Goal: Task Accomplishment & Management: Use online tool/utility

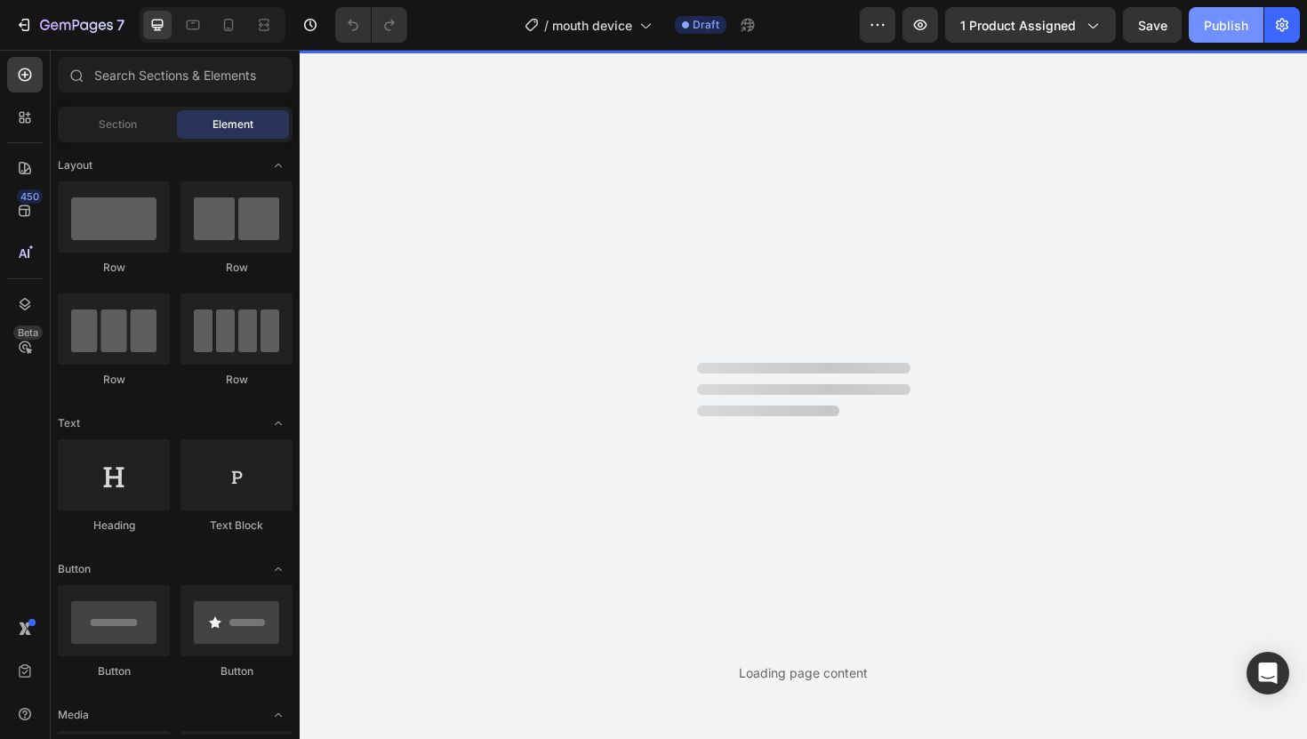
click at [1219, 28] on div "Publish" at bounding box center [1226, 25] width 44 height 19
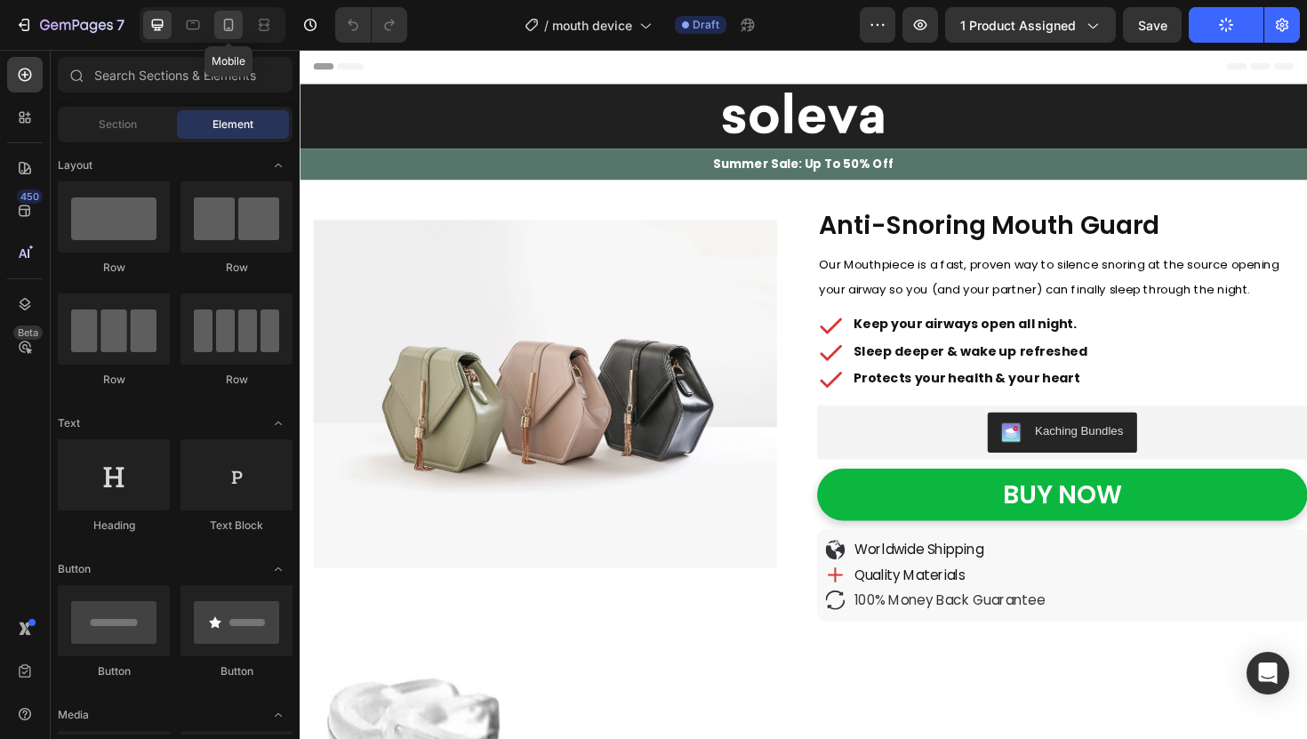
click at [220, 24] on icon at bounding box center [229, 25] width 18 height 18
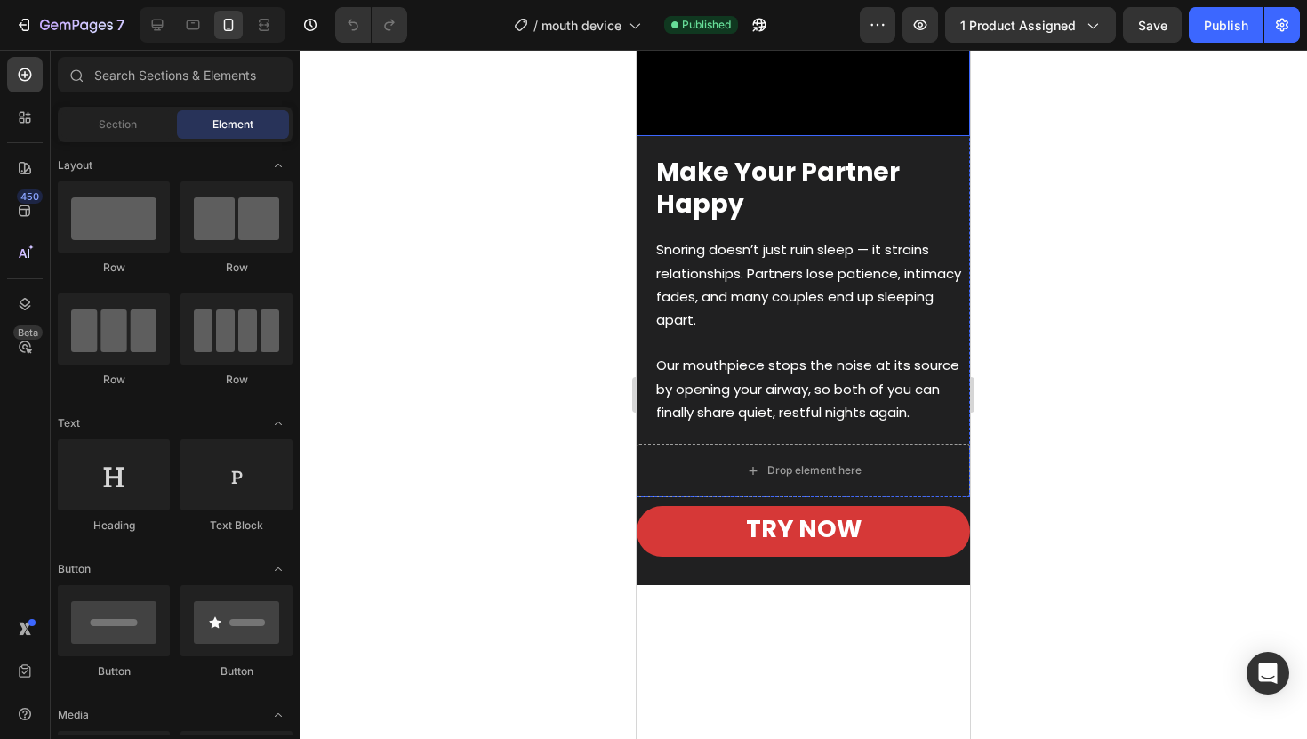
click at [1003, 202] on div at bounding box center [803, 394] width 1007 height 689
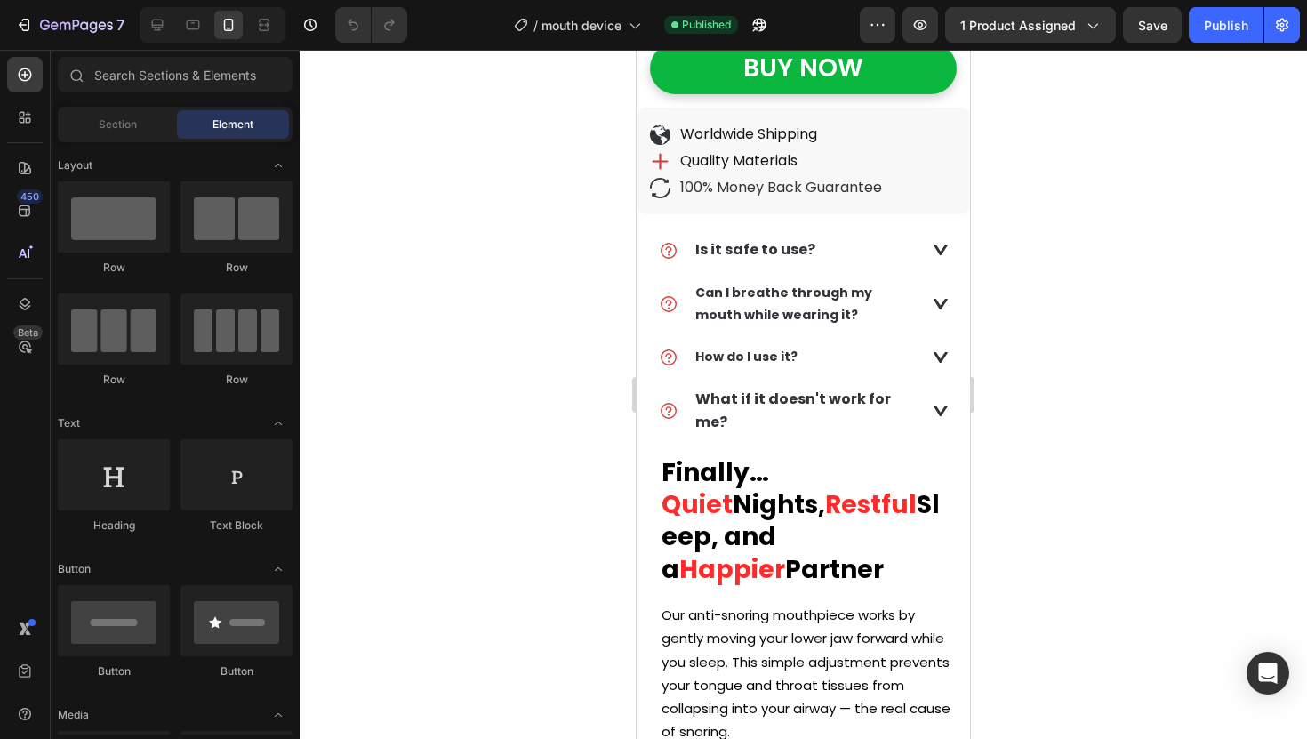
scroll to position [776, 0]
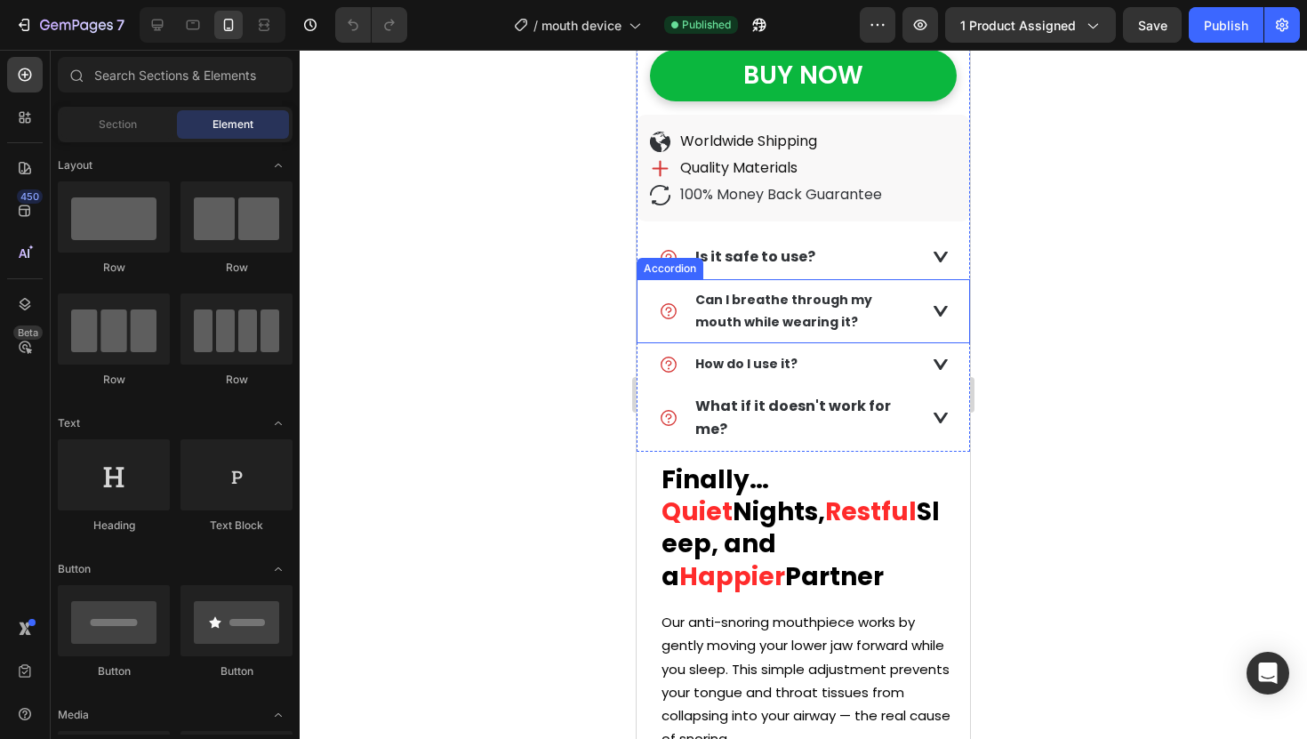
click at [834, 310] on p "Can I breathe through my mouth while wearing it?" at bounding box center [805, 311] width 221 height 44
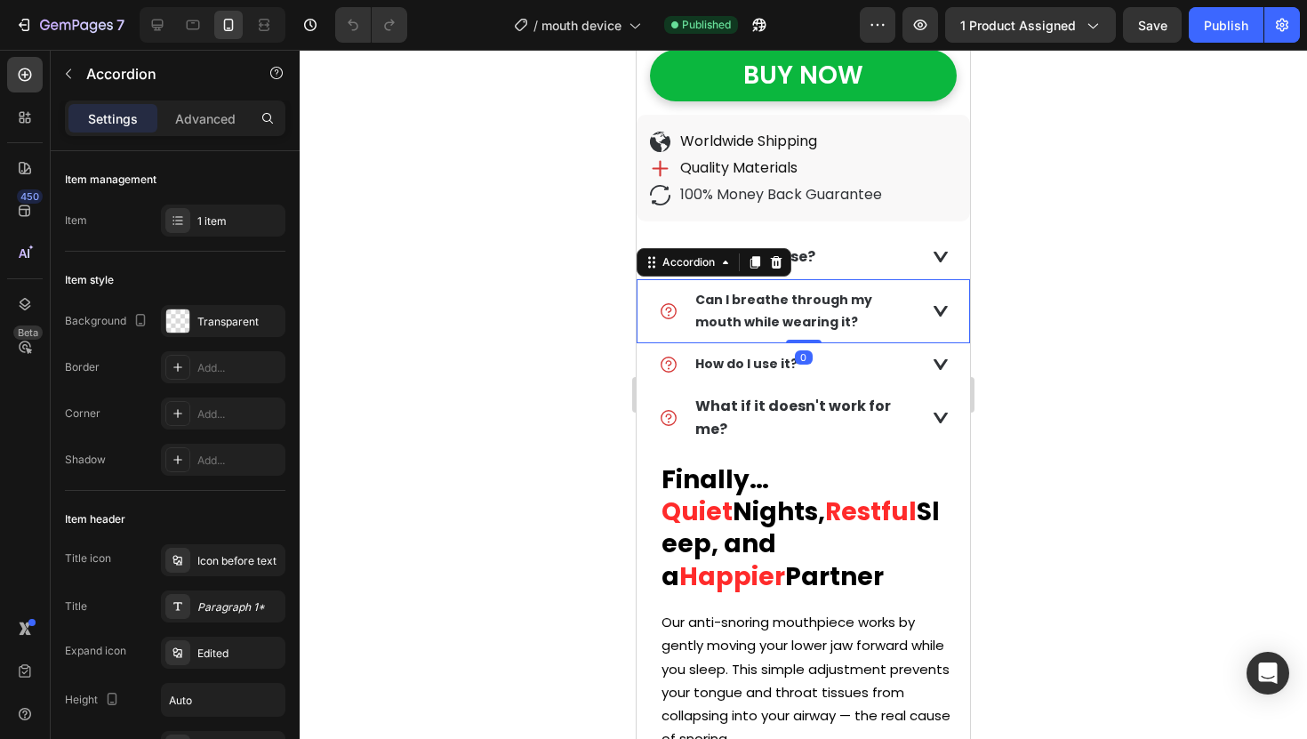
click at [794, 307] on strong "Can I breathe through my mouth while wearing it?" at bounding box center [783, 311] width 177 height 40
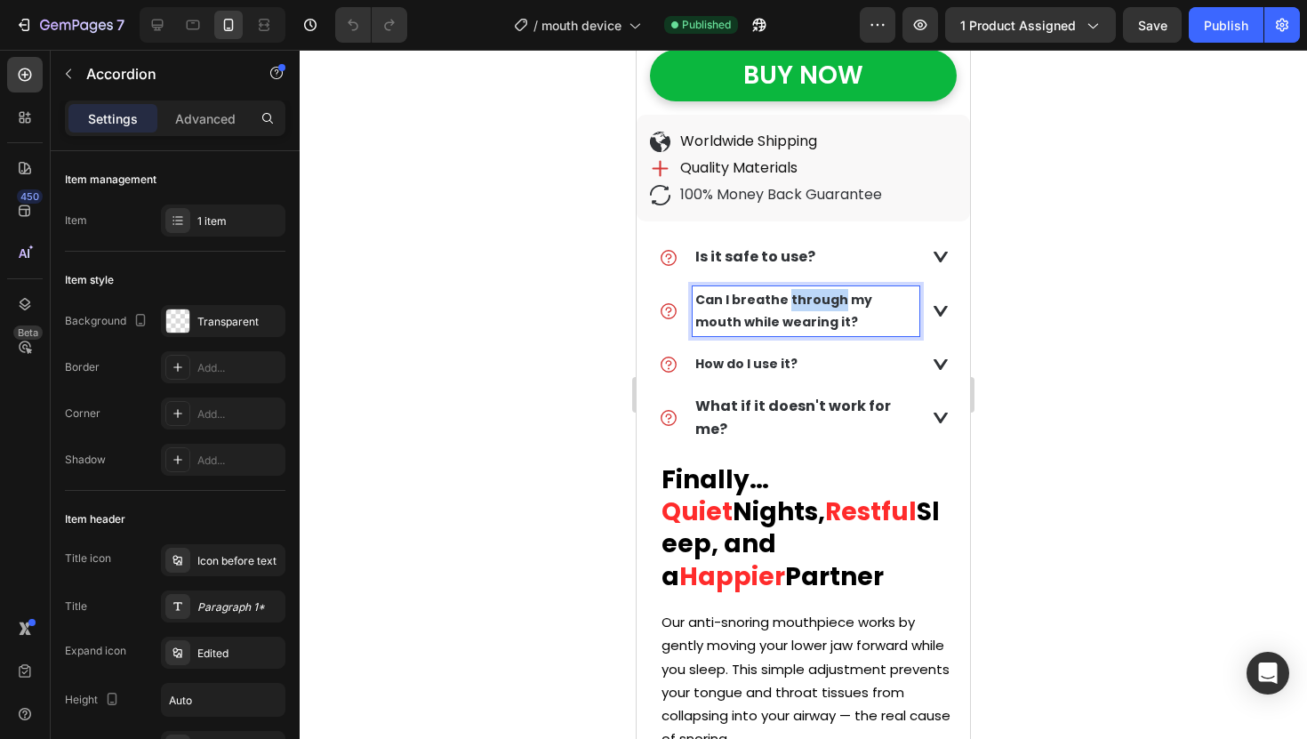
click at [794, 307] on strong "Can I breathe through my mouth while wearing it?" at bounding box center [783, 311] width 177 height 40
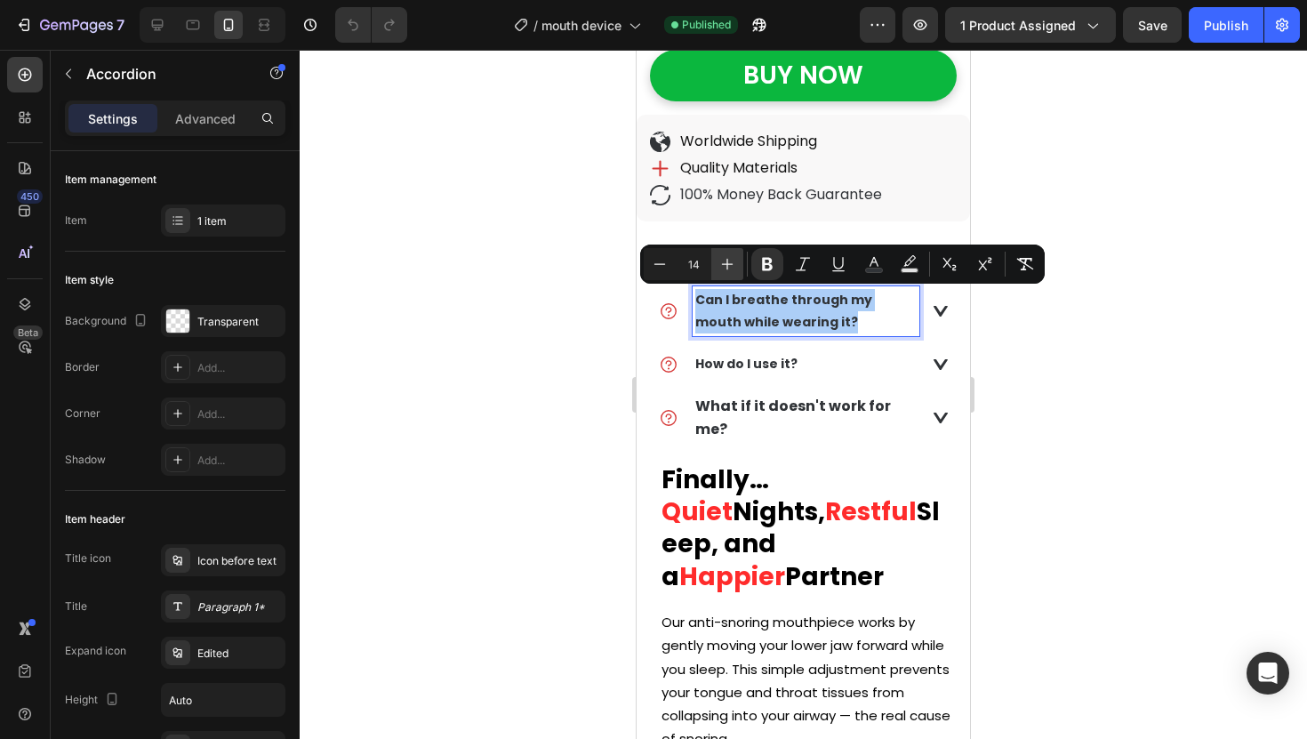
click at [724, 265] on icon "Editor contextual toolbar" at bounding box center [727, 264] width 18 height 18
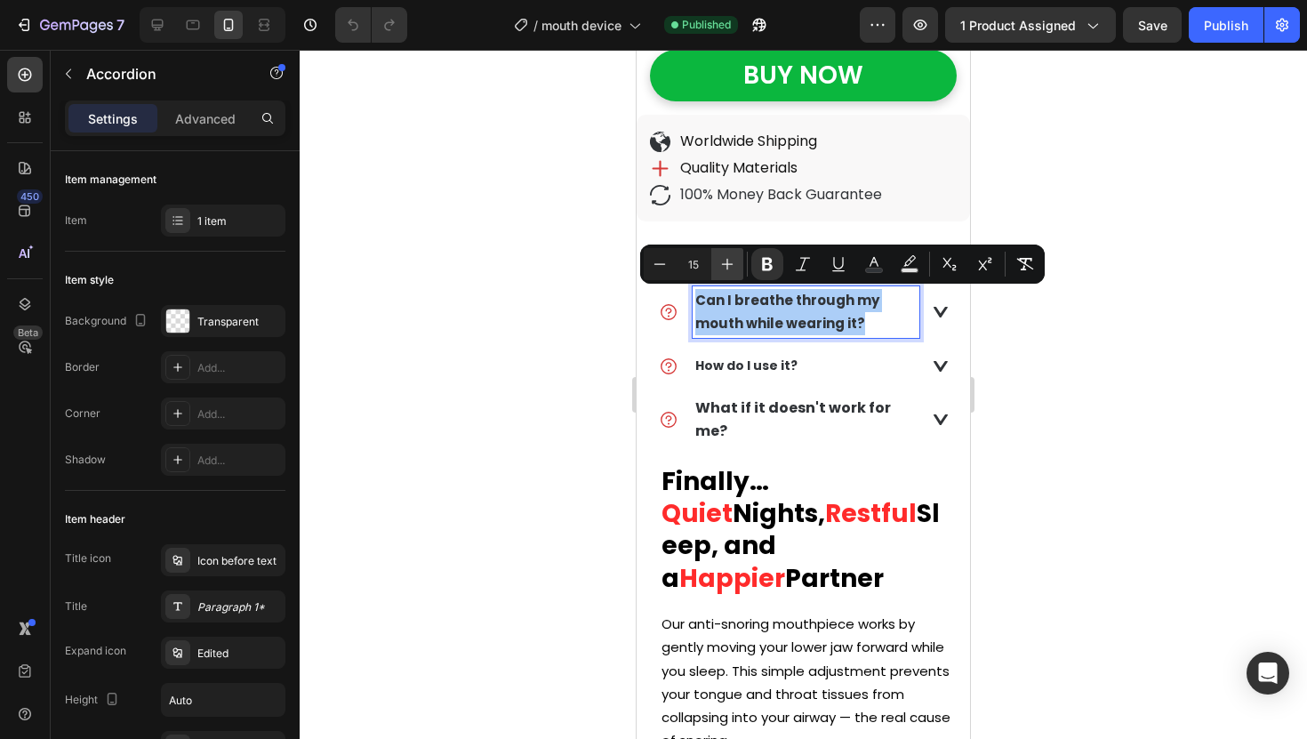
click at [724, 265] on icon "Editor contextual toolbar" at bounding box center [727, 264] width 18 height 18
type input "16"
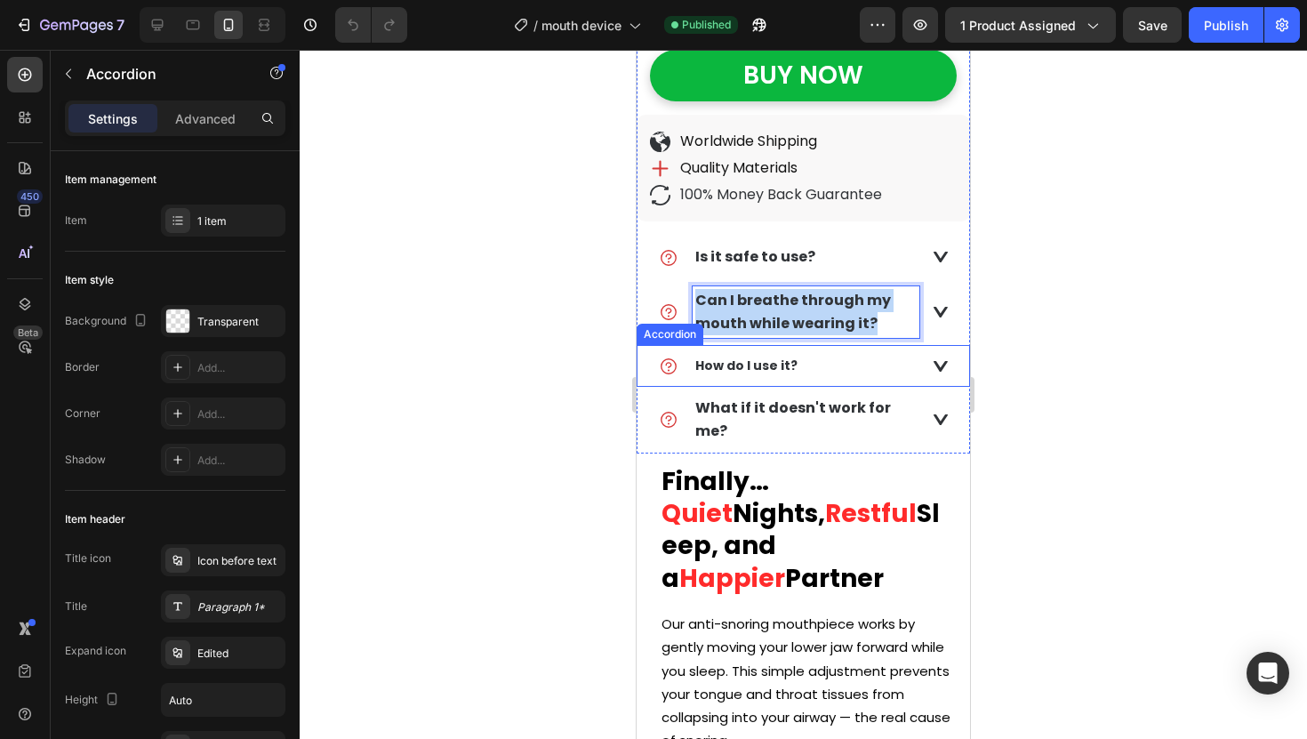
click at [724, 362] on strong "How do I use it?" at bounding box center [746, 366] width 102 height 18
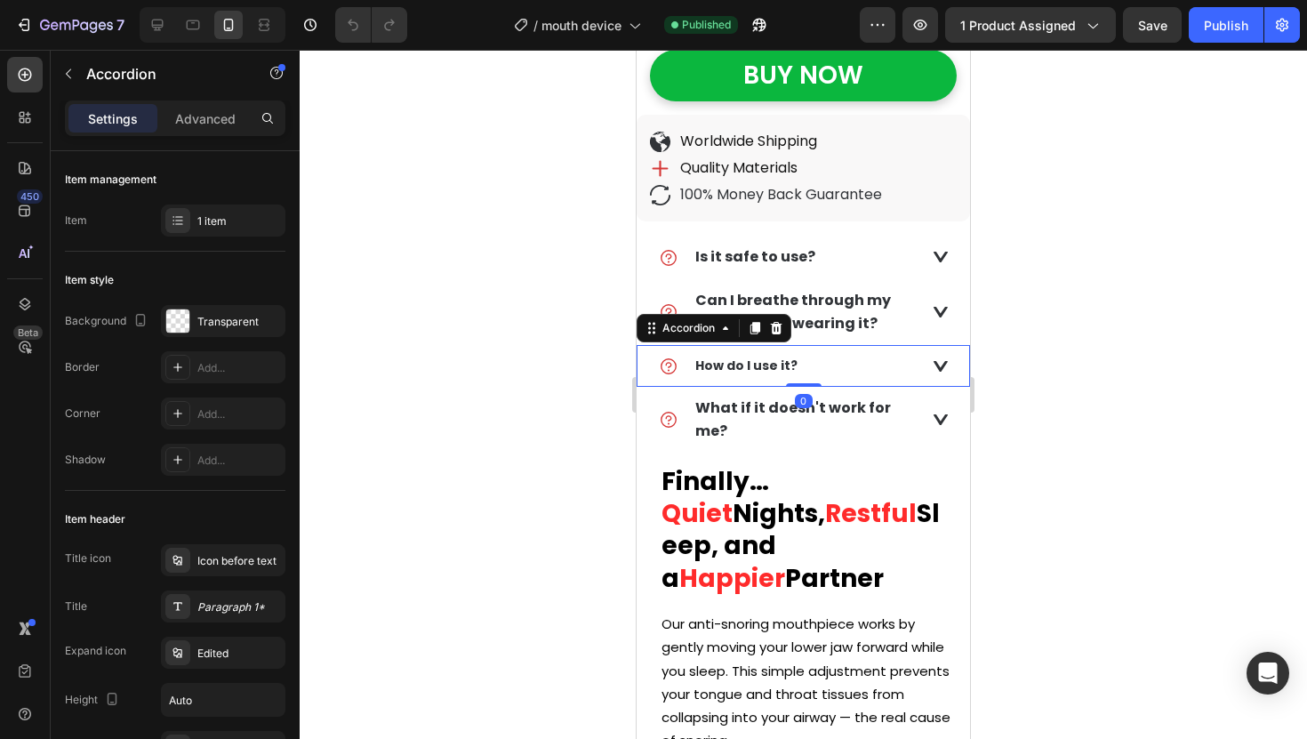
click at [724, 362] on strong "How do I use it?" at bounding box center [746, 366] width 102 height 18
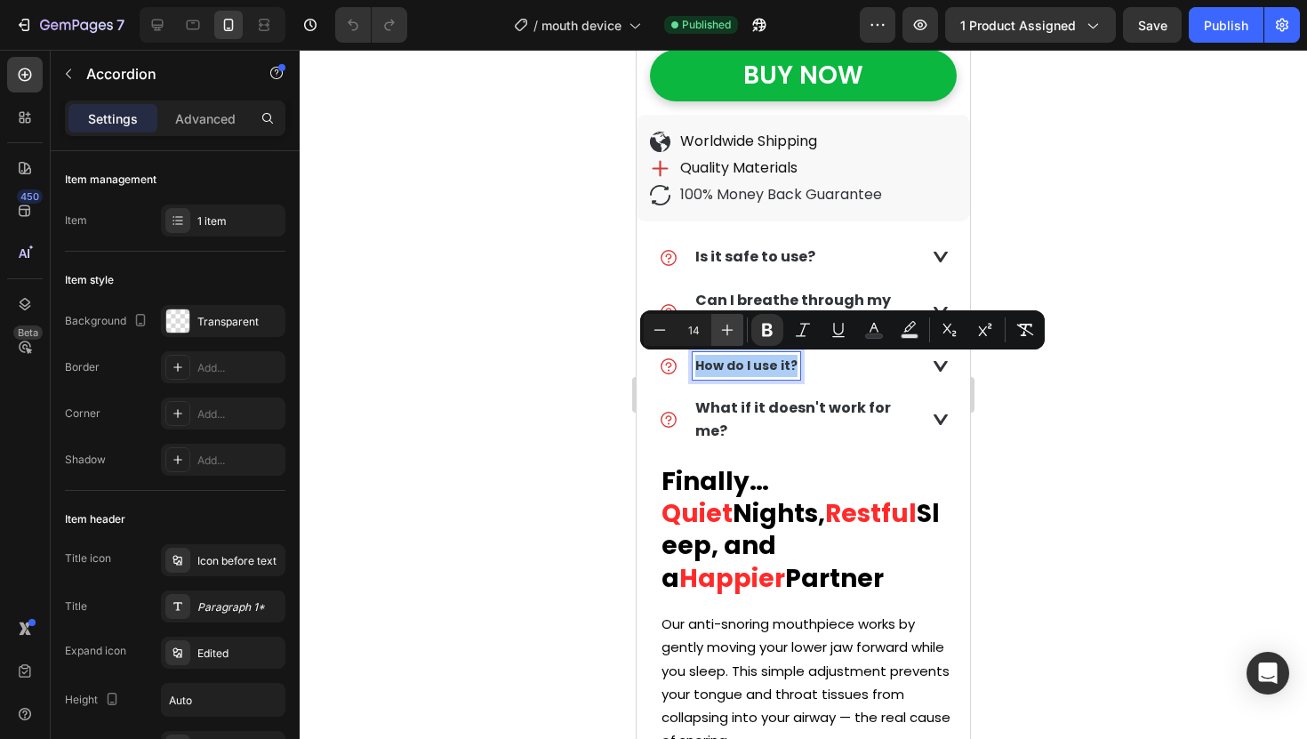
click at [730, 323] on icon "Editor contextual toolbar" at bounding box center [727, 330] width 18 height 18
type input "16"
click at [580, 319] on div at bounding box center [803, 394] width 1007 height 689
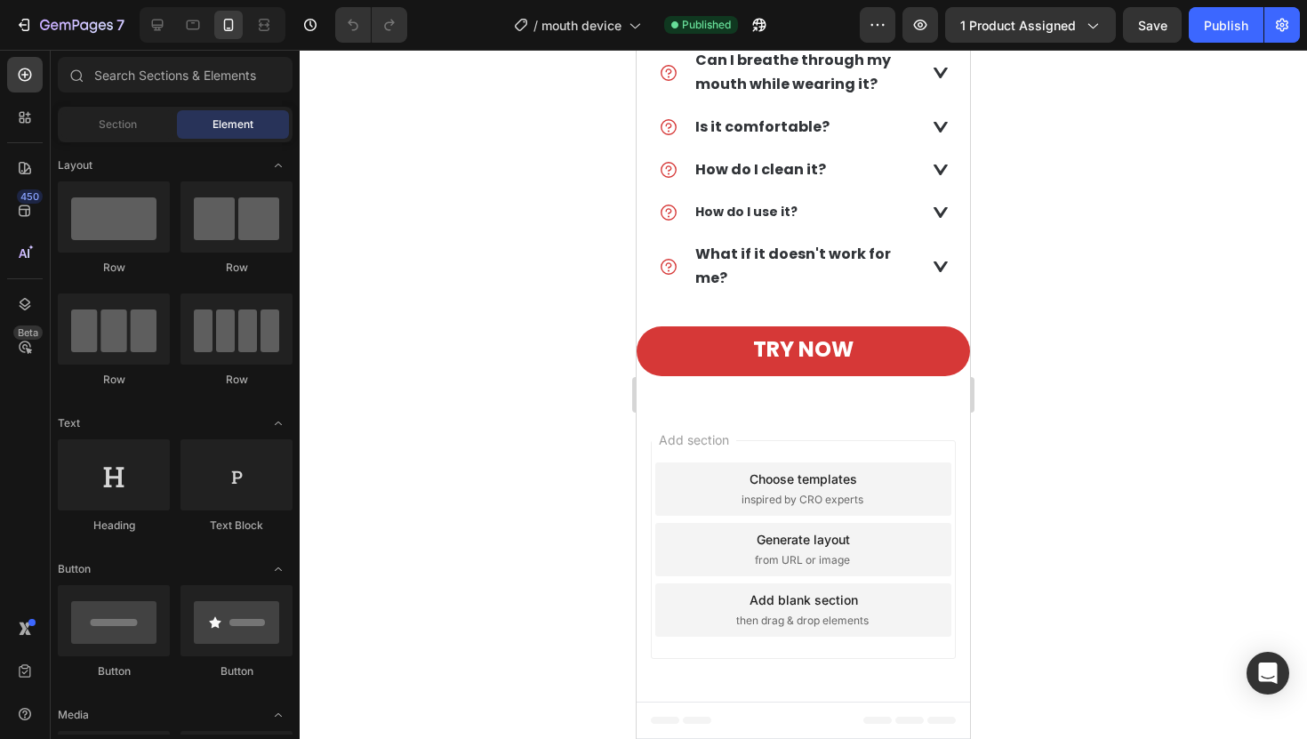
scroll to position [3125, 0]
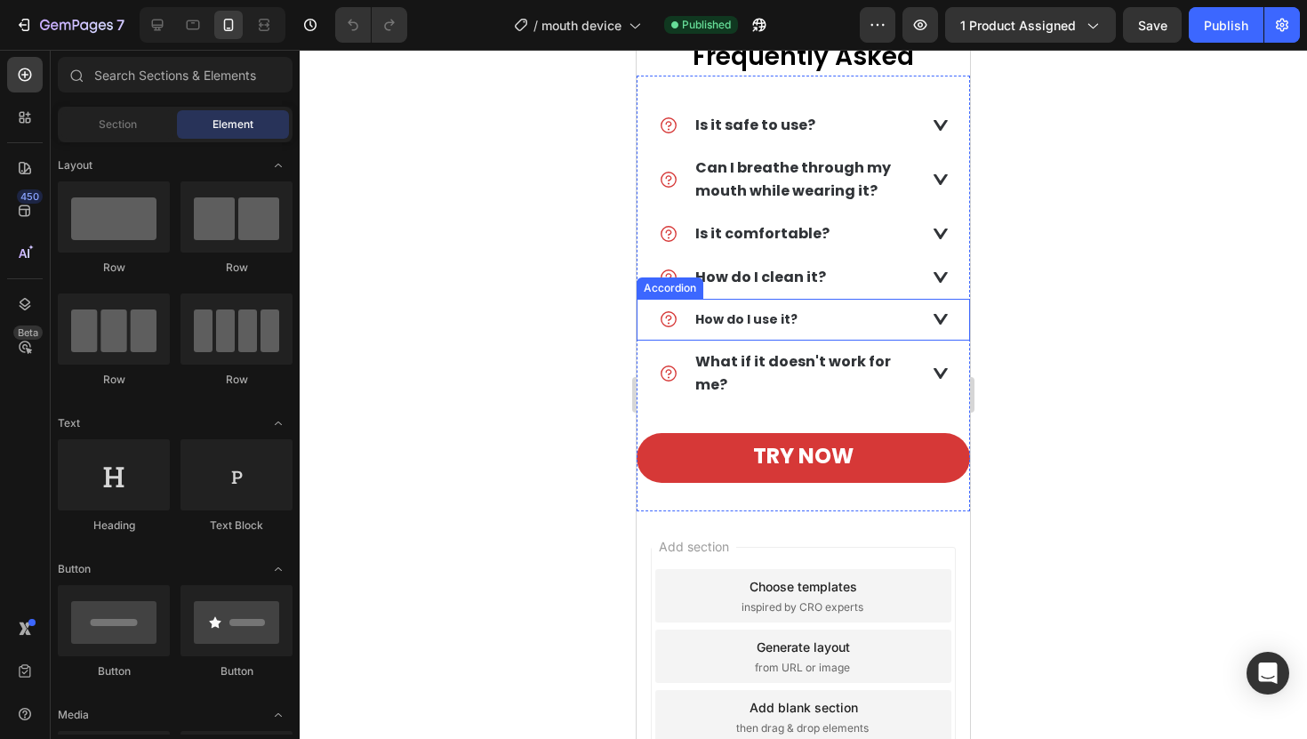
click at [759, 309] on p "How do I use it?" at bounding box center [746, 320] width 102 height 22
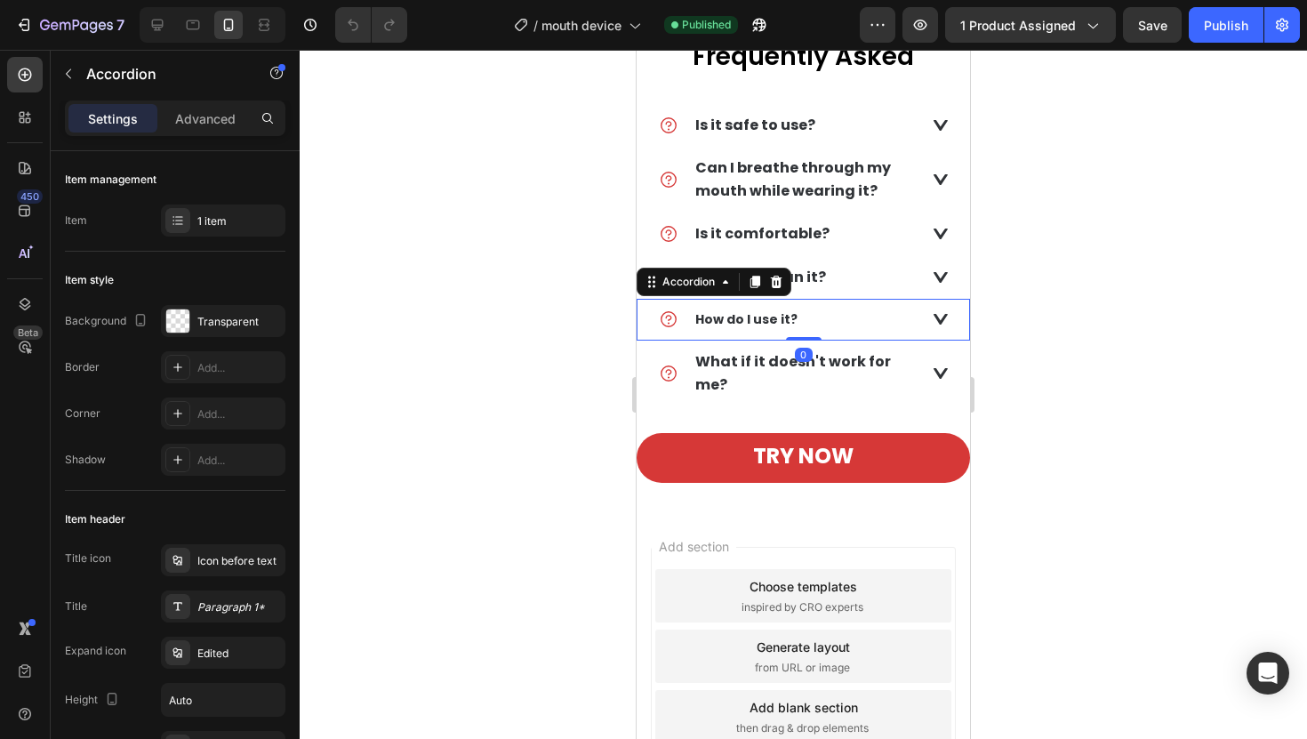
click at [759, 309] on p "How do I use it?" at bounding box center [746, 320] width 102 height 22
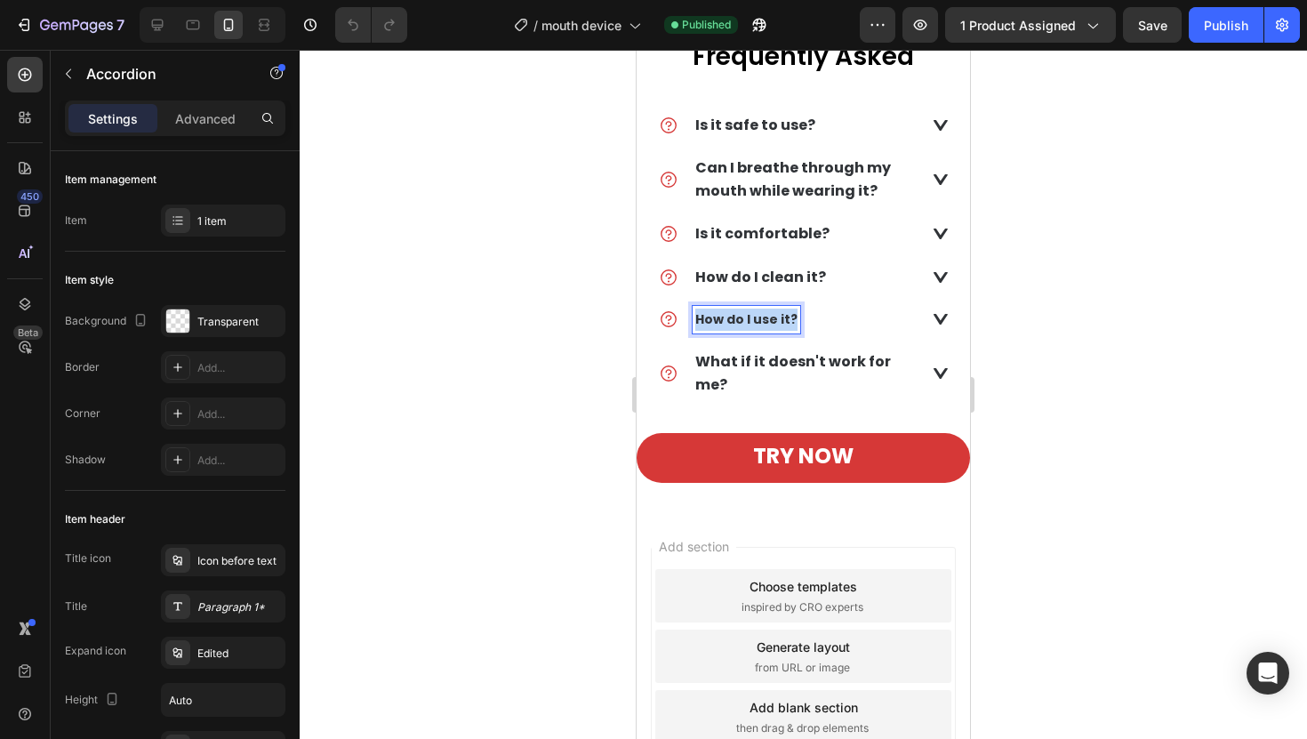
click at [759, 309] on p "How do I use it?" at bounding box center [746, 320] width 102 height 22
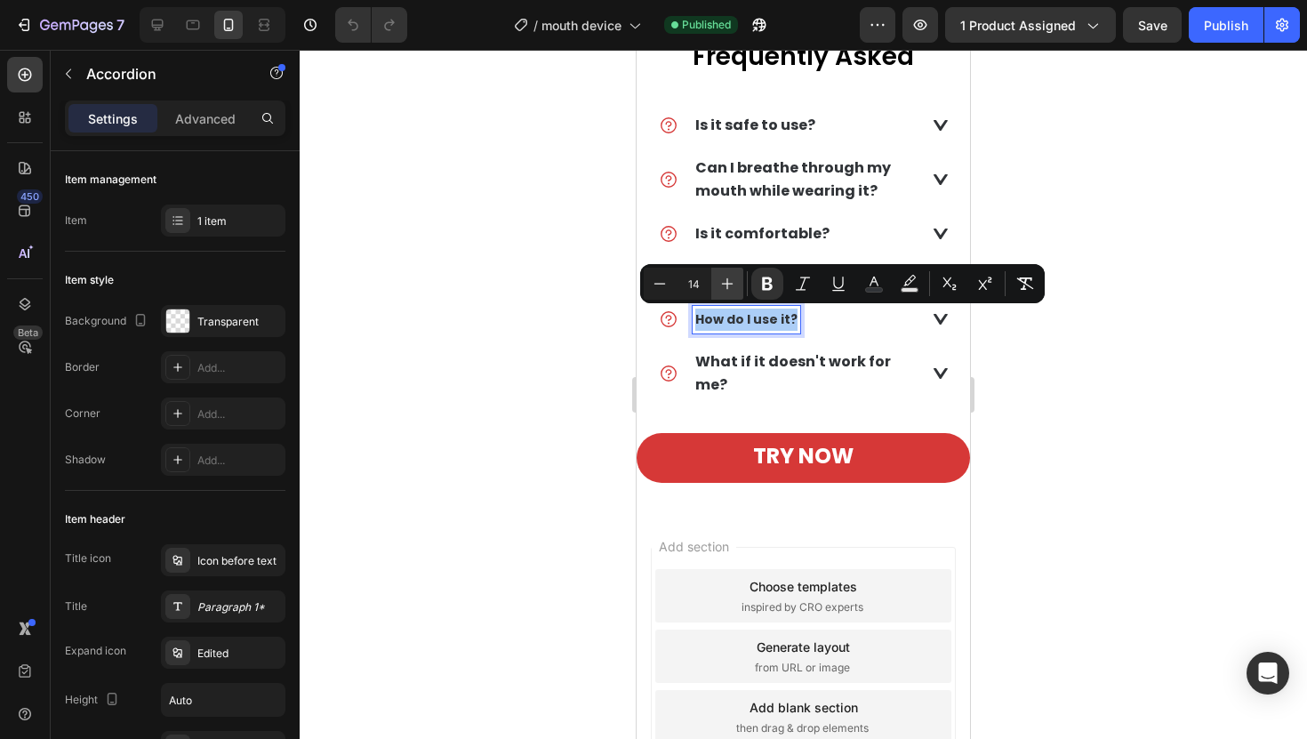
click at [711, 282] on button "Plus" at bounding box center [727, 284] width 32 height 32
type input "16"
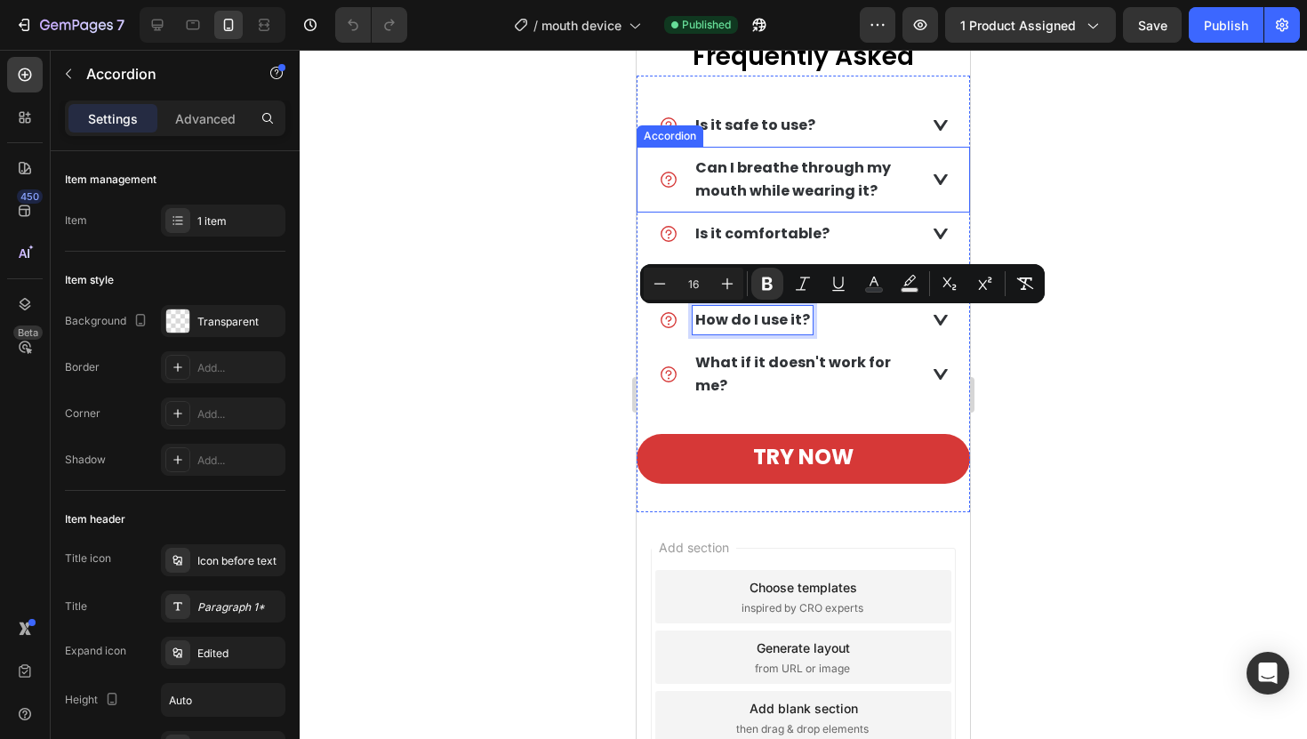
click at [590, 163] on div at bounding box center [803, 394] width 1007 height 689
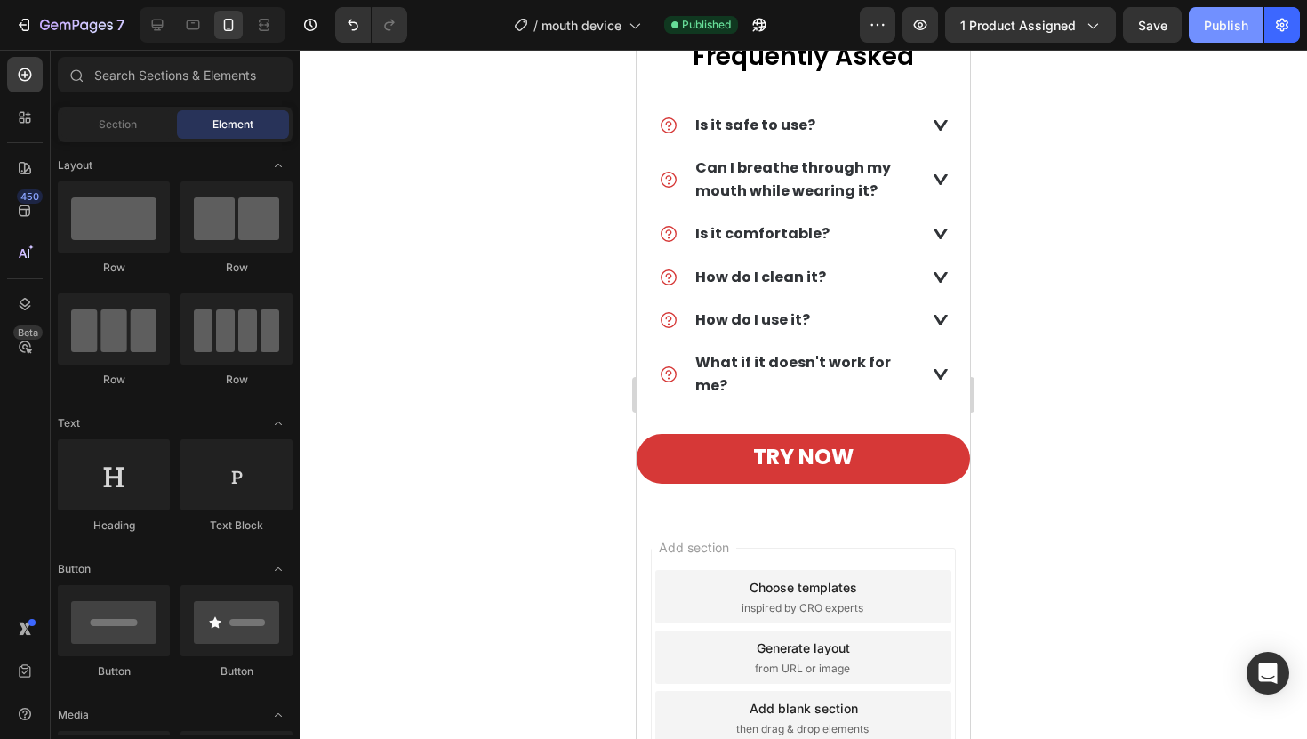
click at [1230, 27] on div "Publish" at bounding box center [1226, 25] width 44 height 19
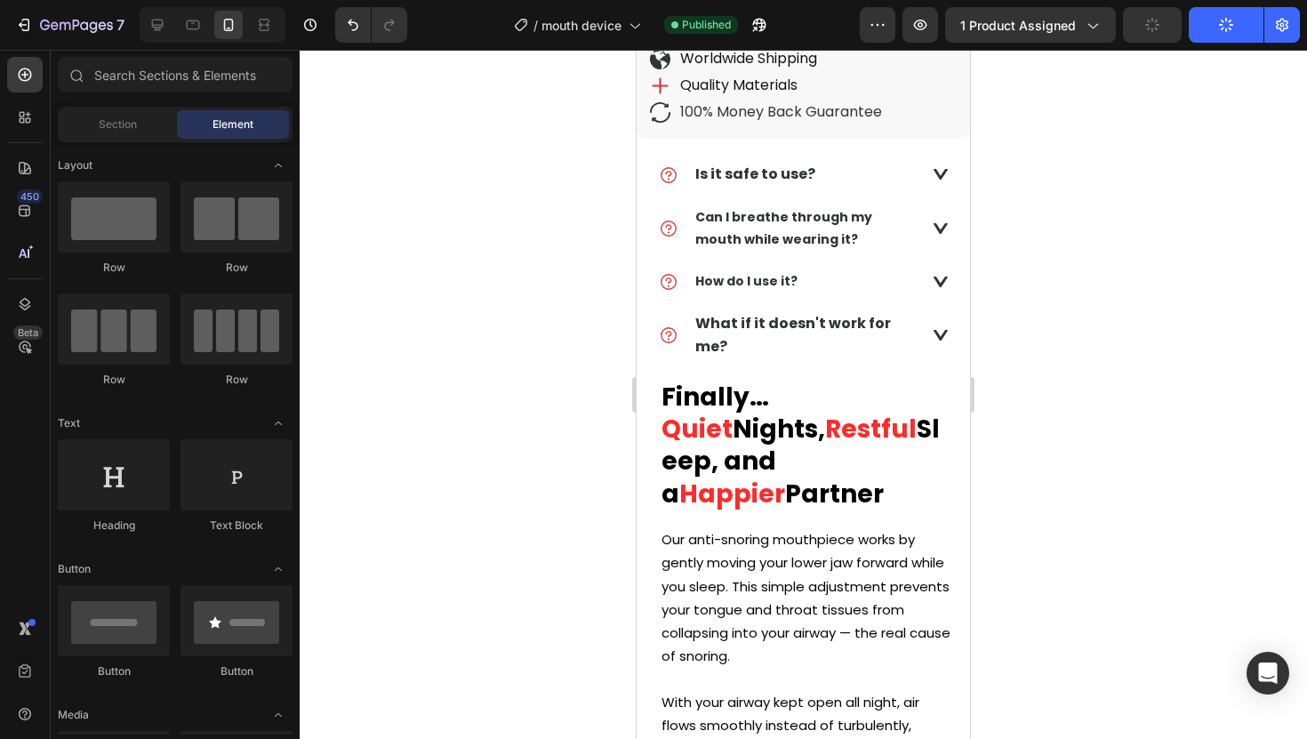
scroll to position [798, 0]
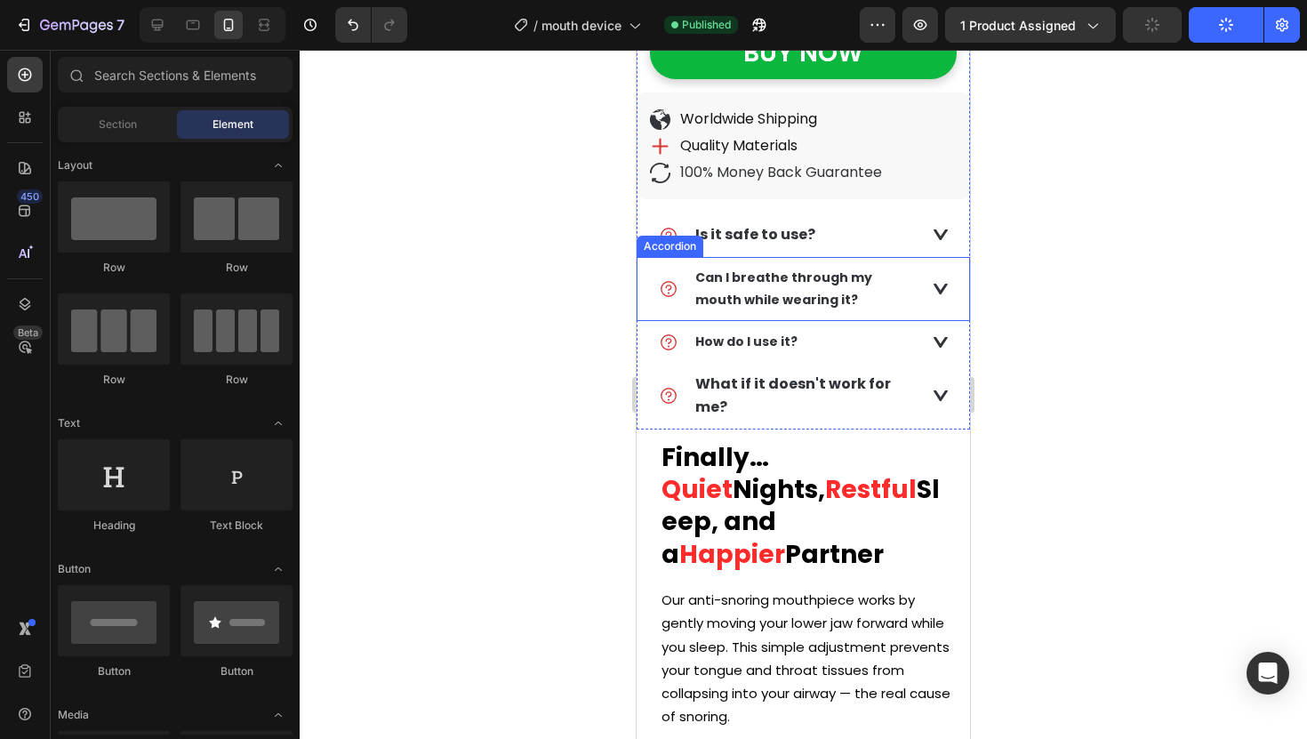
click at [839, 269] on strong "Can I breathe through my mouth while wearing it?" at bounding box center [783, 289] width 177 height 40
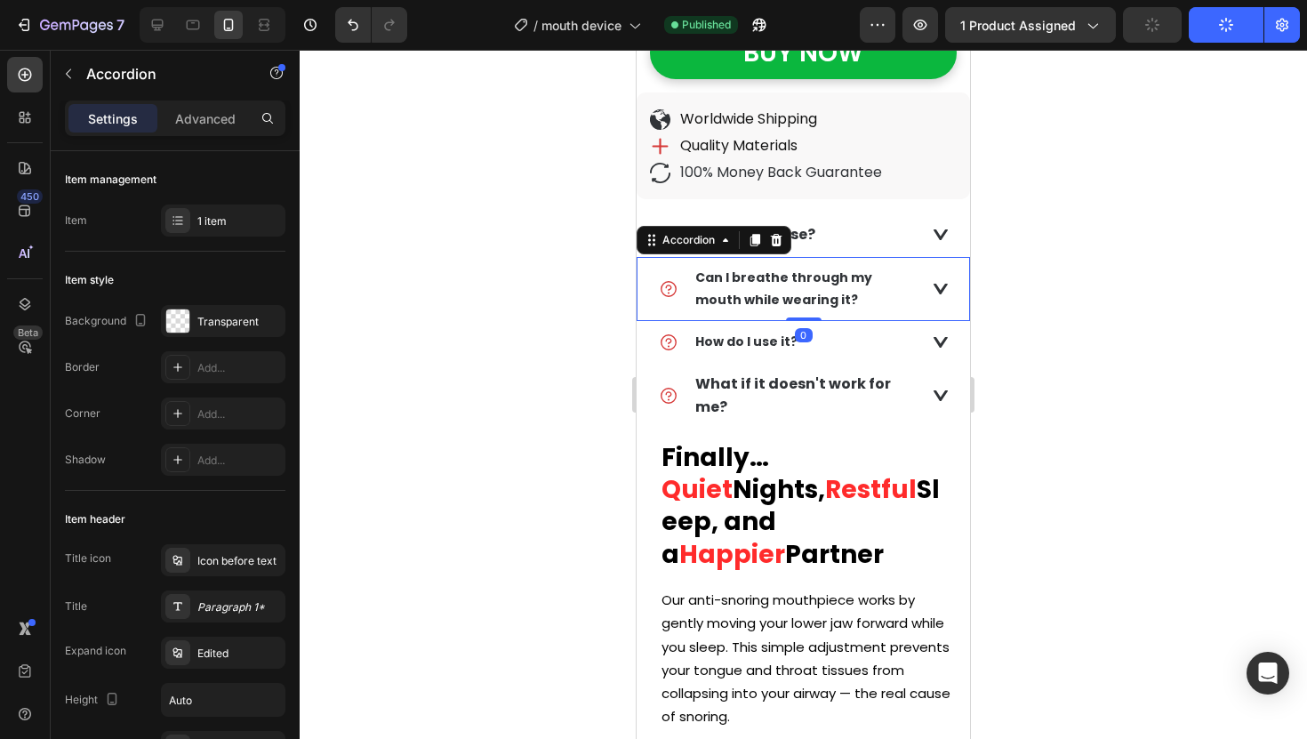
click at [839, 269] on strong "Can I breathe through my mouth while wearing it?" at bounding box center [783, 289] width 177 height 40
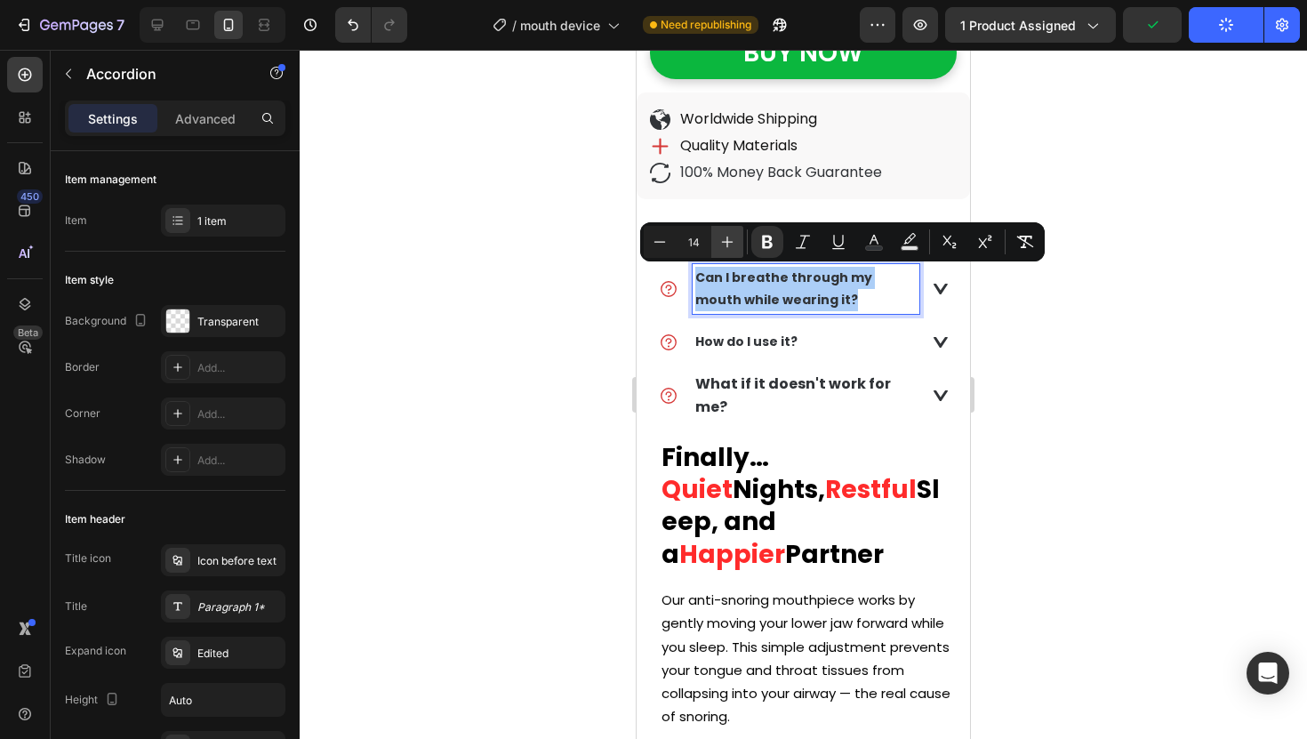
click at [717, 249] on button "Plus" at bounding box center [727, 242] width 32 height 32
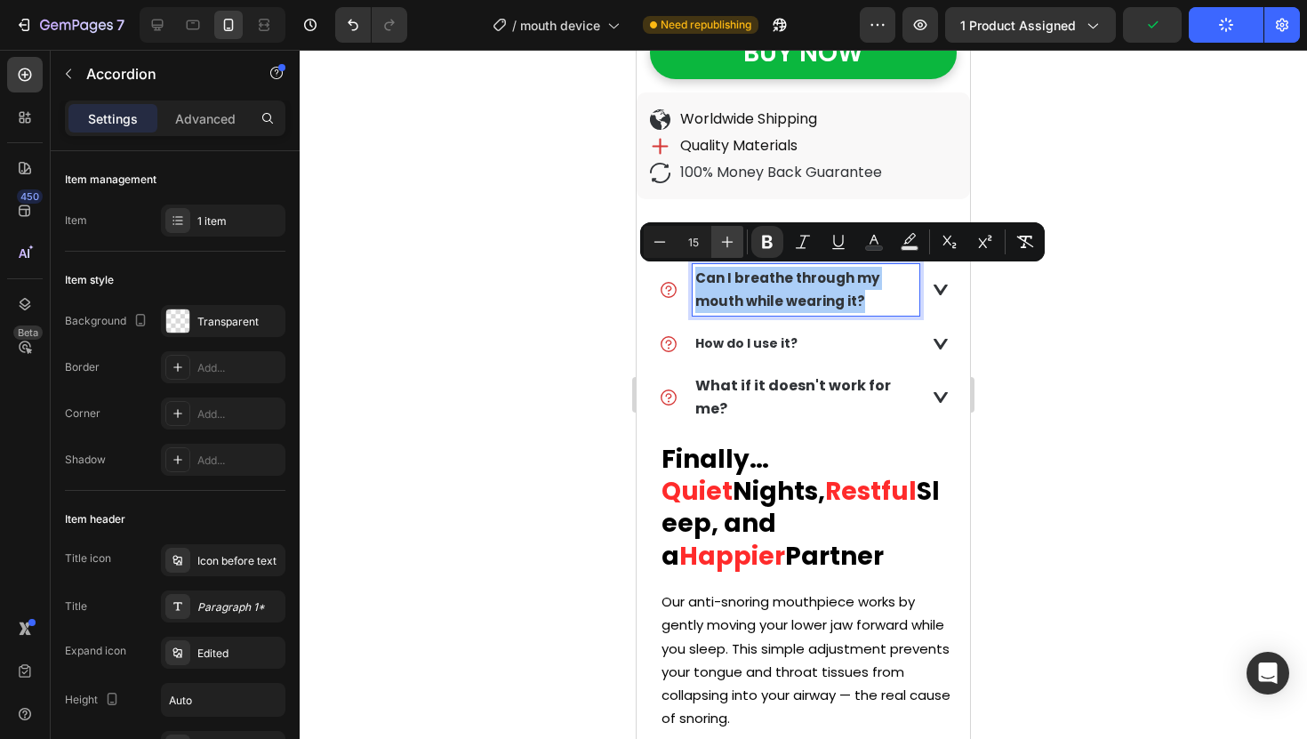
click at [717, 249] on button "Plus" at bounding box center [727, 242] width 32 height 32
type input "16"
click at [557, 249] on div at bounding box center [803, 394] width 1007 height 689
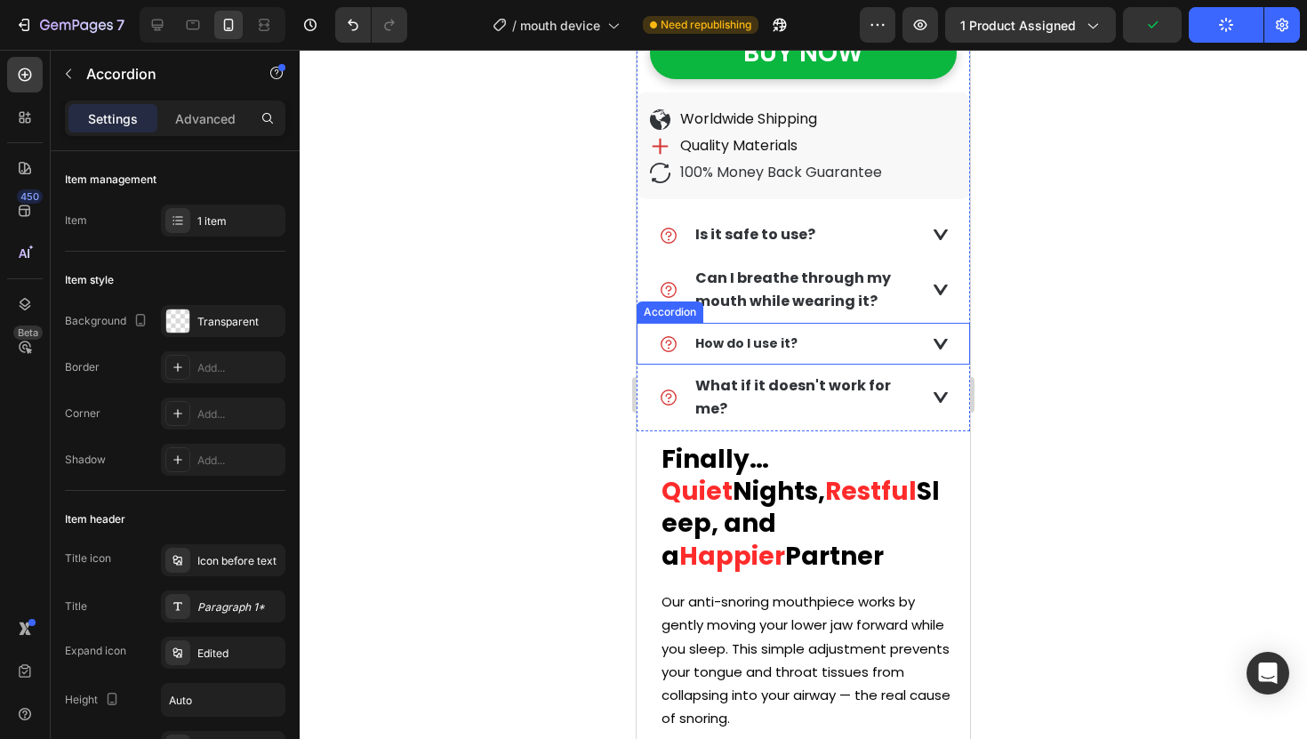
click at [753, 348] on strong "How do I use it?" at bounding box center [746, 343] width 102 height 18
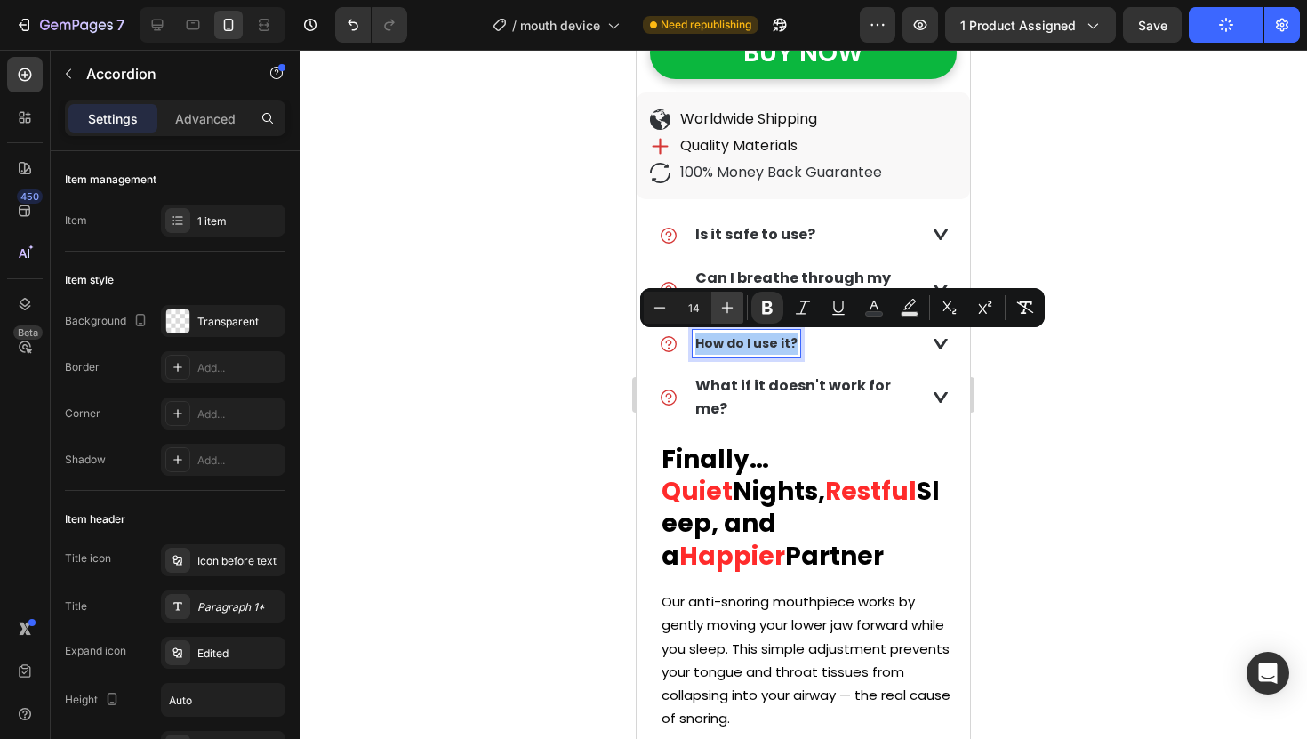
click at [726, 315] on icon "Editor contextual toolbar" at bounding box center [727, 308] width 18 height 18
type input "16"
click at [557, 310] on div at bounding box center [803, 394] width 1007 height 689
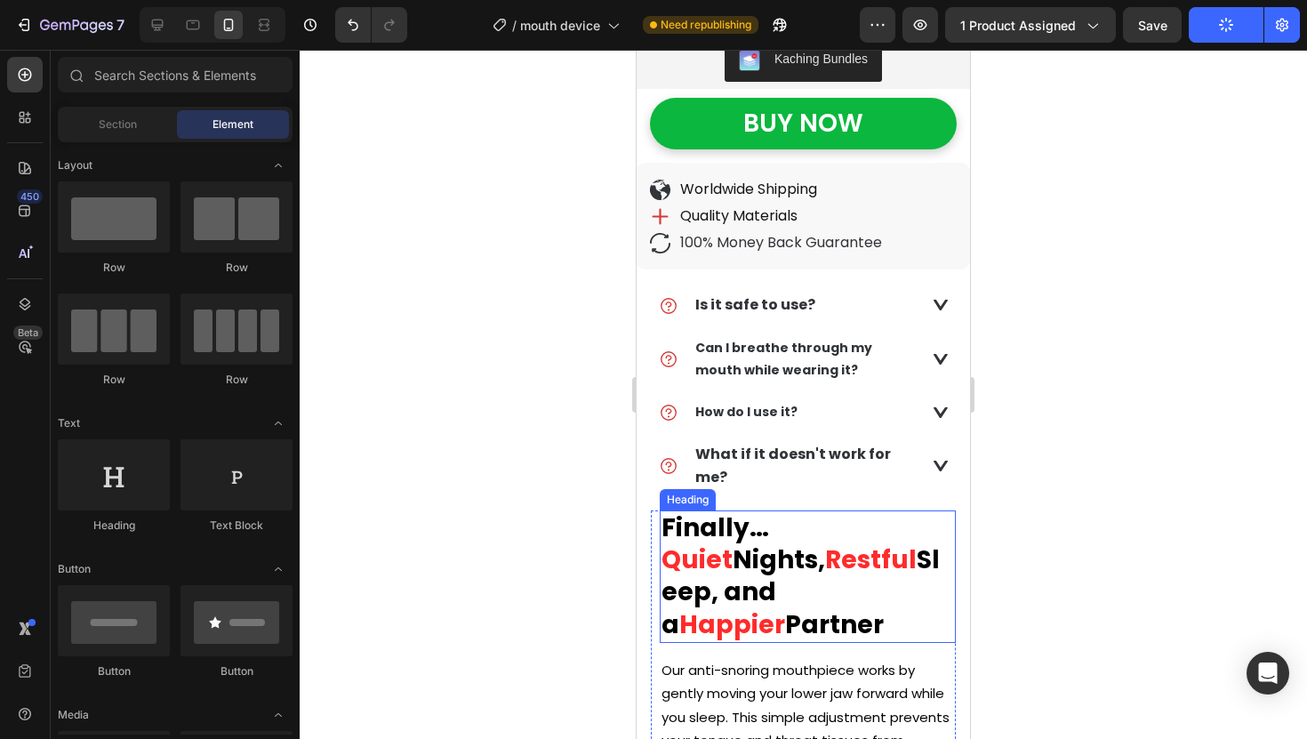
scroll to position [766, 0]
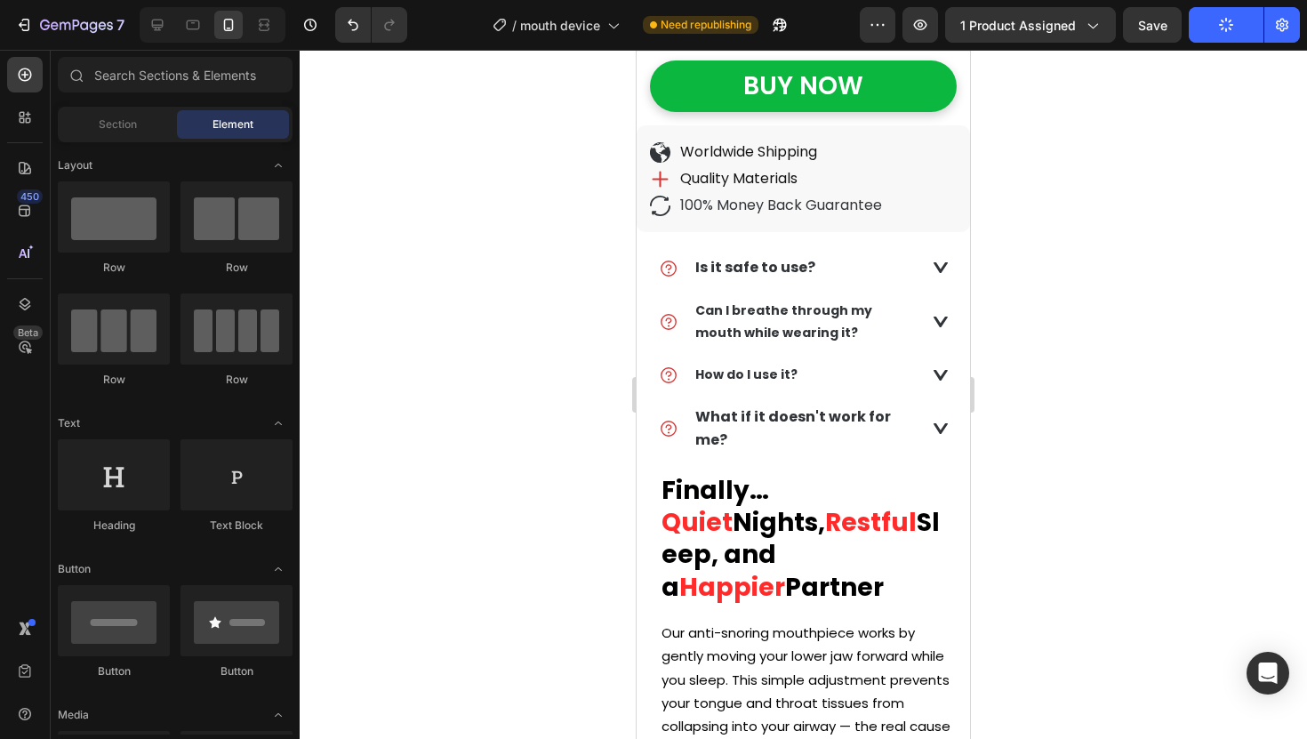
click at [1035, 282] on div at bounding box center [803, 394] width 1007 height 689
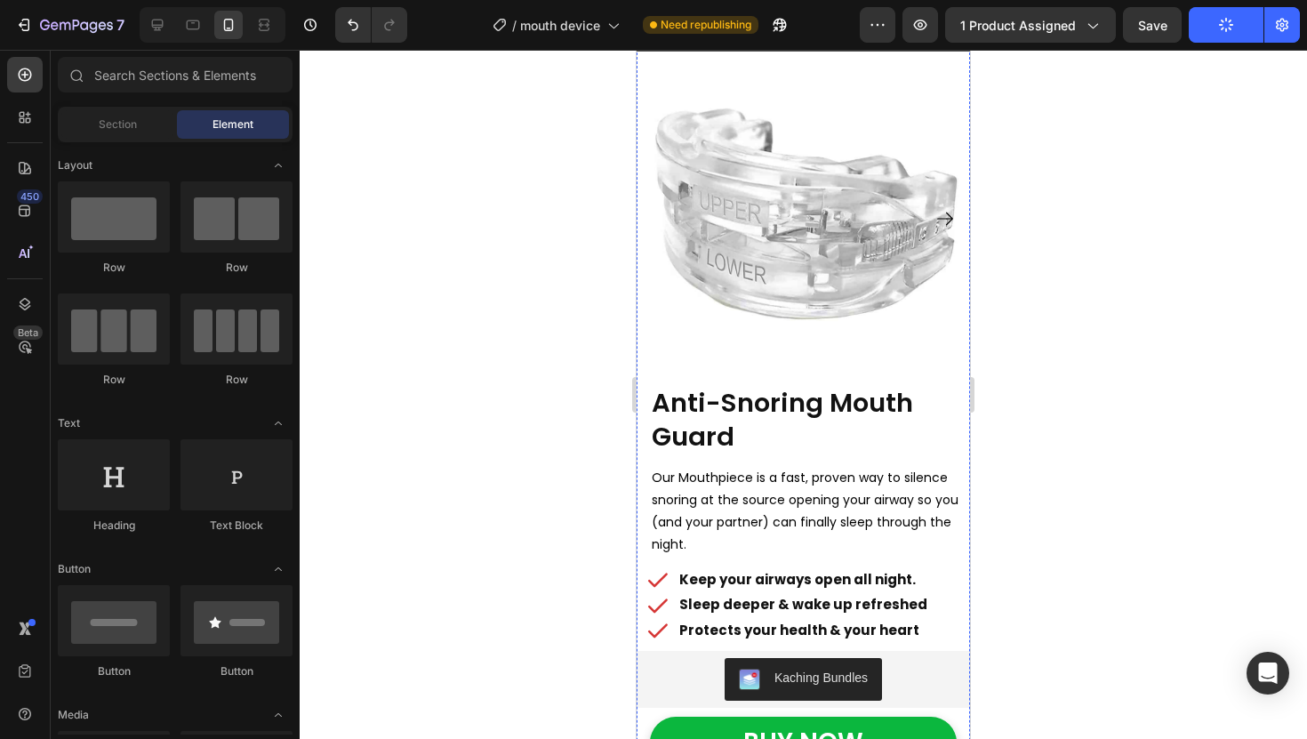
scroll to position [0, 0]
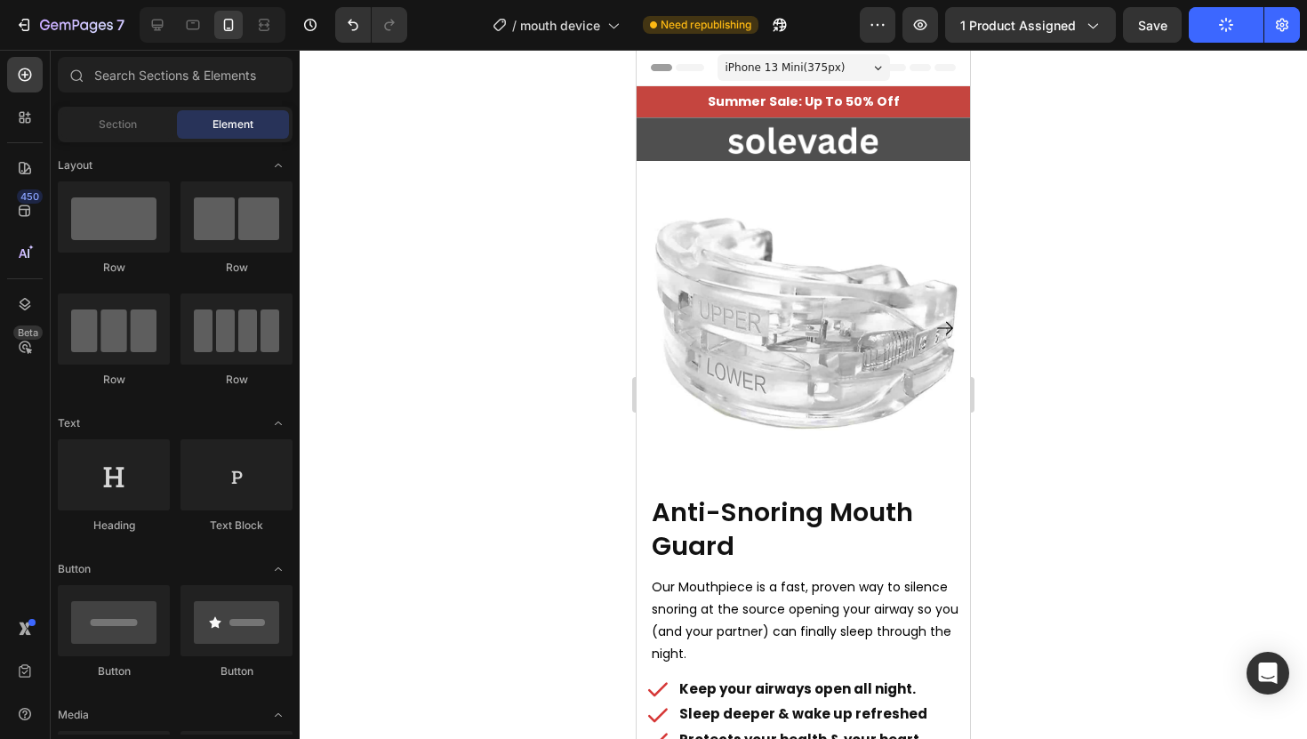
click at [590, 316] on div at bounding box center [803, 394] width 1007 height 689
click at [1042, 292] on div at bounding box center [803, 394] width 1007 height 689
click at [951, 325] on icon "Carousel Next Arrow" at bounding box center [945, 327] width 21 height 21
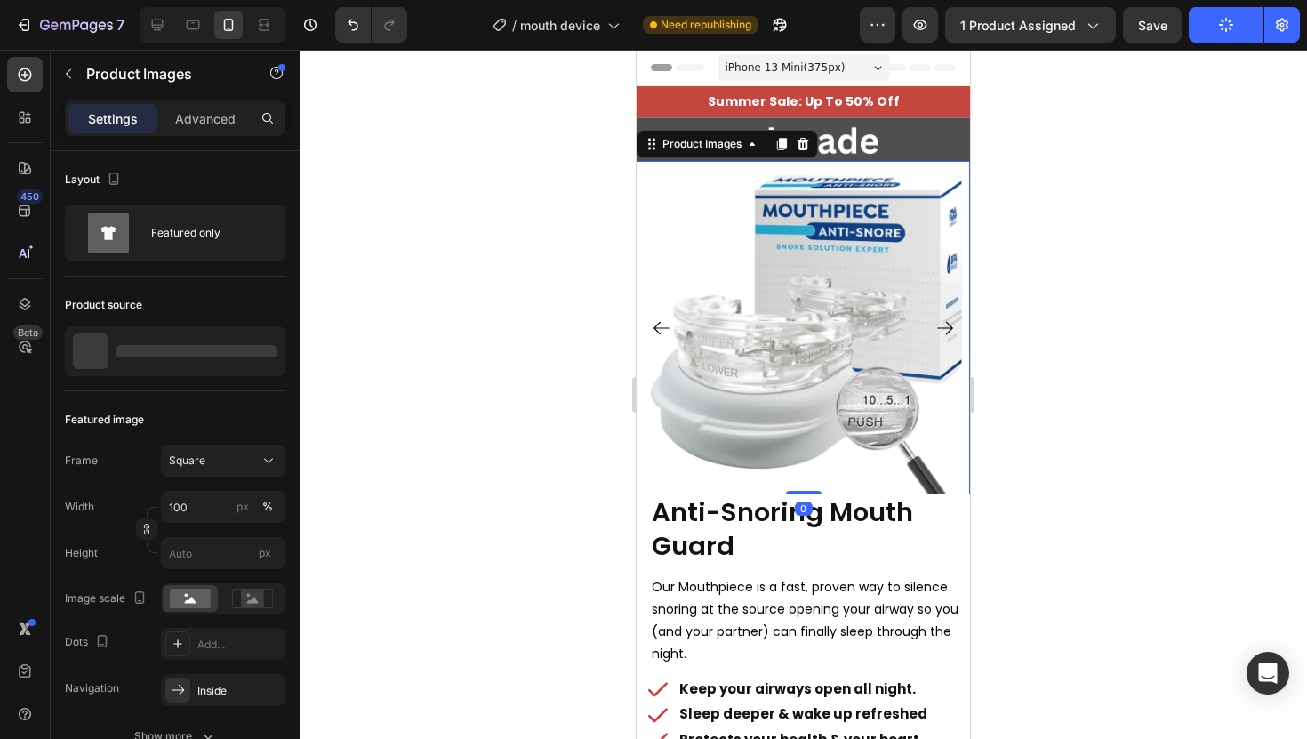
click at [951, 325] on icon "Carousel Next Arrow" at bounding box center [945, 328] width 16 height 13
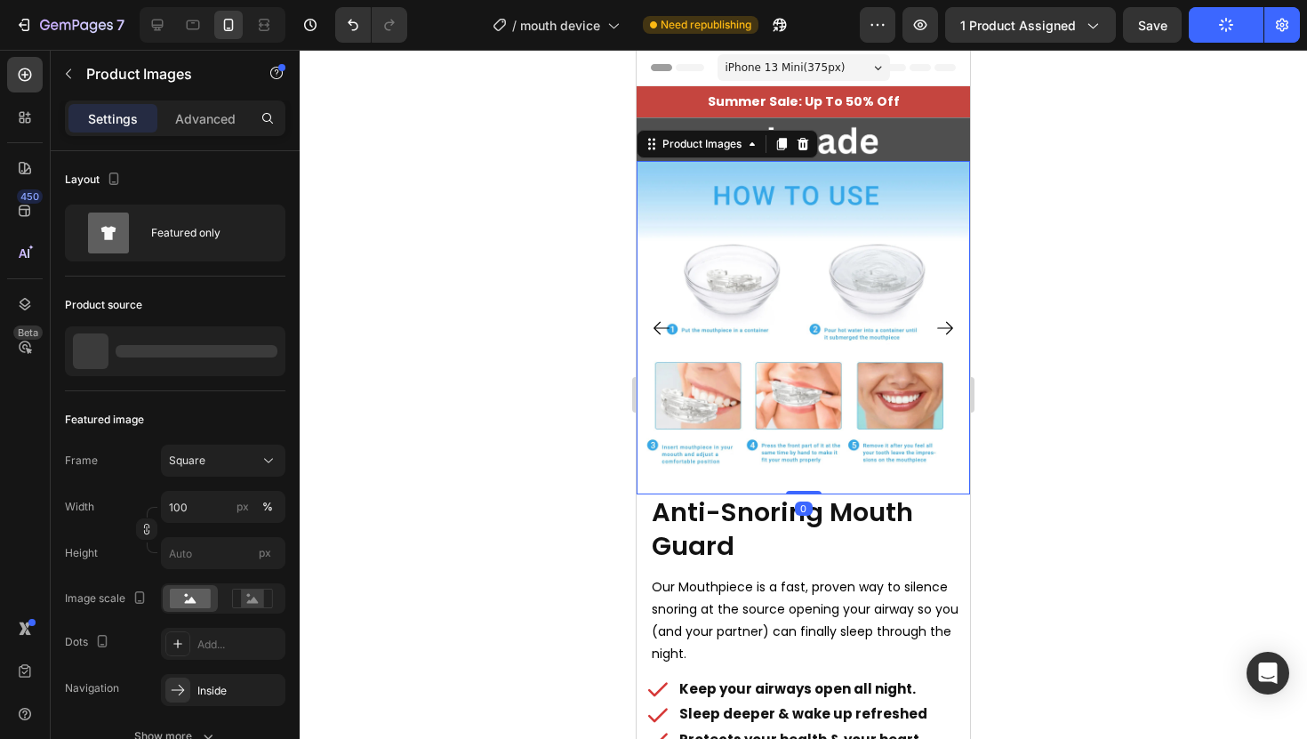
click at [951, 325] on icon "Carousel Next Arrow" at bounding box center [945, 328] width 16 height 13
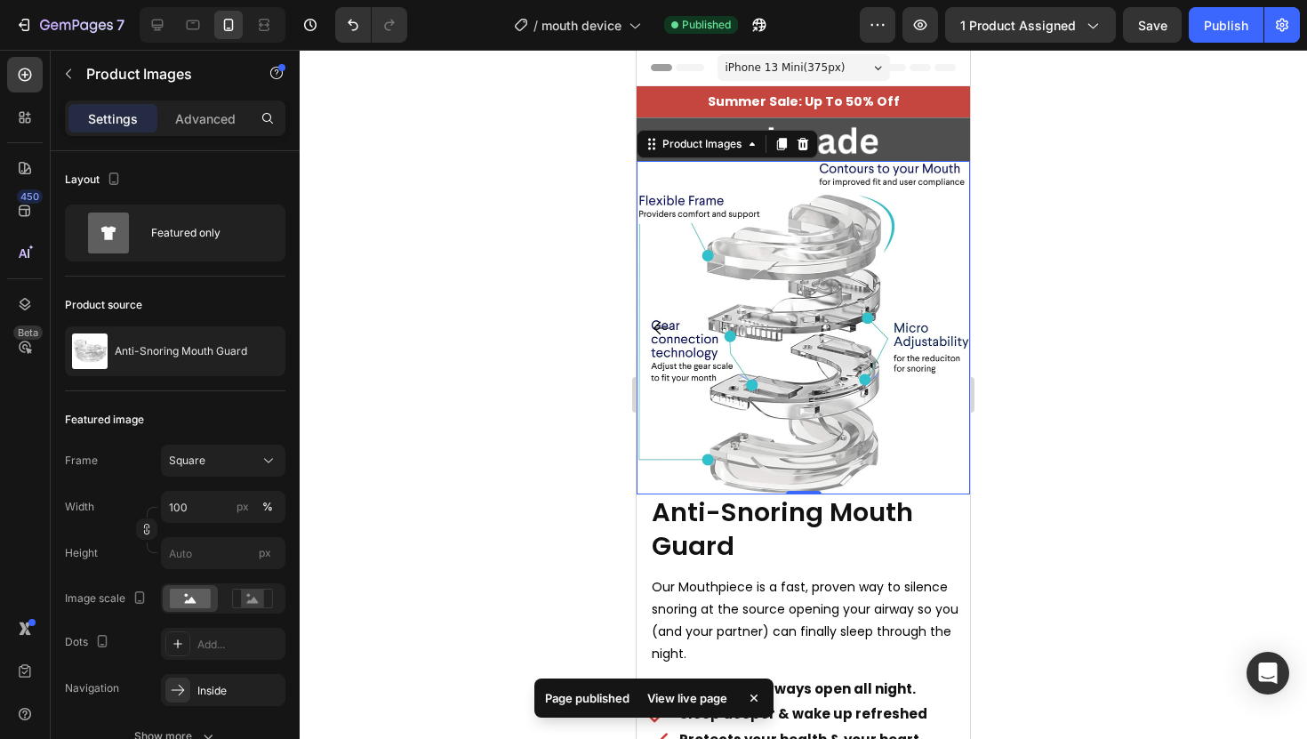
click at [666, 329] on icon "Carousel Back Arrow" at bounding box center [661, 327] width 21 height 21
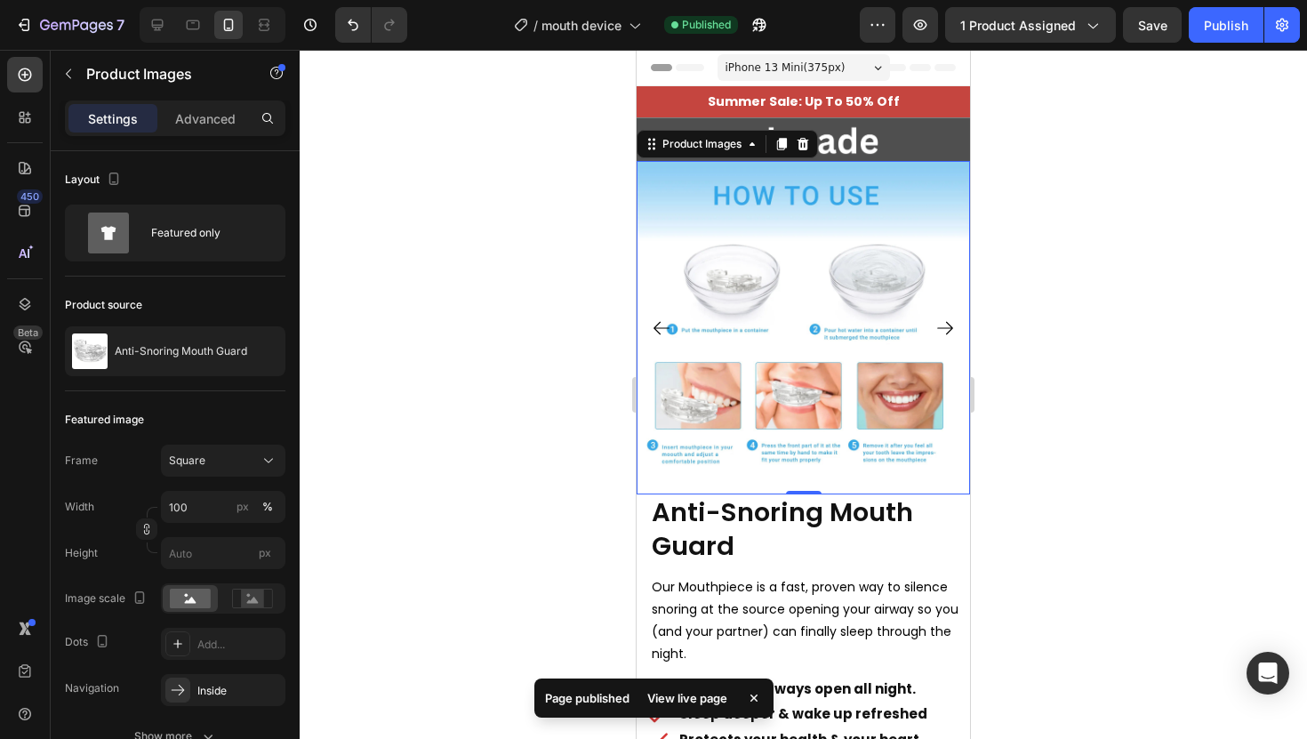
click at [666, 329] on icon "Carousel Back Arrow" at bounding box center [661, 327] width 21 height 21
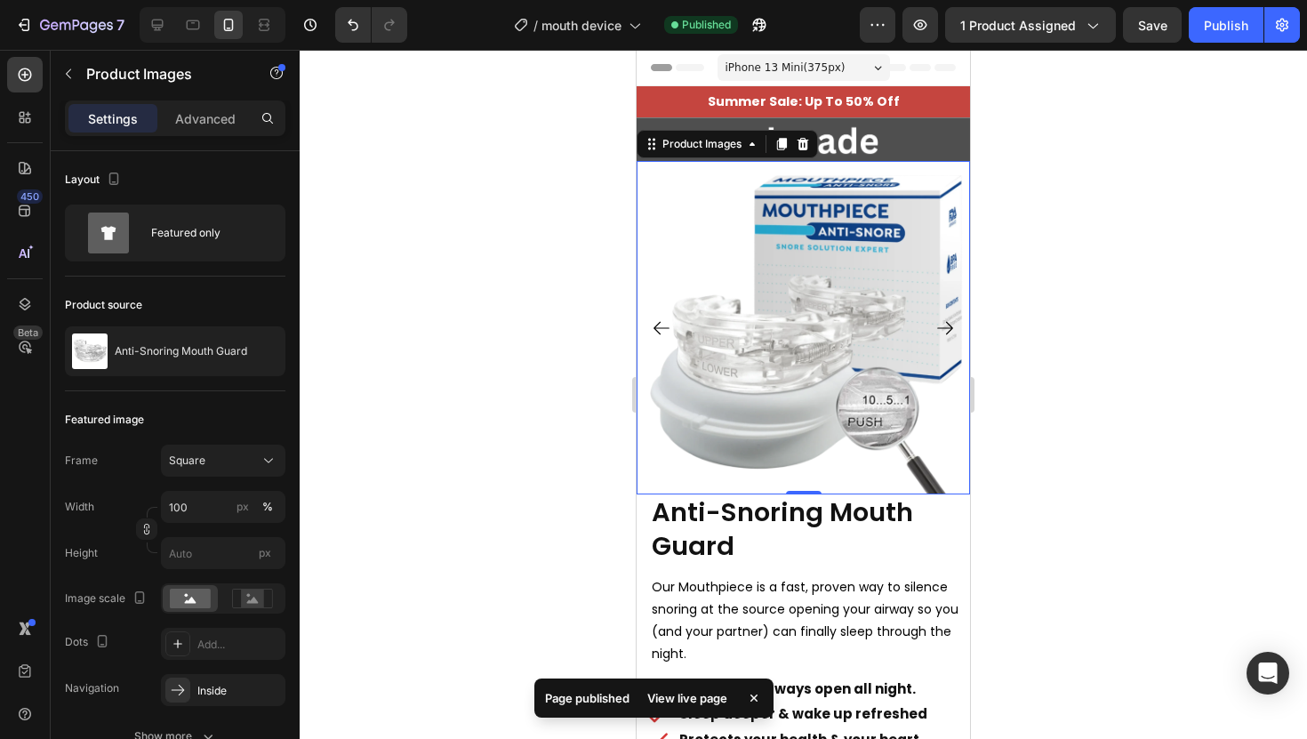
click at [666, 329] on icon "Carousel Back Arrow" at bounding box center [661, 327] width 21 height 21
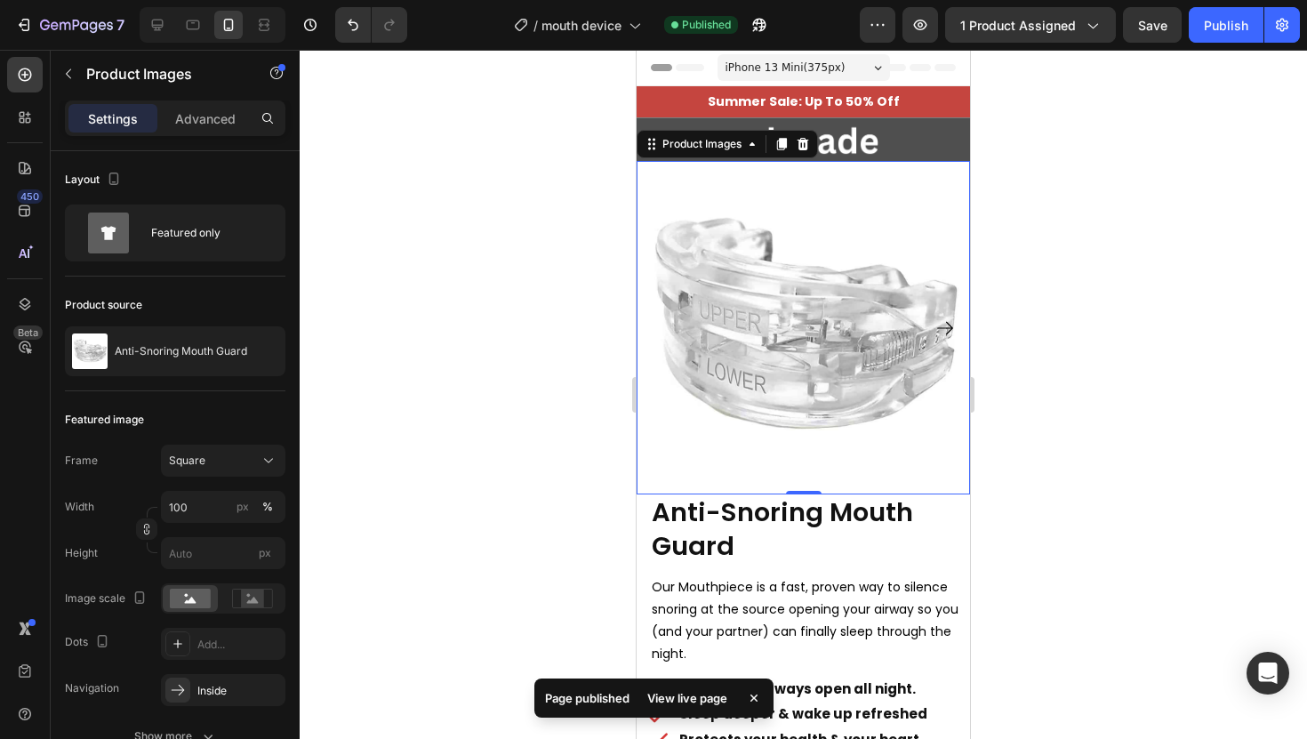
click at [1072, 314] on div at bounding box center [803, 394] width 1007 height 689
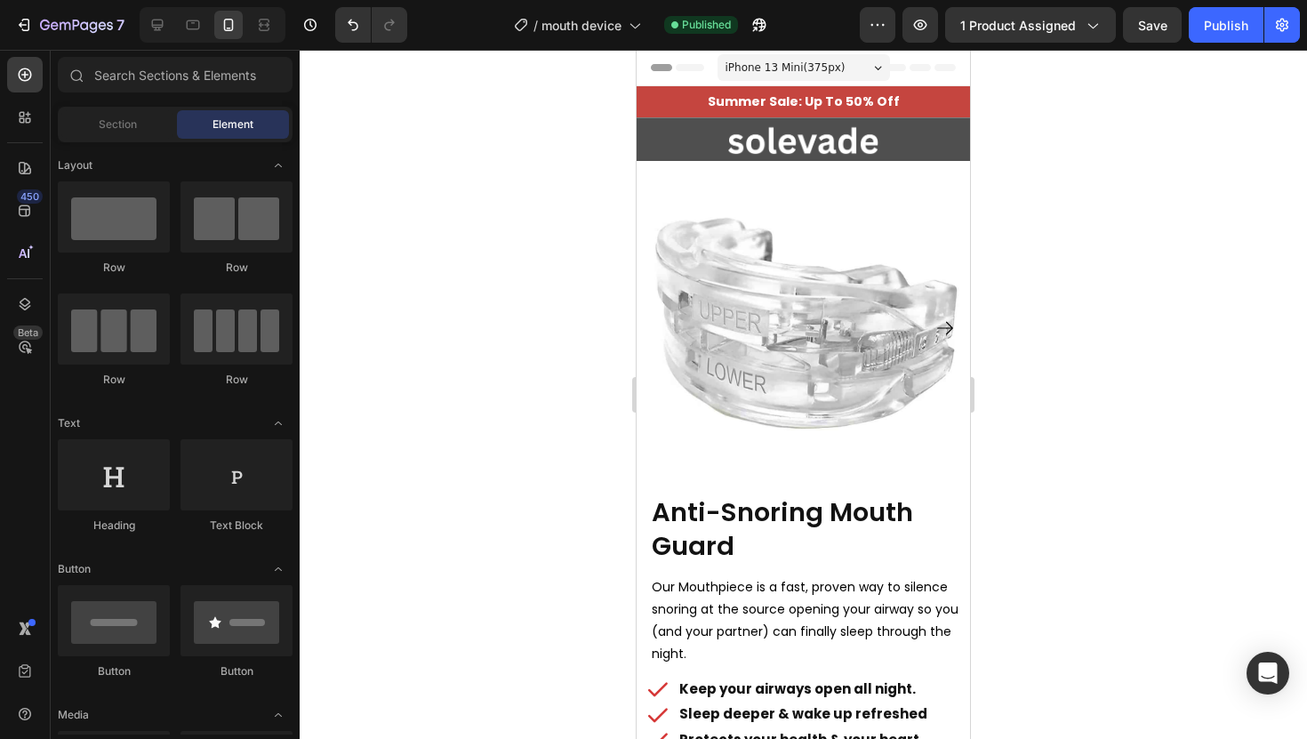
click at [1008, 167] on div at bounding box center [803, 394] width 1007 height 689
click at [1033, 149] on div at bounding box center [803, 394] width 1007 height 689
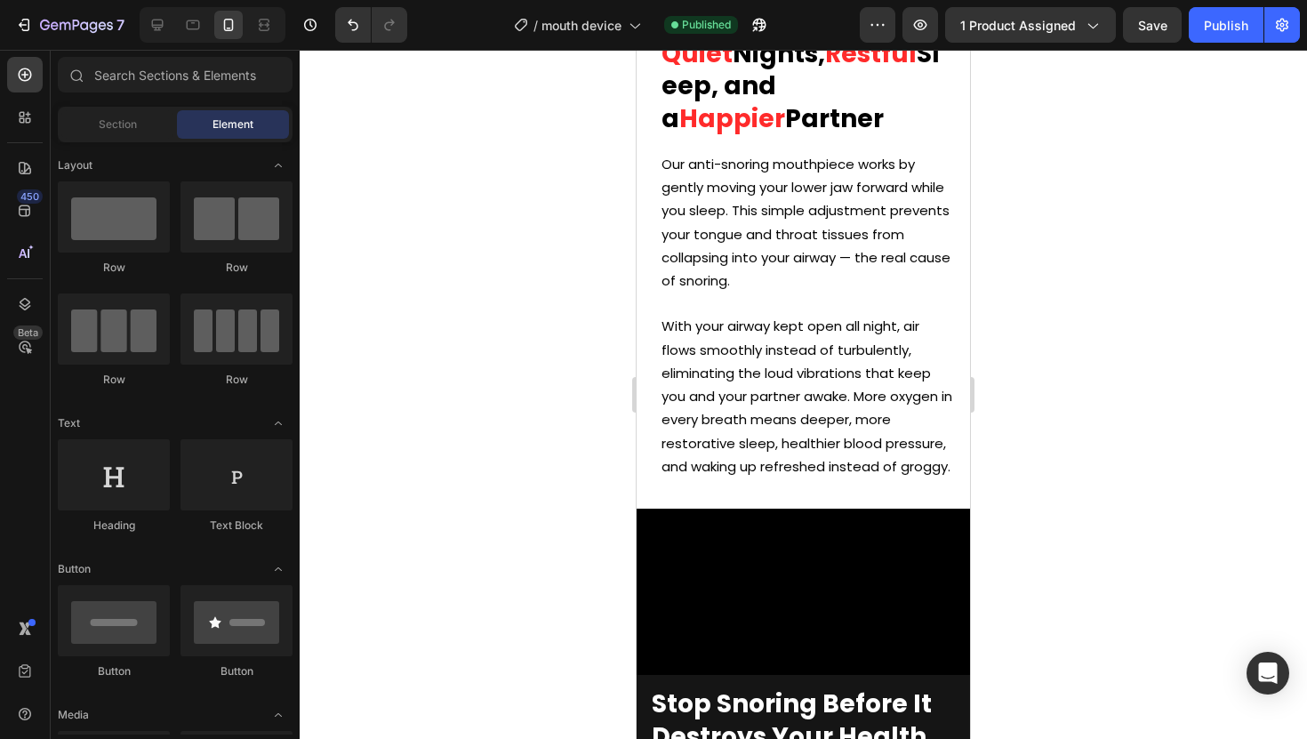
scroll to position [1233, 0]
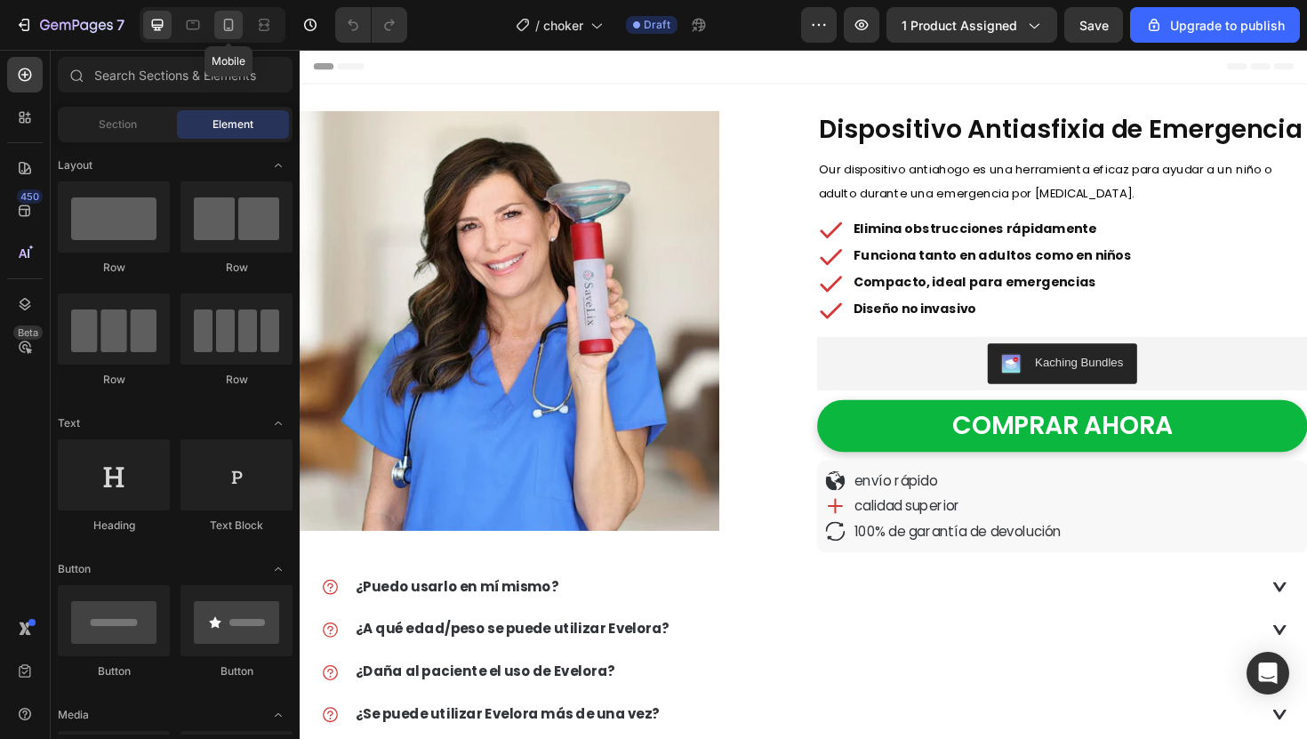
click at [217, 25] on div at bounding box center [228, 25] width 28 height 28
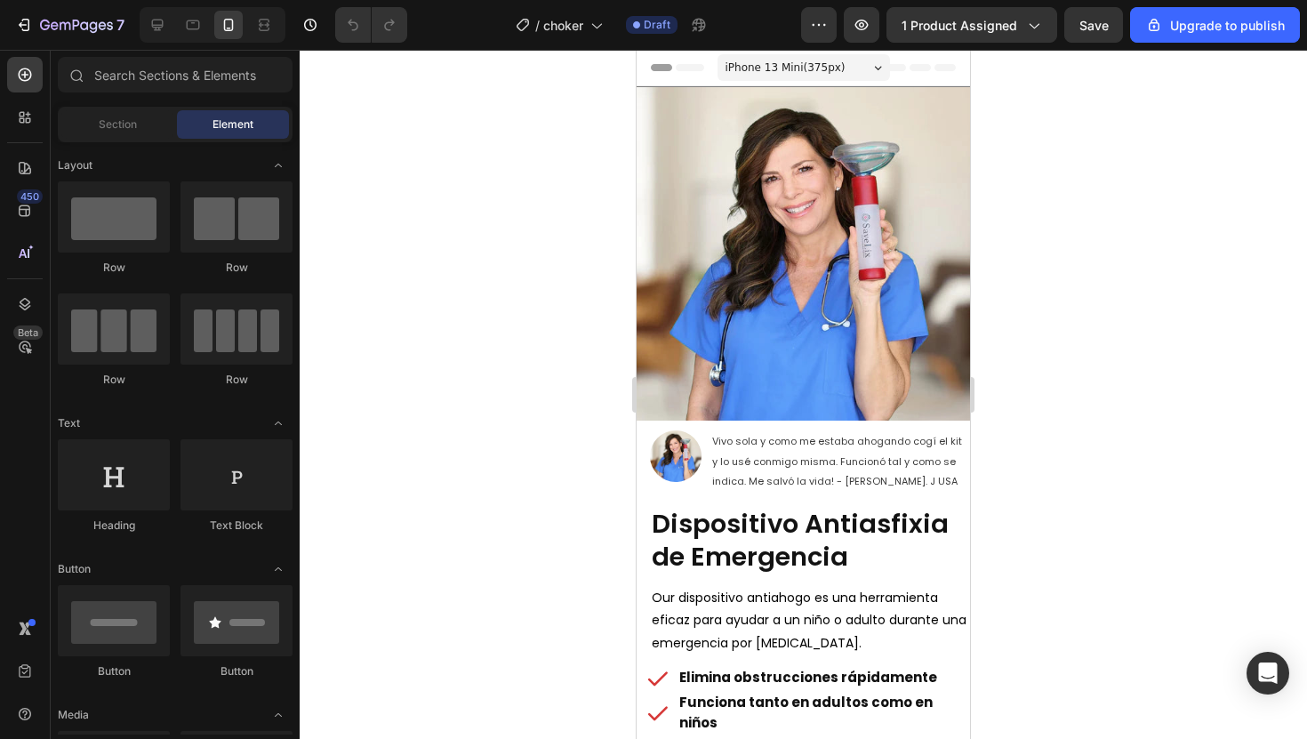
click at [1048, 229] on div at bounding box center [803, 394] width 1007 height 689
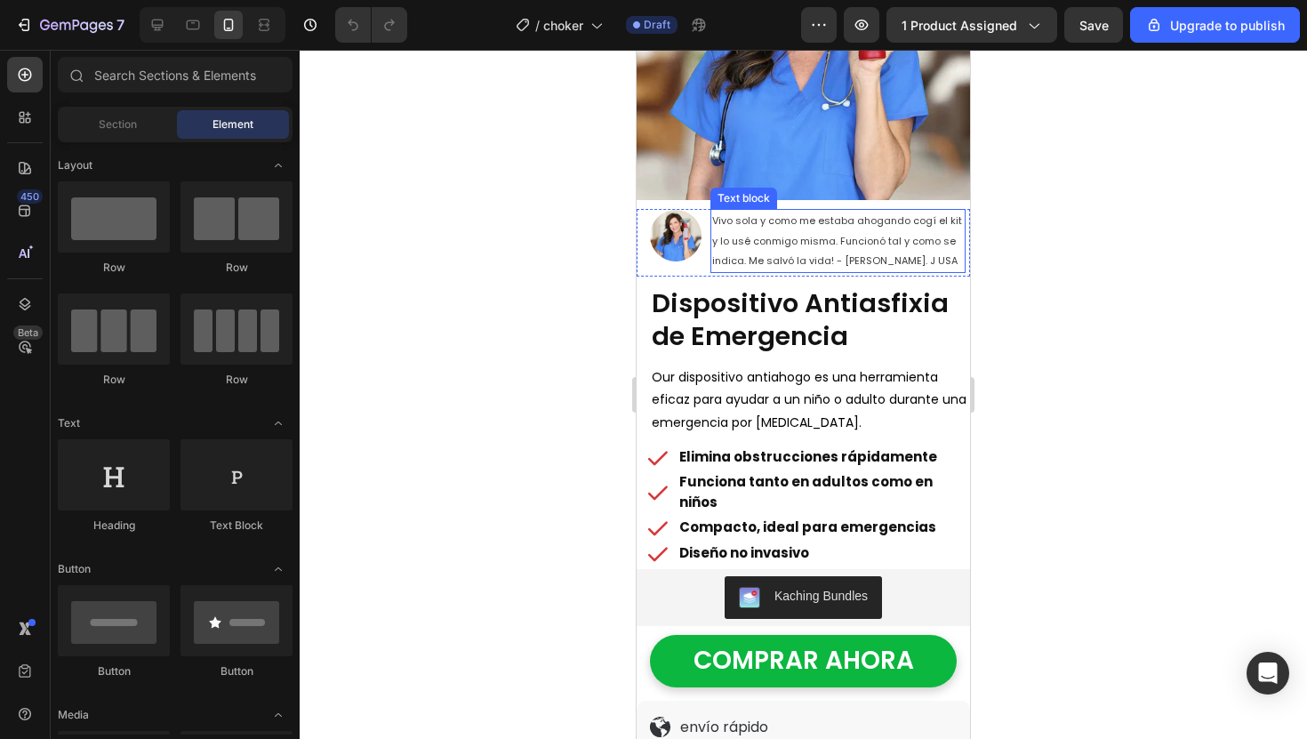
scroll to position [245, 0]
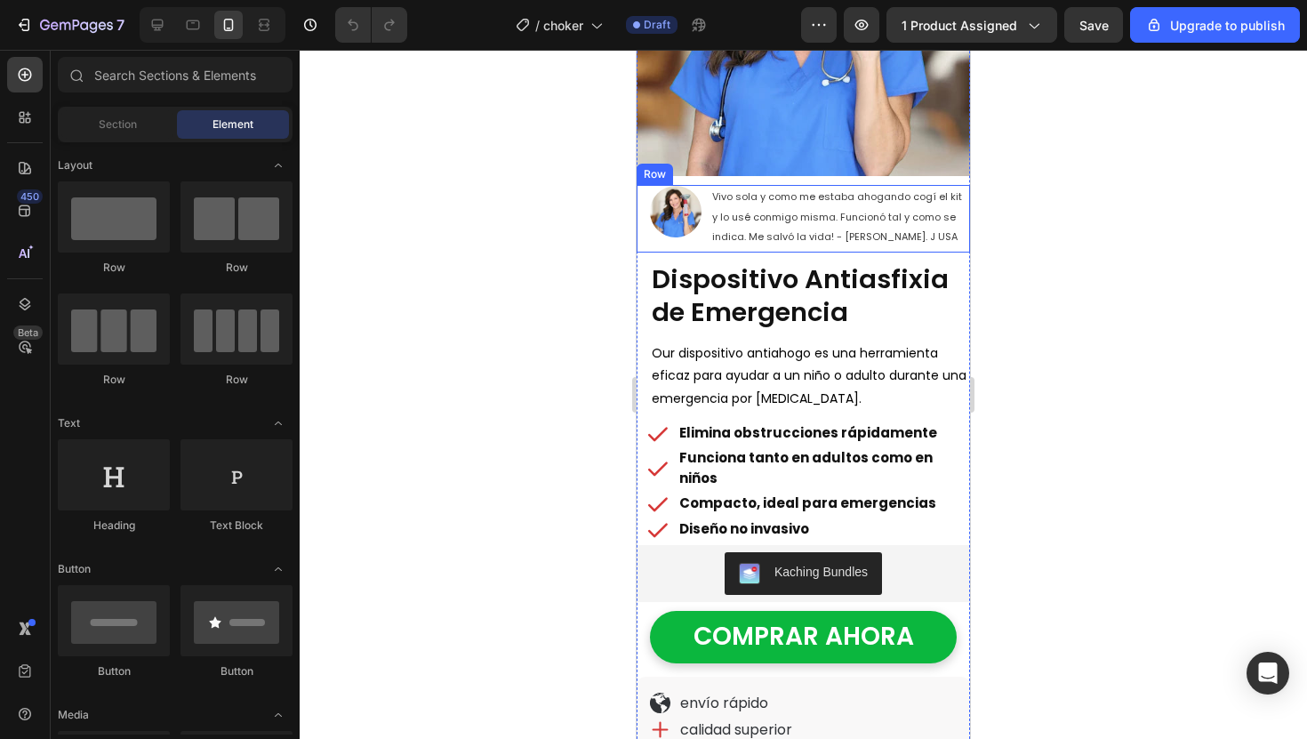
click at [708, 191] on div "Image Vivo sola y como me estaba ahogando cogí el kit y lo usé conmigo misma. F…" at bounding box center [803, 219] width 333 height 68
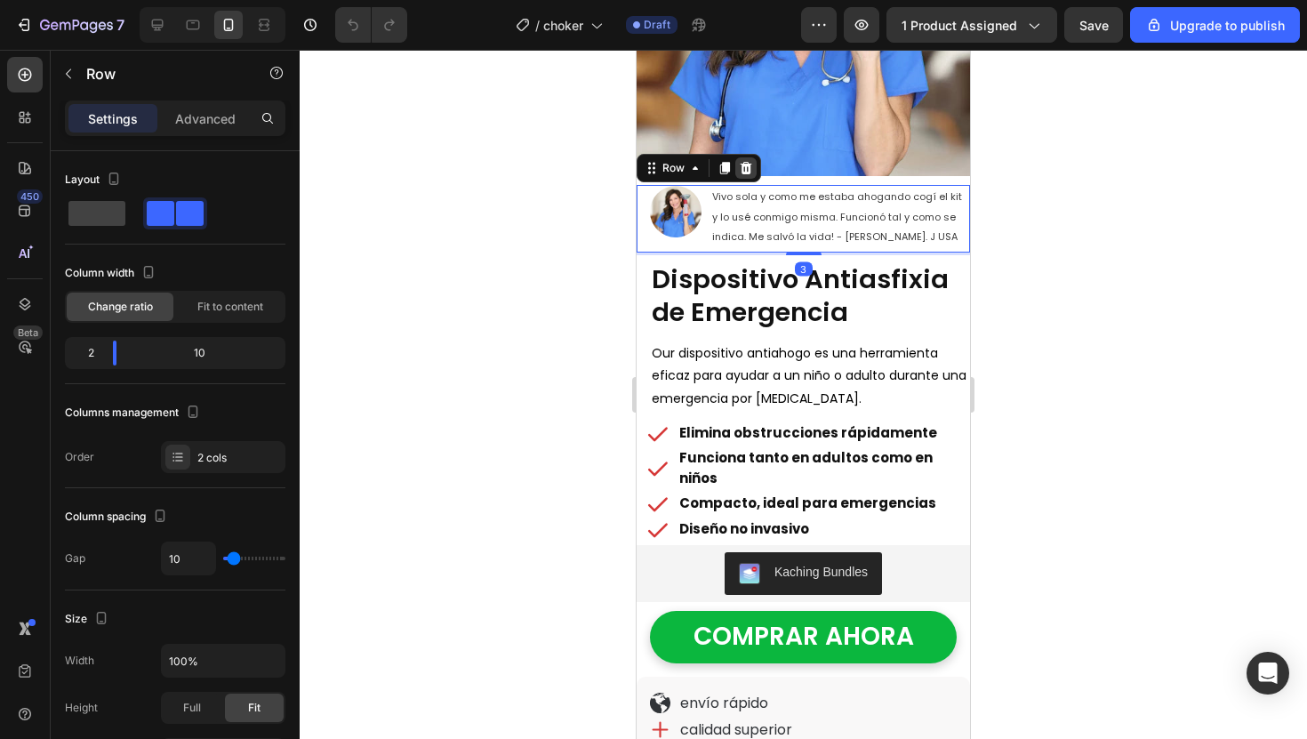
click at [745, 168] on icon at bounding box center [747, 168] width 12 height 12
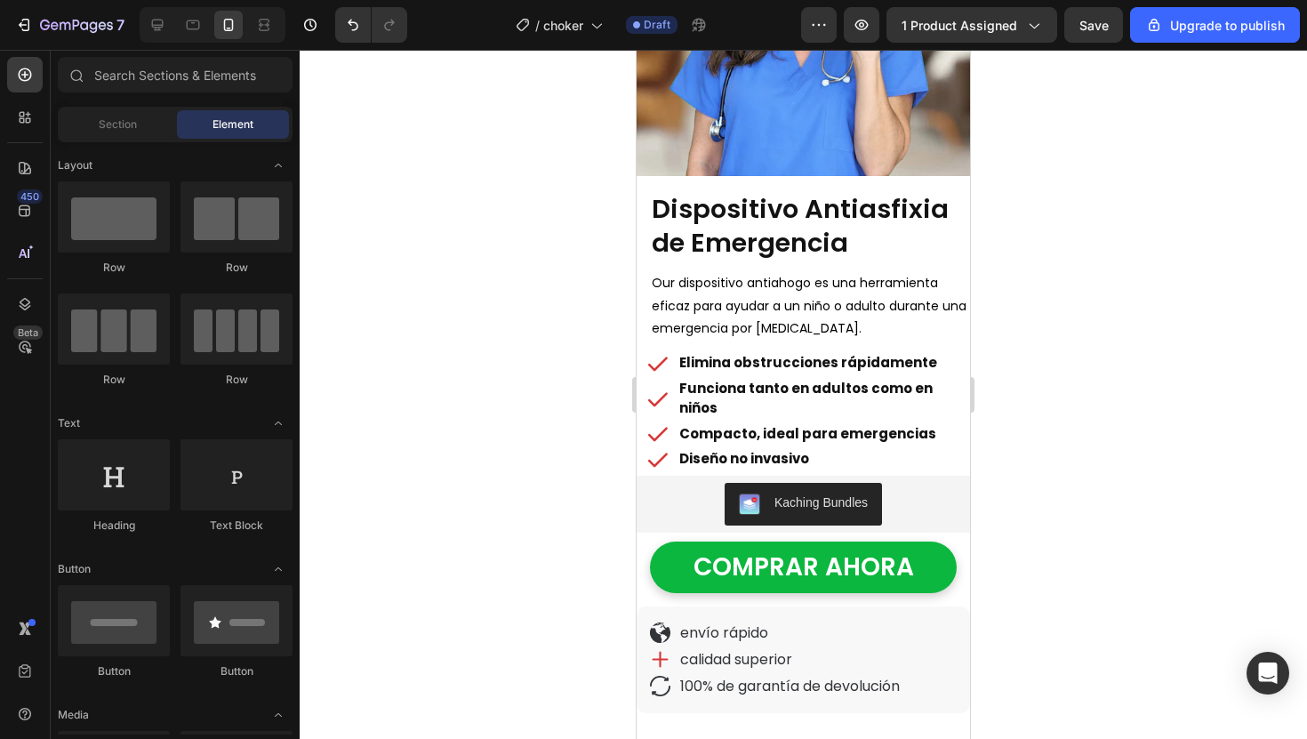
click at [556, 197] on div at bounding box center [803, 394] width 1007 height 689
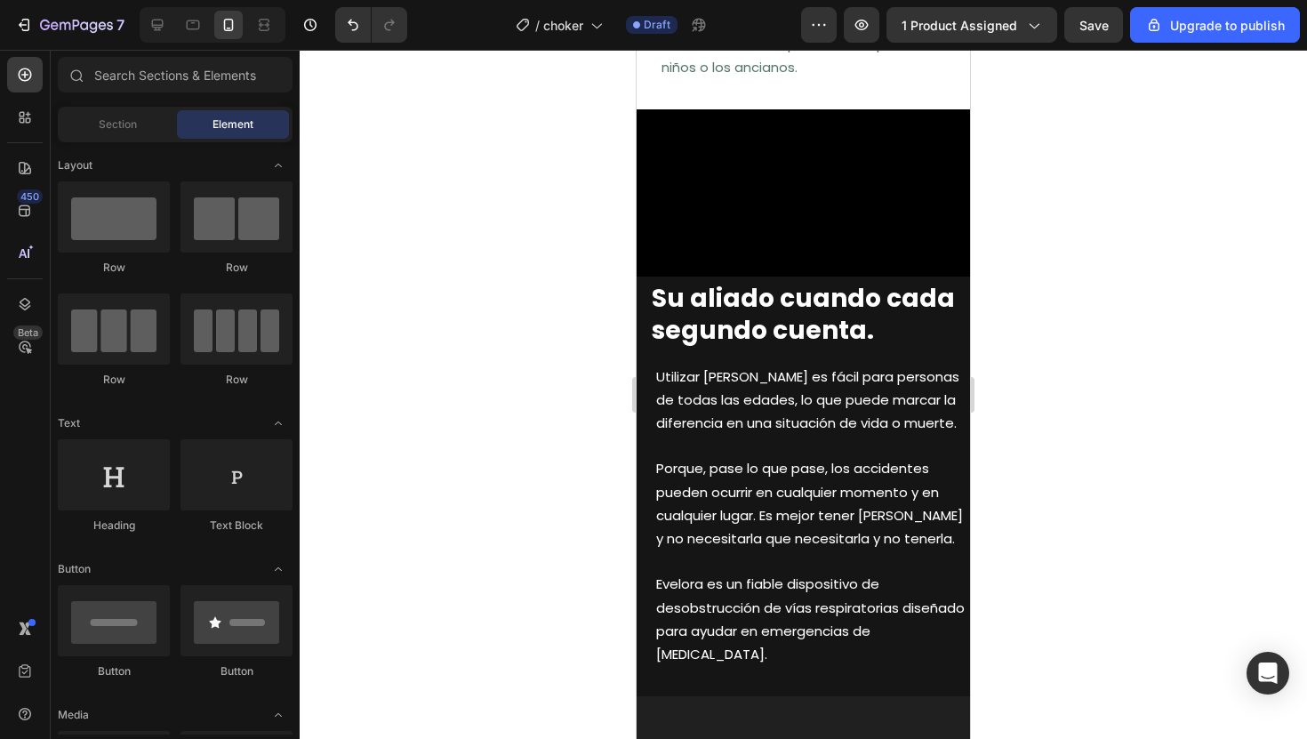
scroll to position [1140, 0]
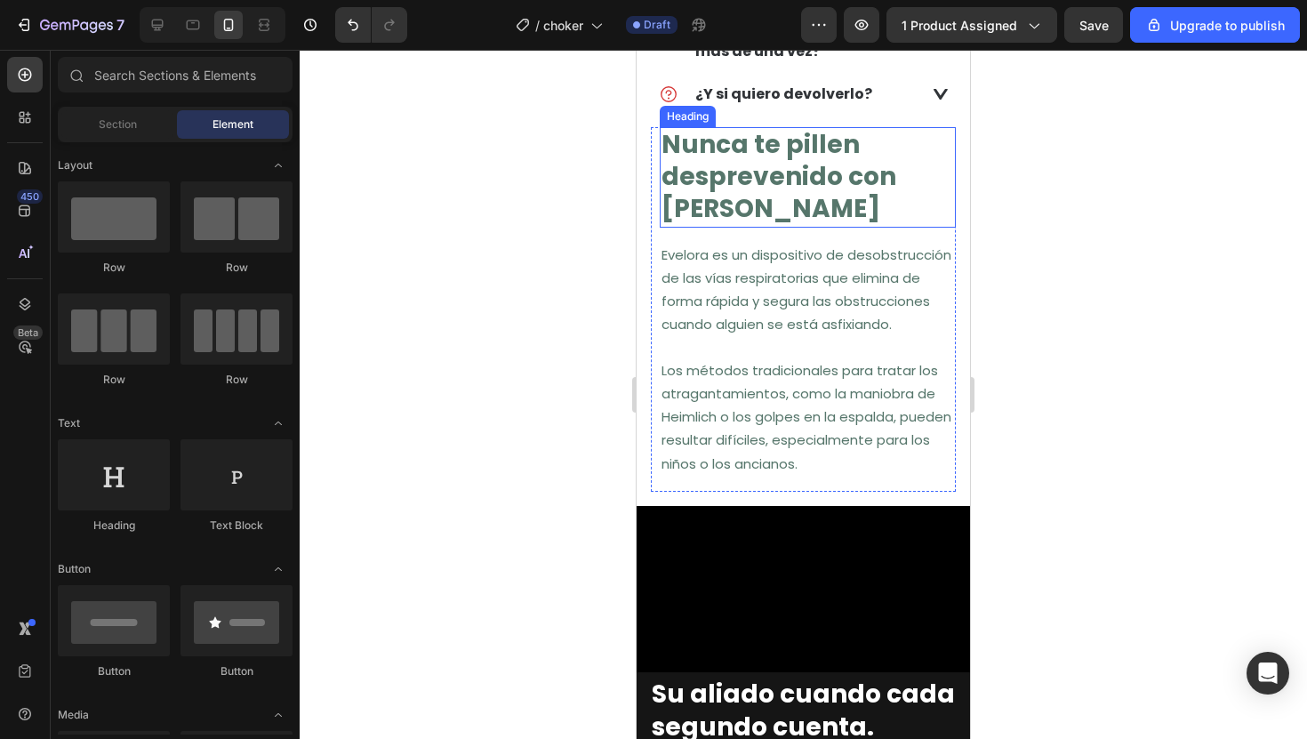
click at [726, 161] on strong "Nunca te pillen desprevenido con [PERSON_NAME]" at bounding box center [779, 177] width 235 height 100
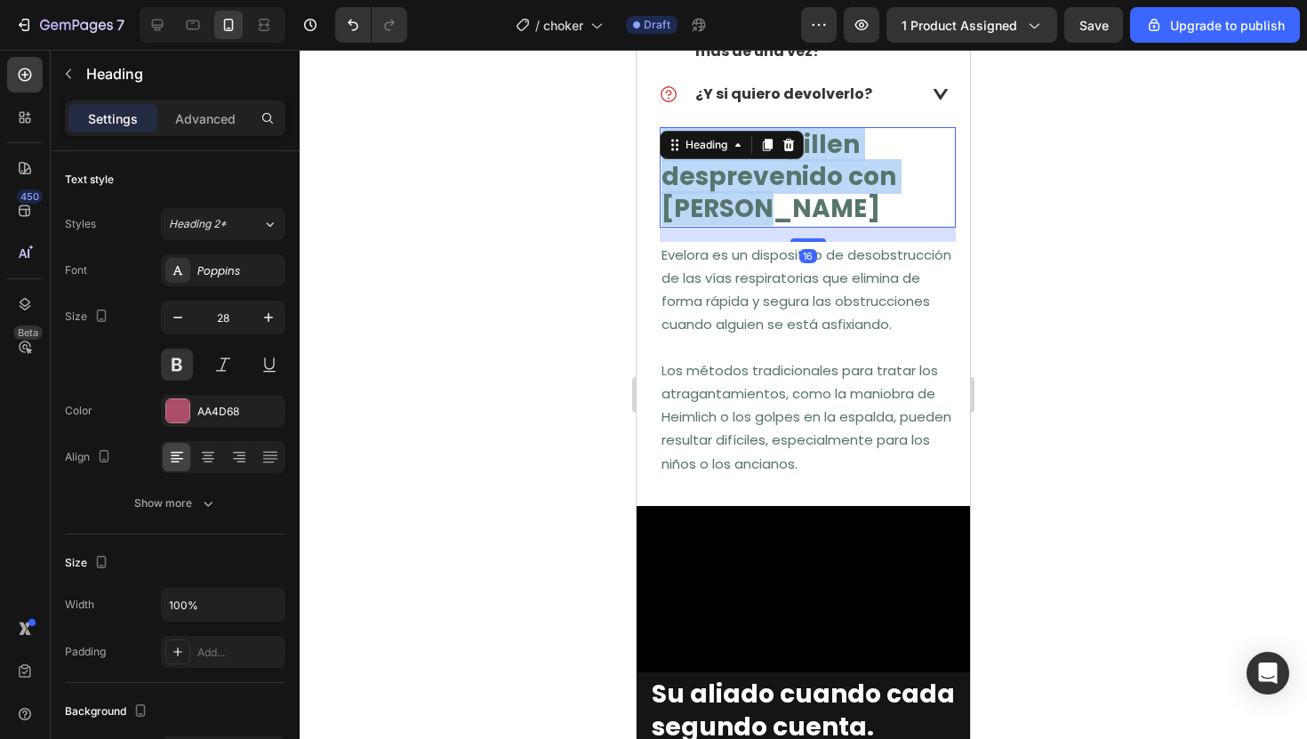
click at [726, 161] on strong "Nunca te pillen desprevenido con [PERSON_NAME]" at bounding box center [779, 177] width 235 height 100
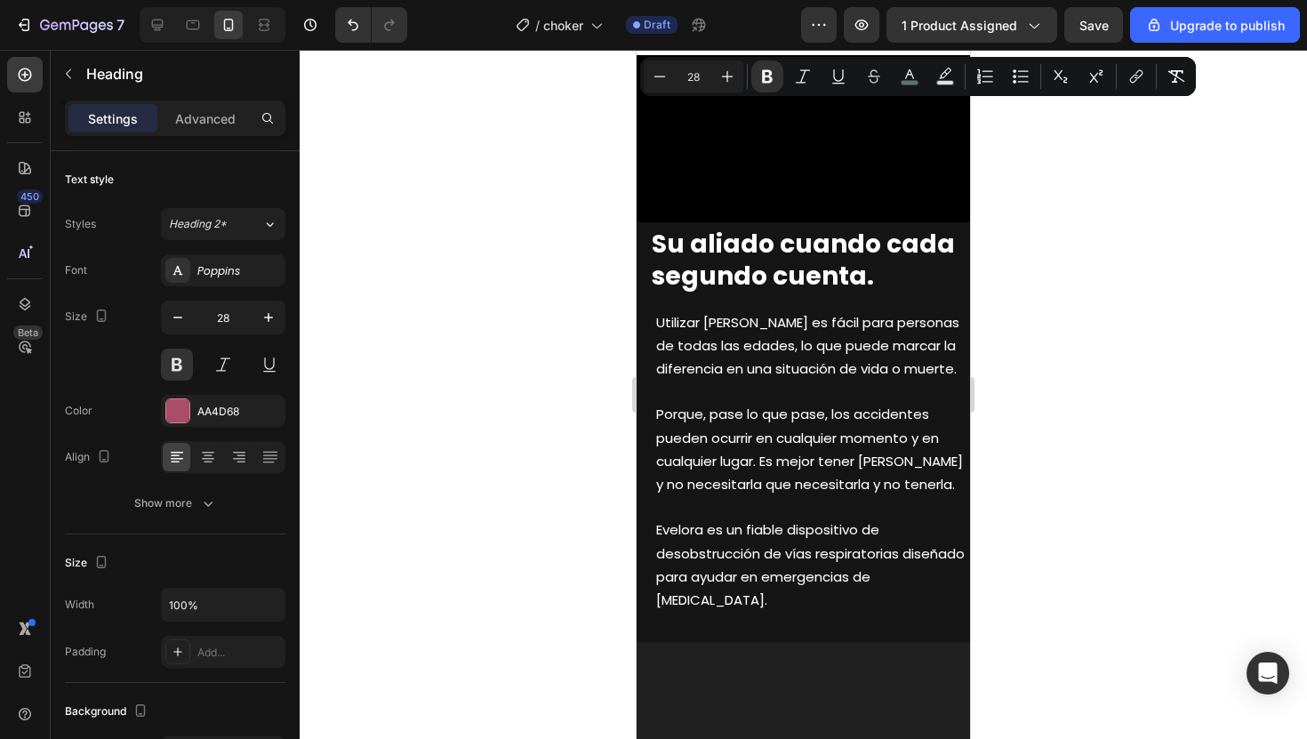
type input "16"
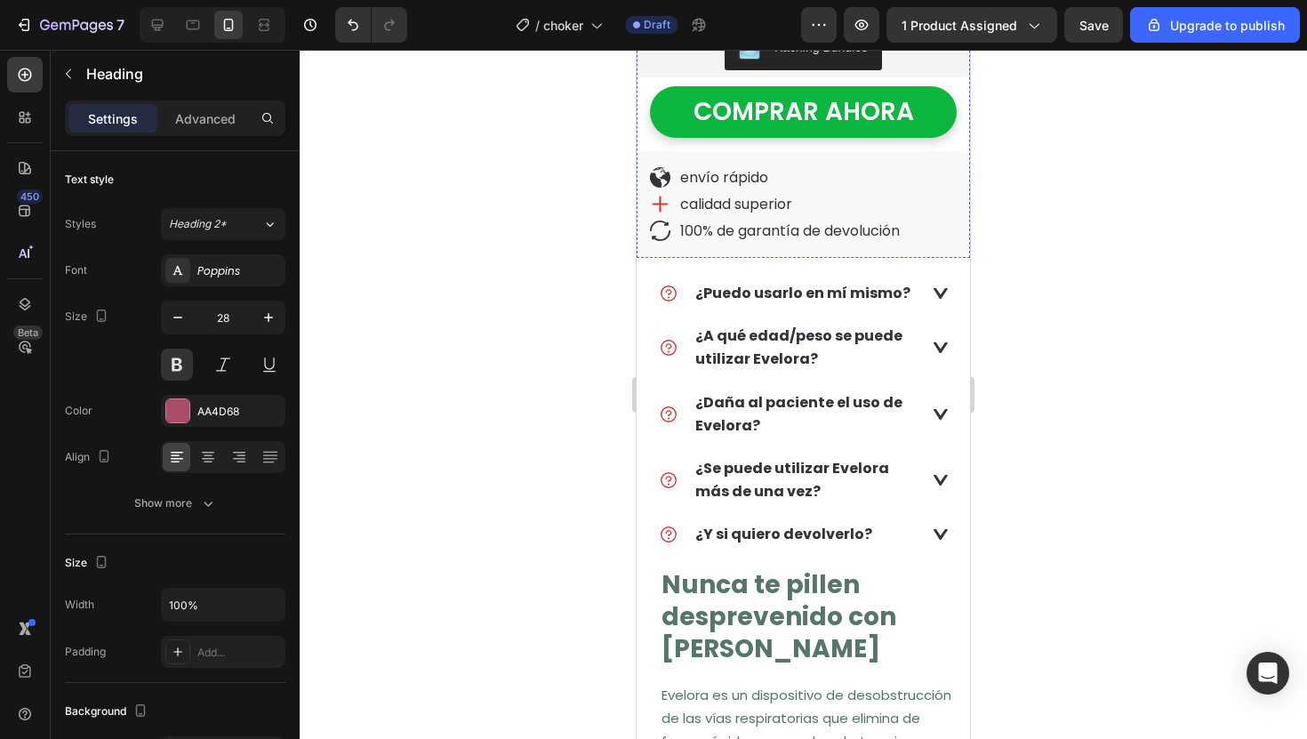
scroll to position [757, 0]
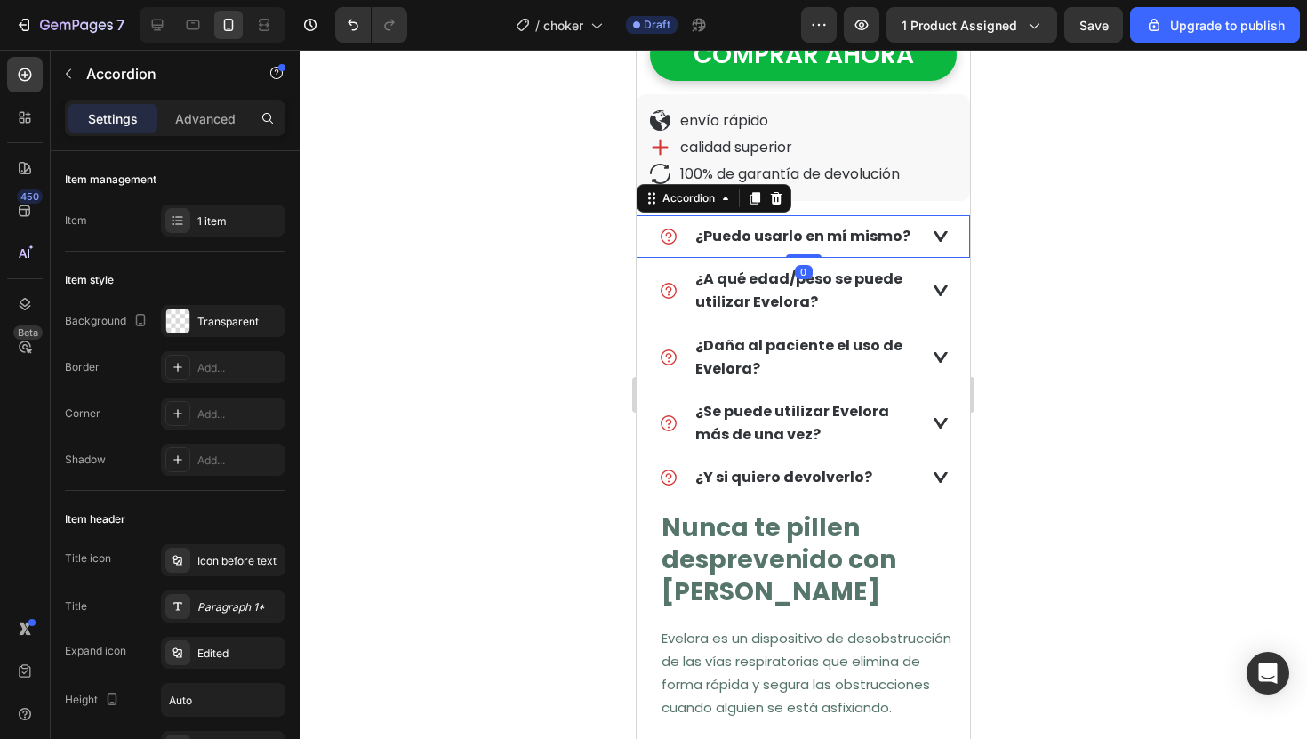
click at [920, 215] on div "¿Puedo usarlo en mí mismo?" at bounding box center [804, 236] width 332 height 43
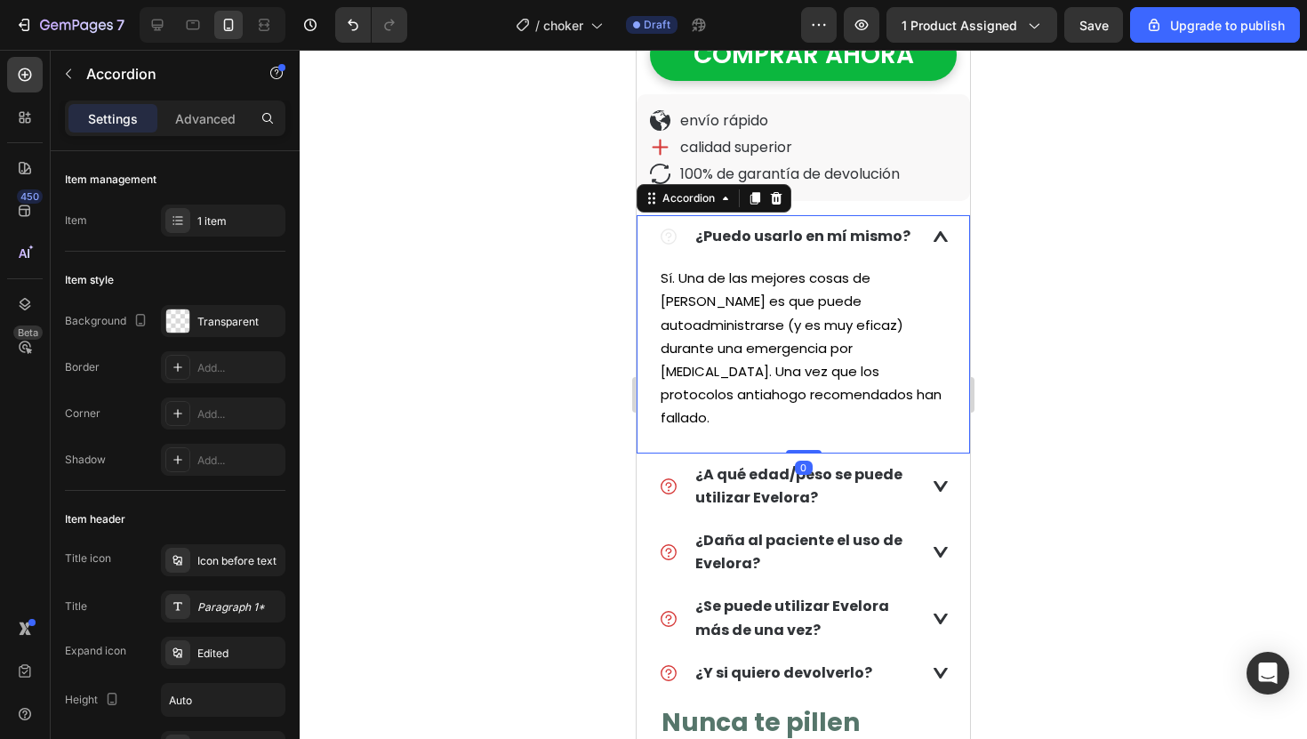
click at [935, 231] on icon at bounding box center [941, 236] width 14 height 11
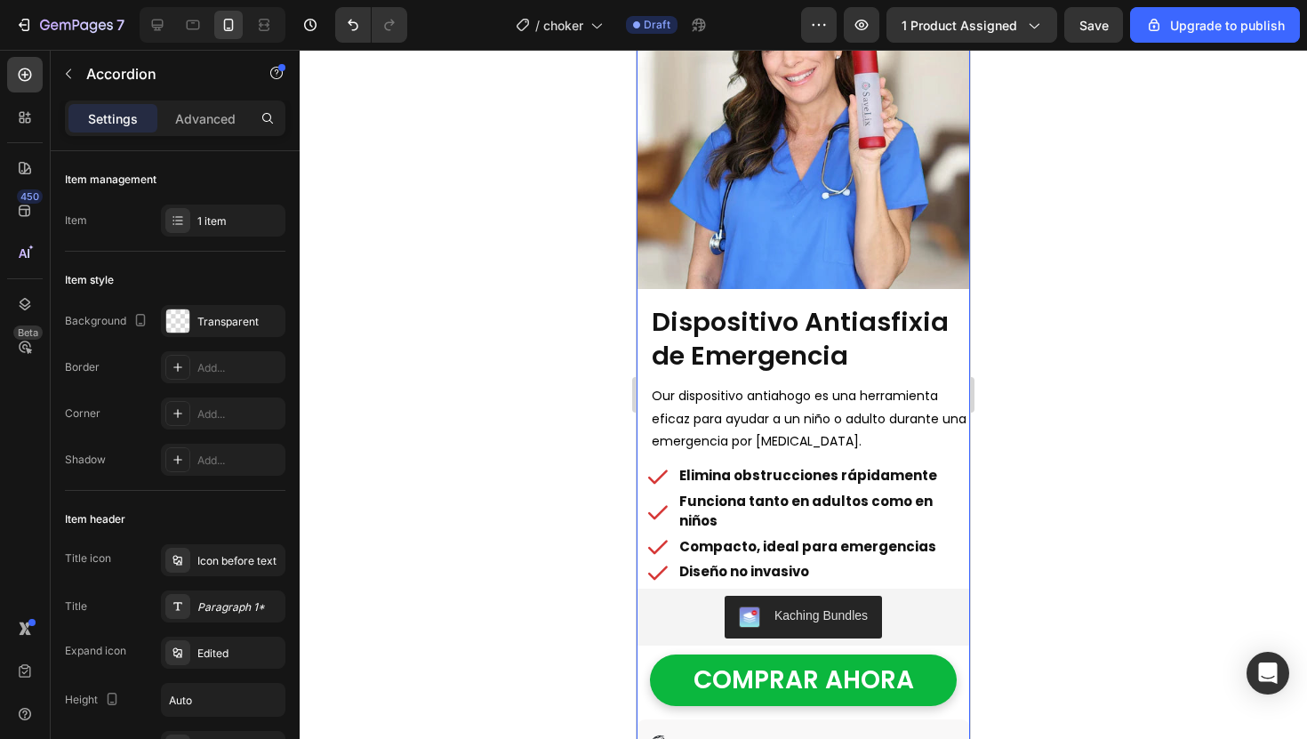
scroll to position [0, 0]
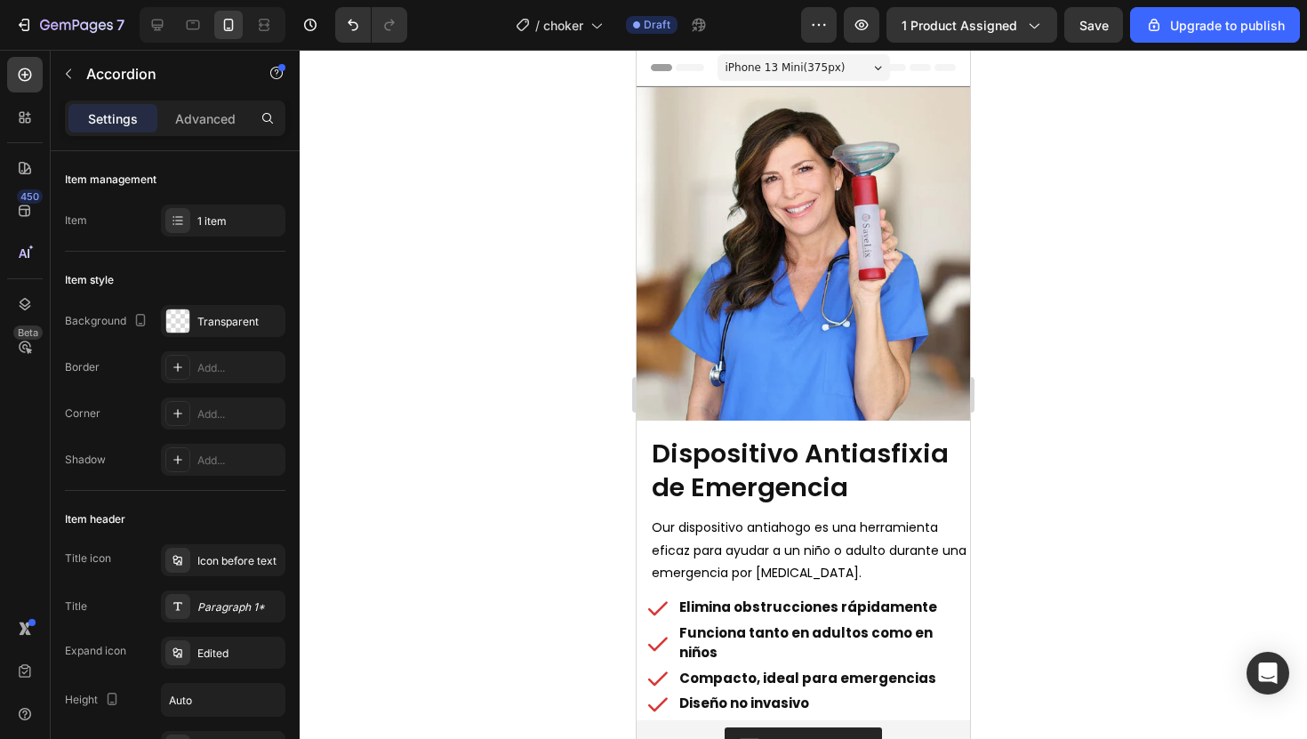
click at [532, 213] on div at bounding box center [803, 394] width 1007 height 689
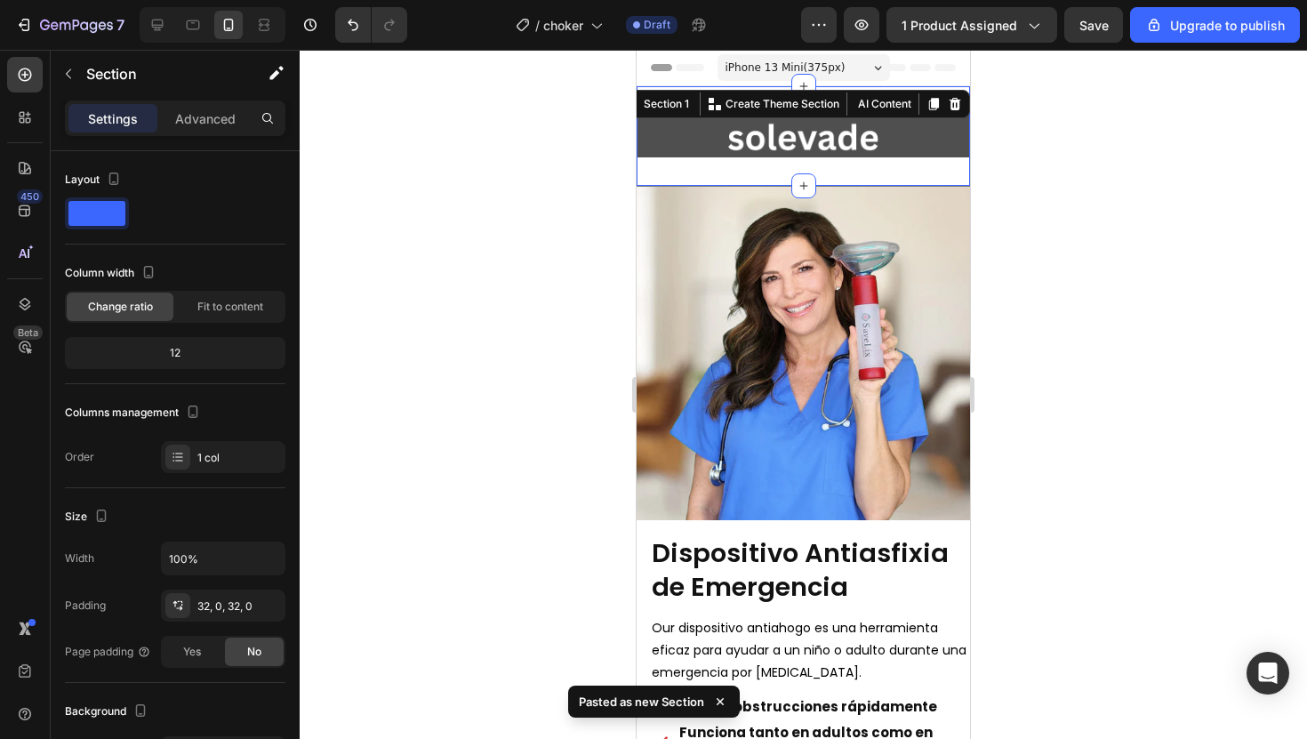
drag, startPoint x: 672, startPoint y: 170, endPoint x: 1157, endPoint y: 200, distance: 485.5
click at [672, 170] on div "Image Row Section 1 You can create reusable sections Create Theme Section AI Co…" at bounding box center [803, 136] width 333 height 100
click at [213, 125] on p "Advanced" at bounding box center [205, 118] width 60 height 19
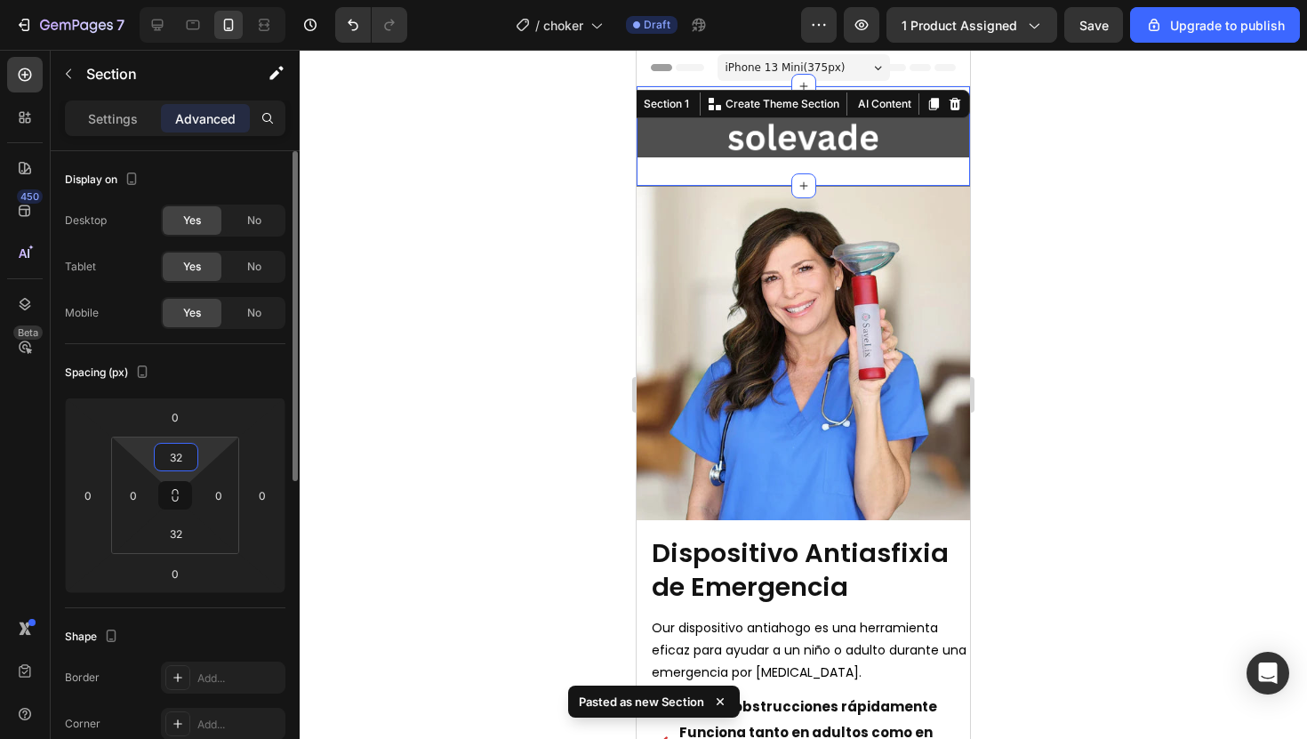
click at [179, 444] on input "32" at bounding box center [176, 457] width 36 height 27
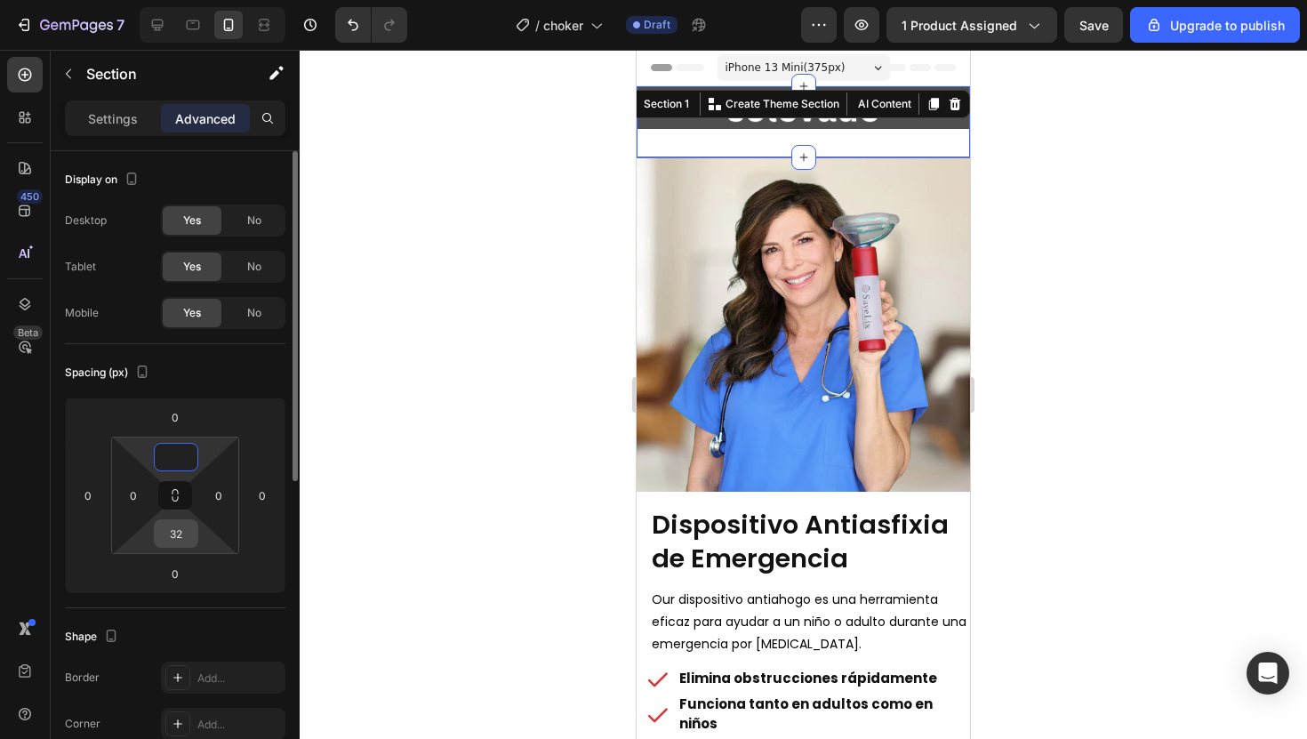
type input "0"
click at [189, 523] on input "32" at bounding box center [176, 533] width 36 height 27
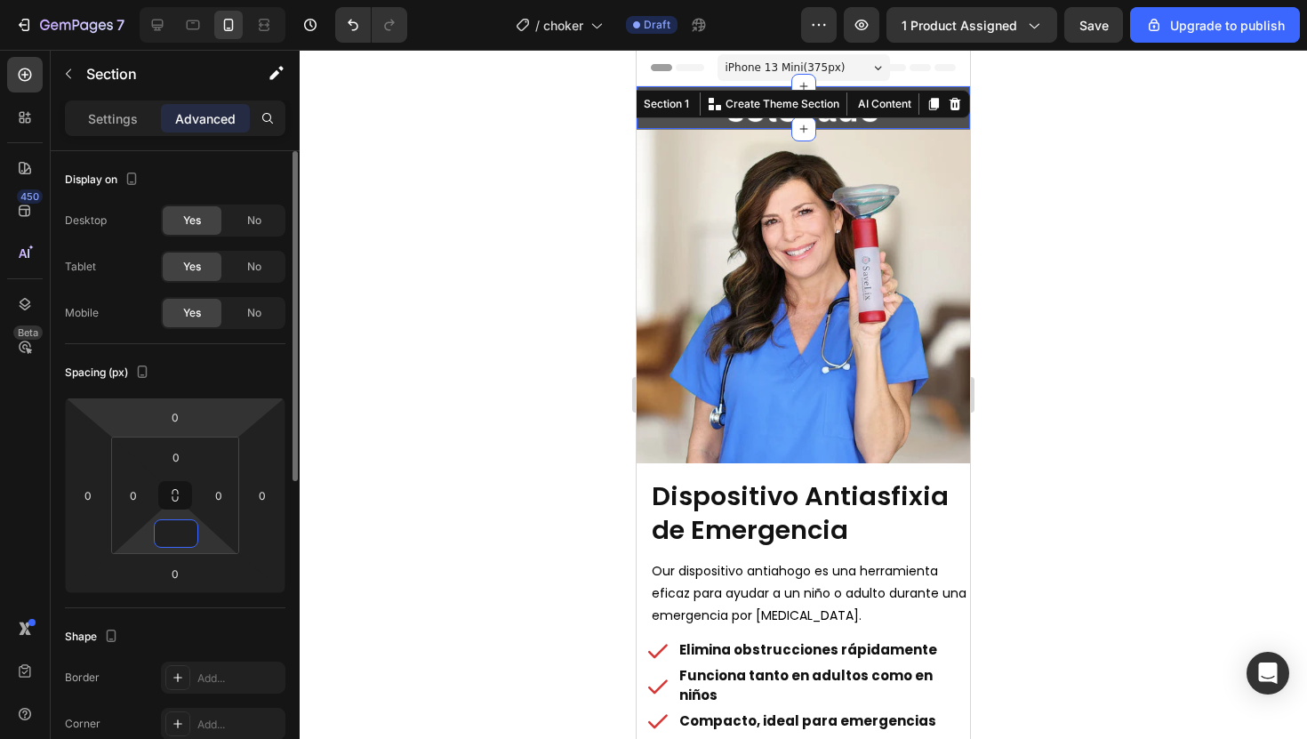
type input "0"
click at [210, 365] on div "Spacing (px)" at bounding box center [175, 372] width 221 height 28
click at [392, 251] on div at bounding box center [803, 394] width 1007 height 689
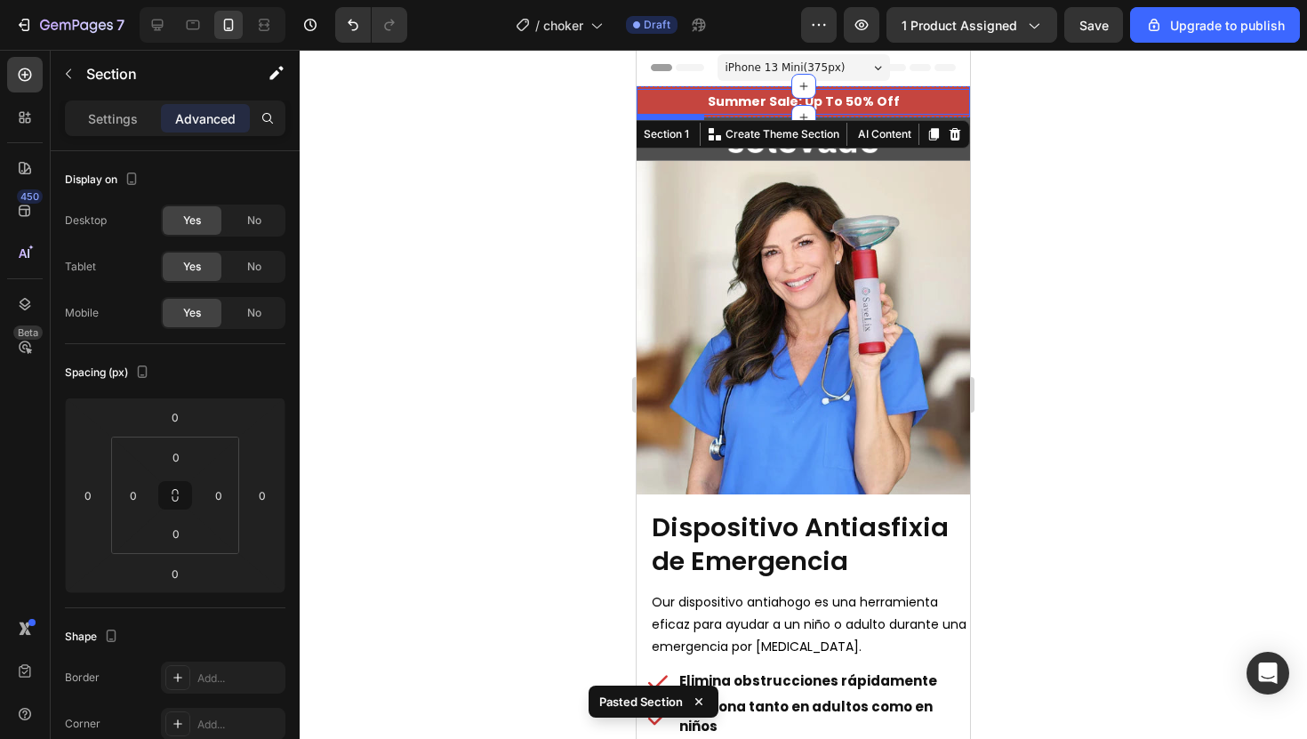
click at [727, 96] on strong "Summer Sale: Up To 50% Off" at bounding box center [804, 101] width 192 height 18
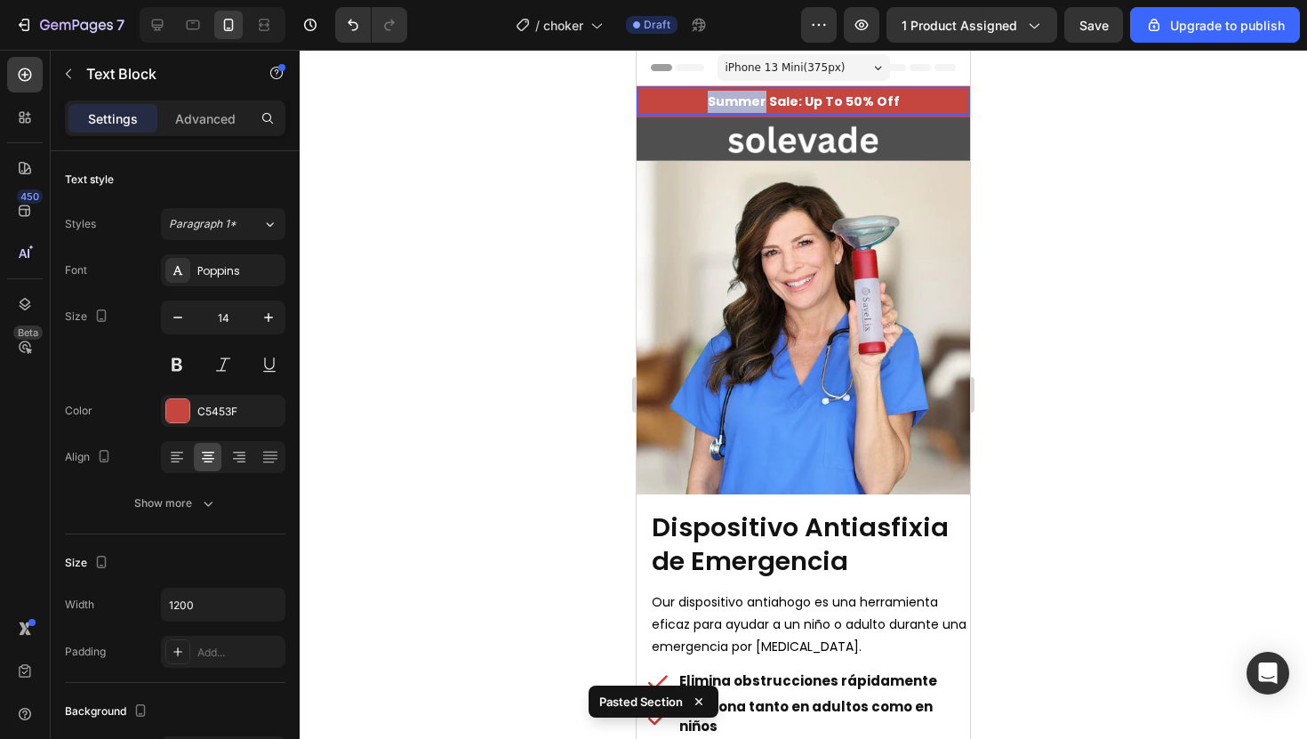
click at [727, 96] on strong "Summer Sale: Up To 50% Off" at bounding box center [804, 101] width 192 height 18
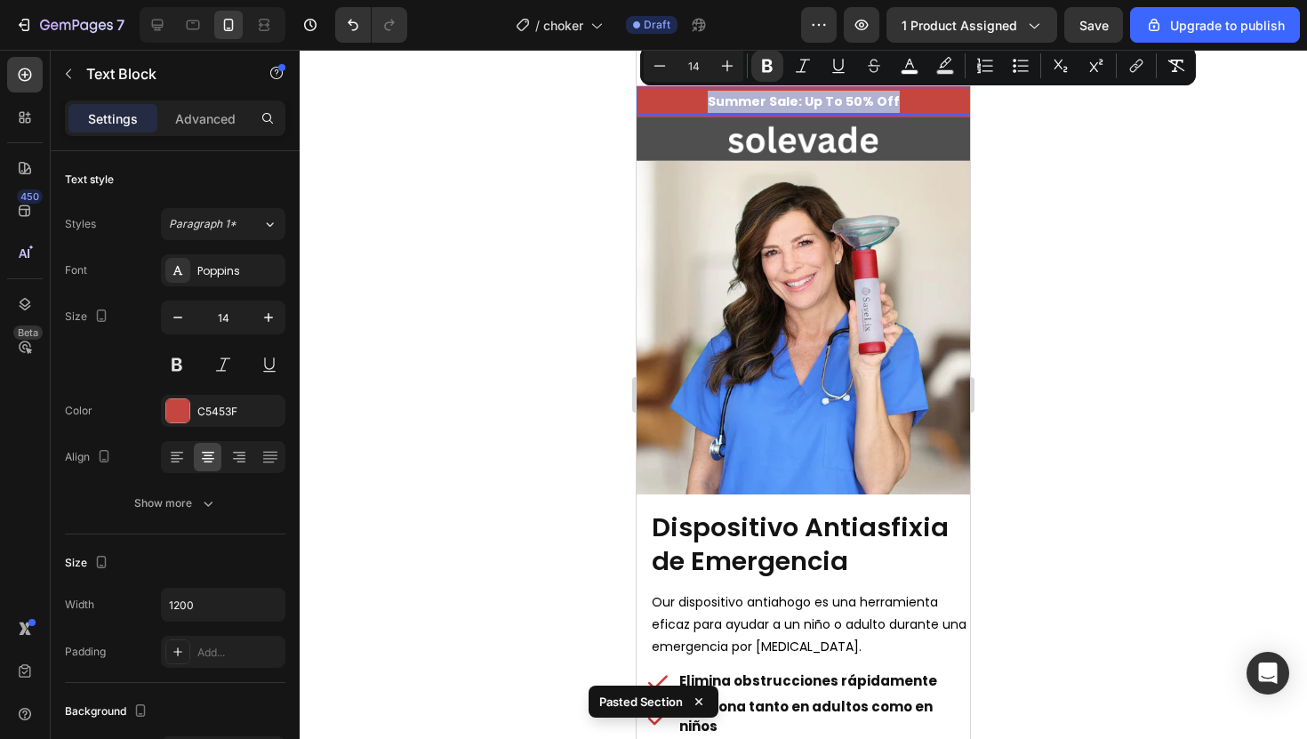
copy strong "Summer Sale: Up To 50% Off"
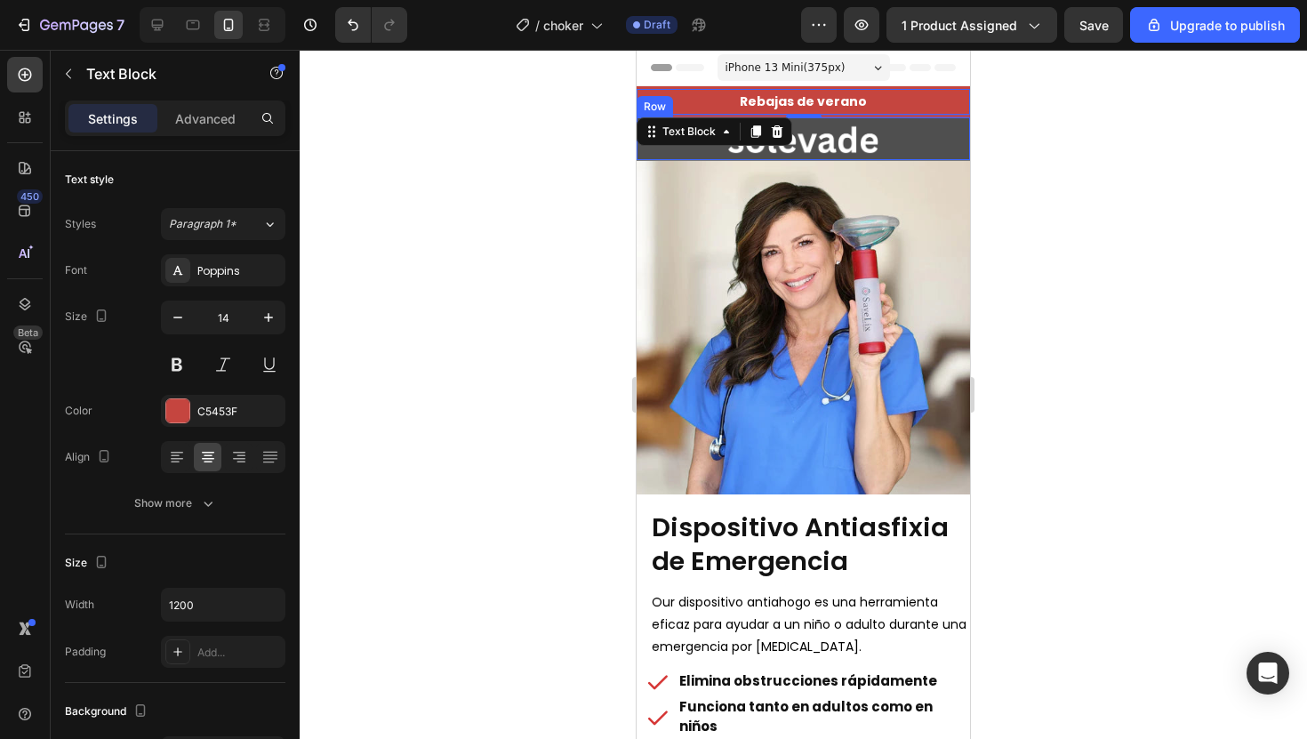
click at [1013, 151] on div at bounding box center [803, 394] width 1007 height 689
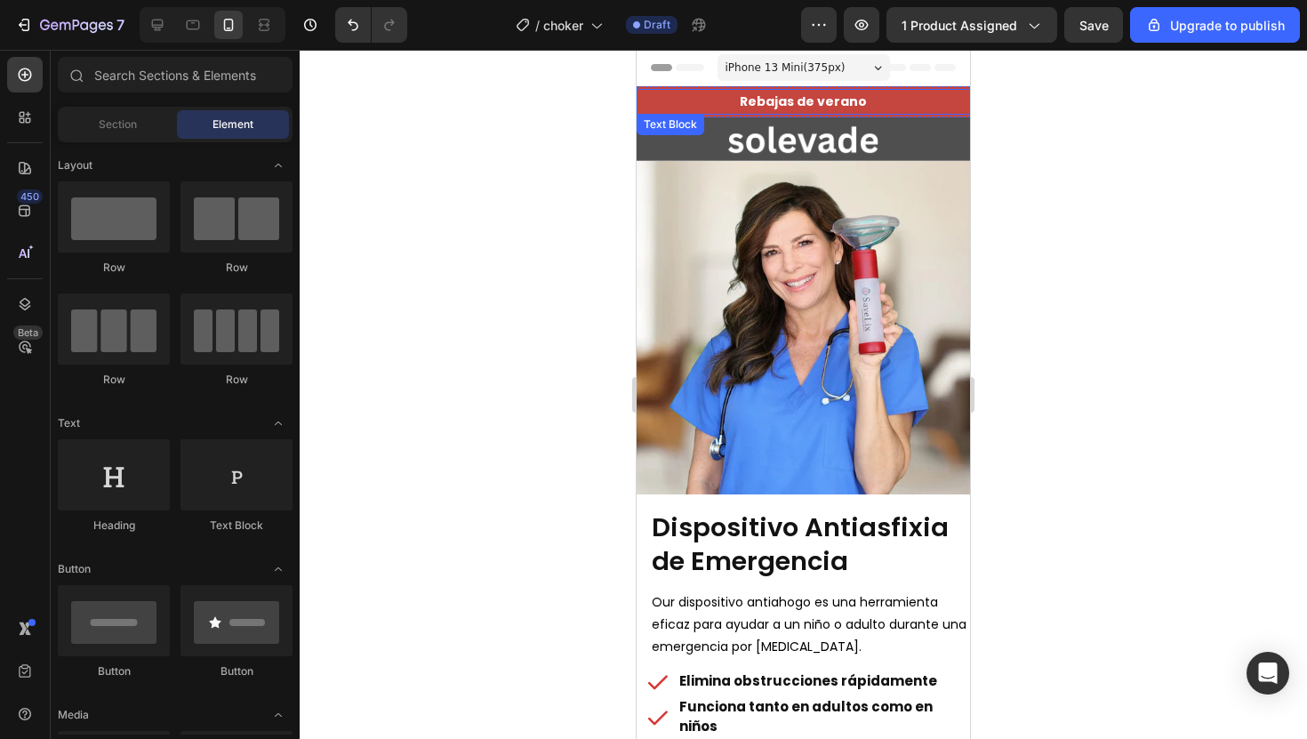
click at [824, 95] on strong "Rebajas de verano" at bounding box center [803, 101] width 127 height 18
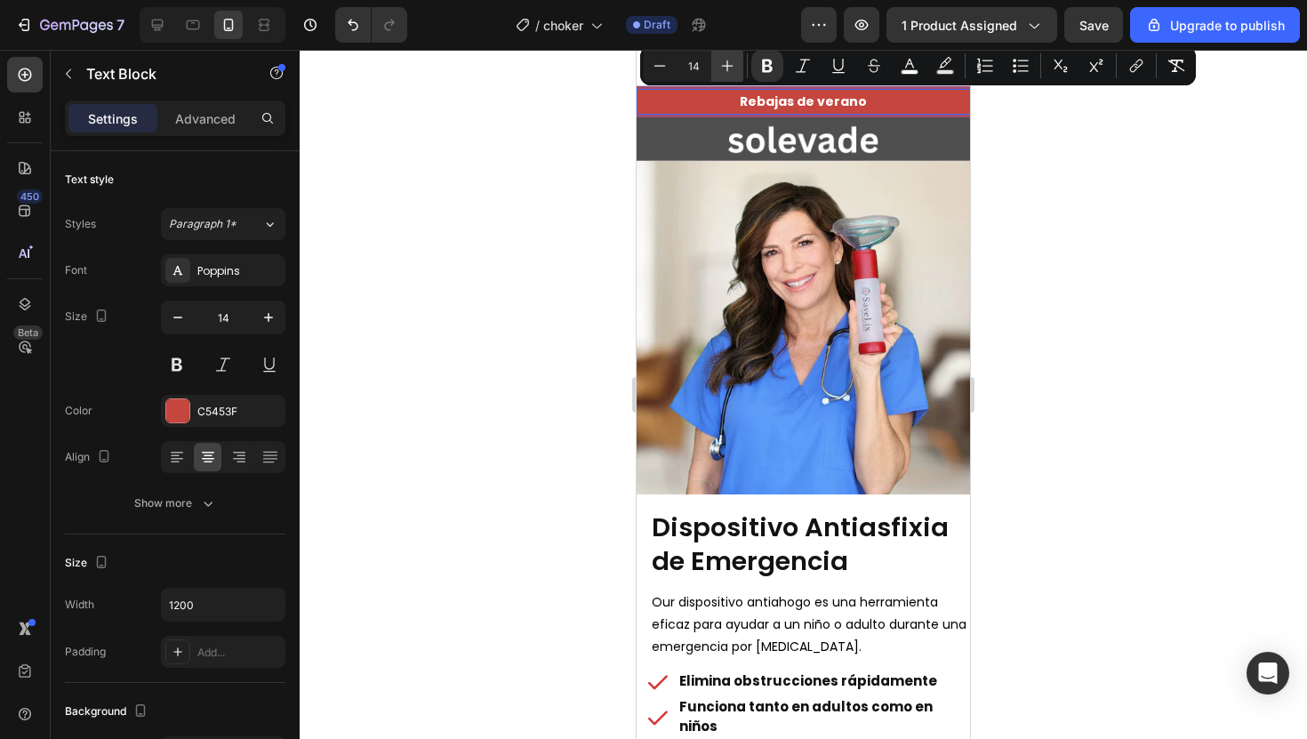
click at [724, 68] on icon "Editor contextual toolbar" at bounding box center [727, 66] width 18 height 18
type input "15"
click at [595, 106] on div at bounding box center [803, 394] width 1007 height 689
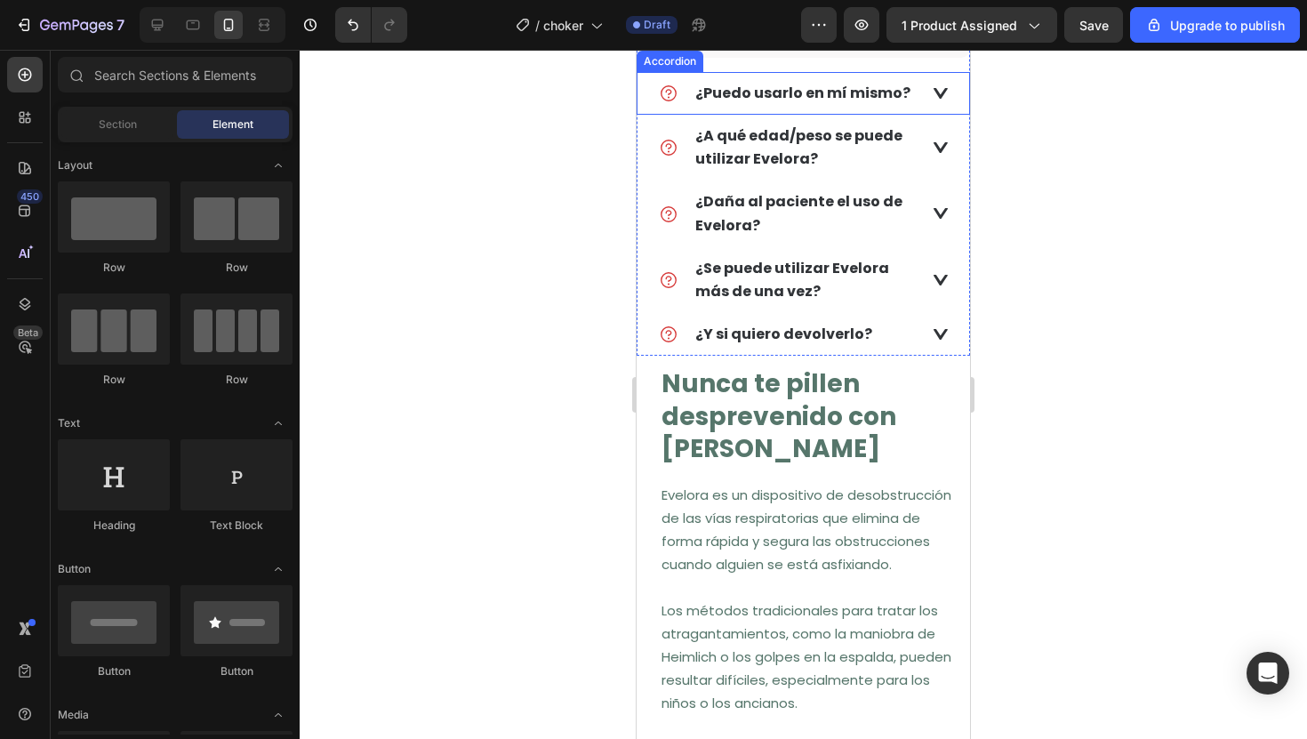
scroll to position [1211, 0]
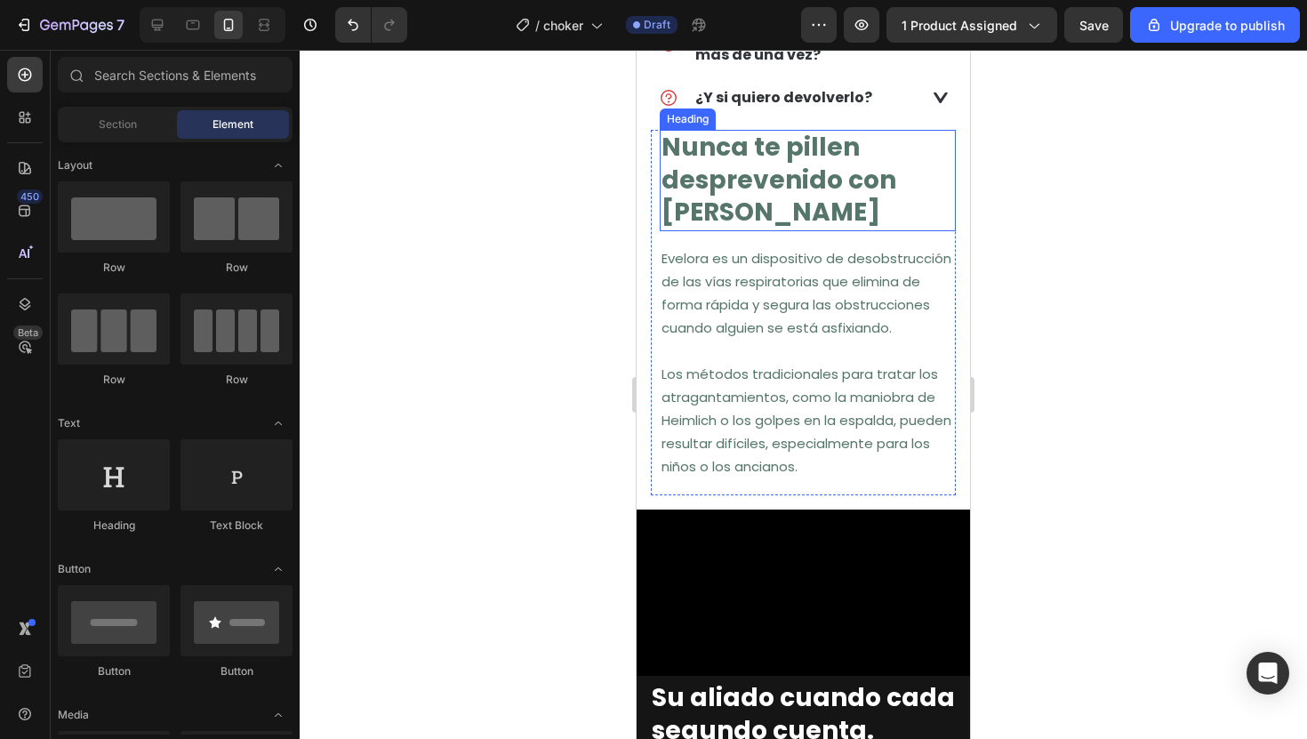
click at [727, 161] on strong "Nunca te pillen desprevenido con [PERSON_NAME]" at bounding box center [779, 180] width 235 height 100
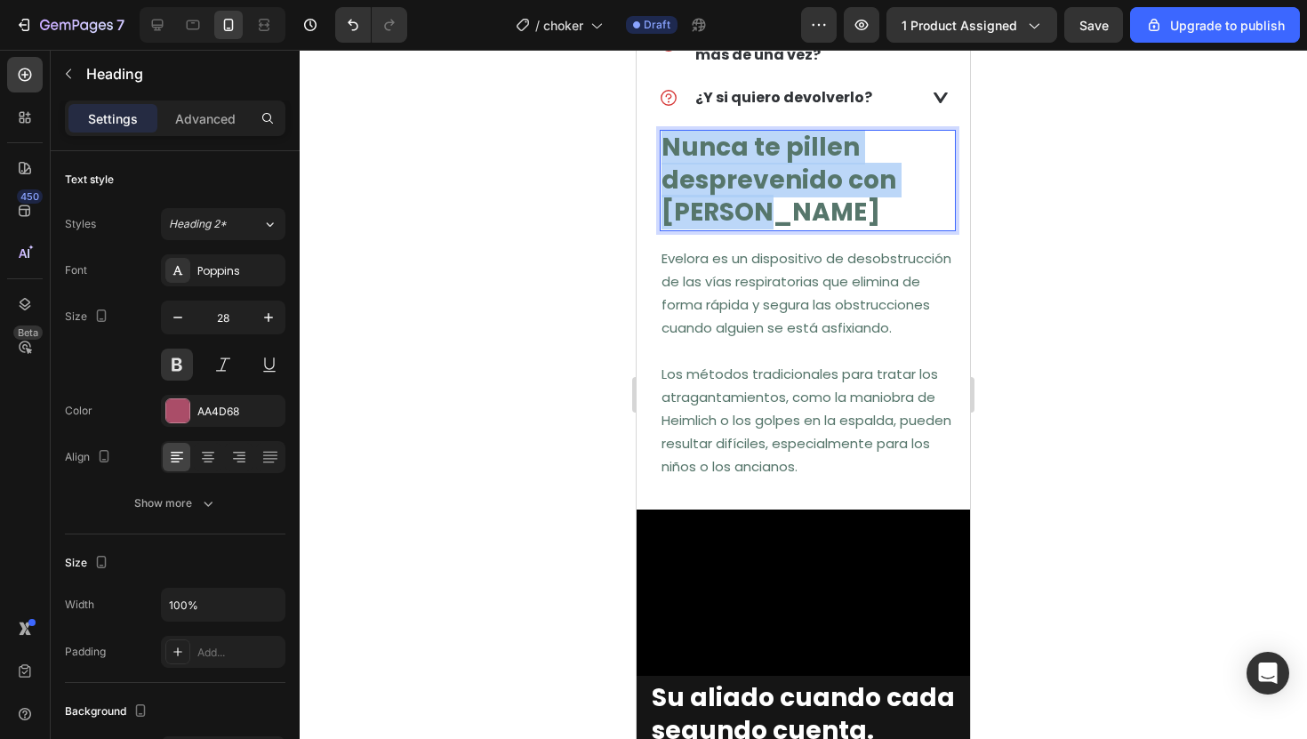
click at [727, 161] on strong "Nunca te pillen desprevenido con [PERSON_NAME]" at bounding box center [779, 180] width 235 height 100
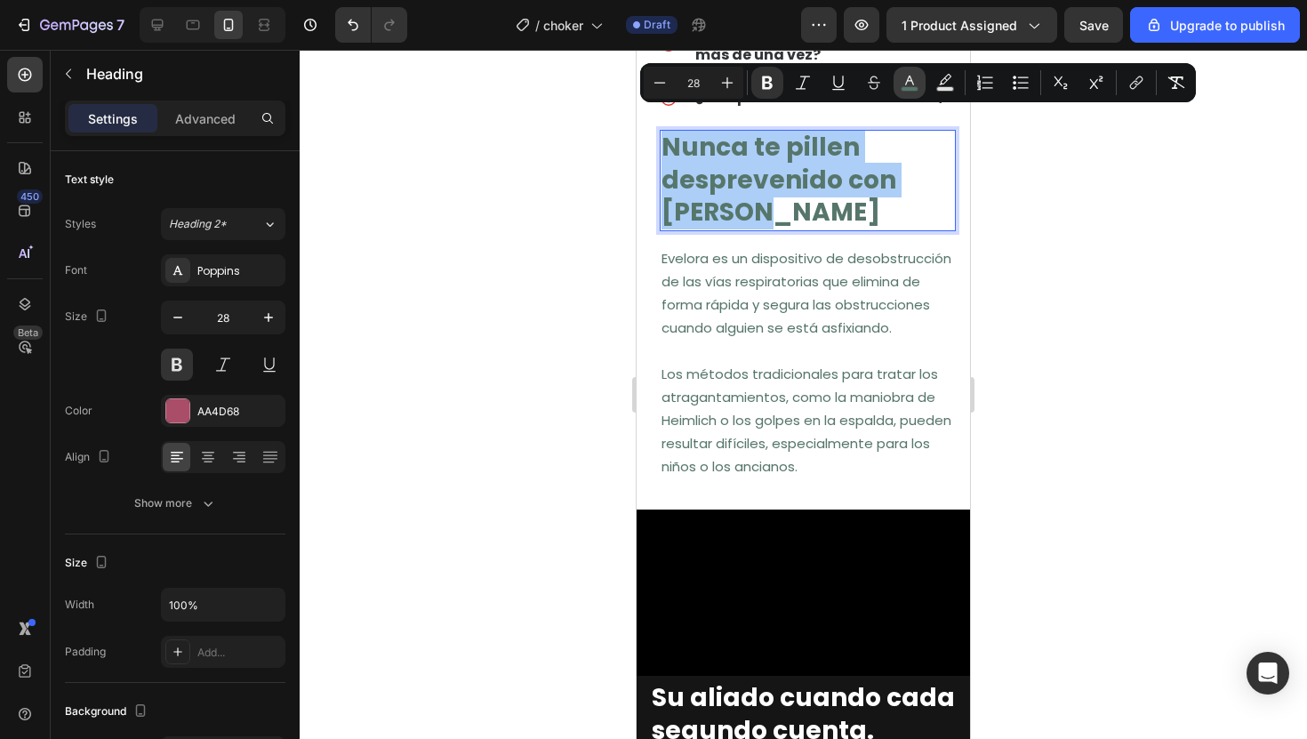
click at [915, 73] on button "color" at bounding box center [910, 83] width 32 height 32
type input "56766B"
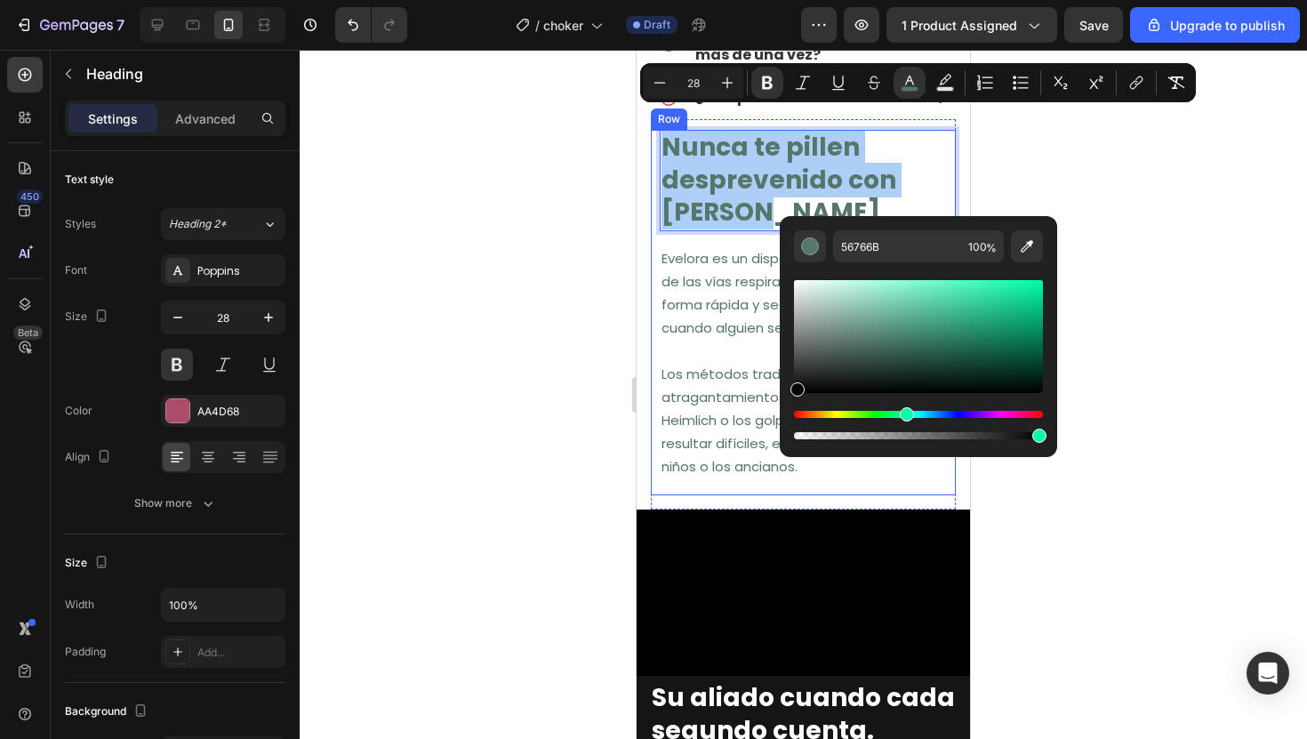
drag, startPoint x: 1469, startPoint y: 397, endPoint x: 744, endPoint y: 472, distance: 728.5
type input "000000"
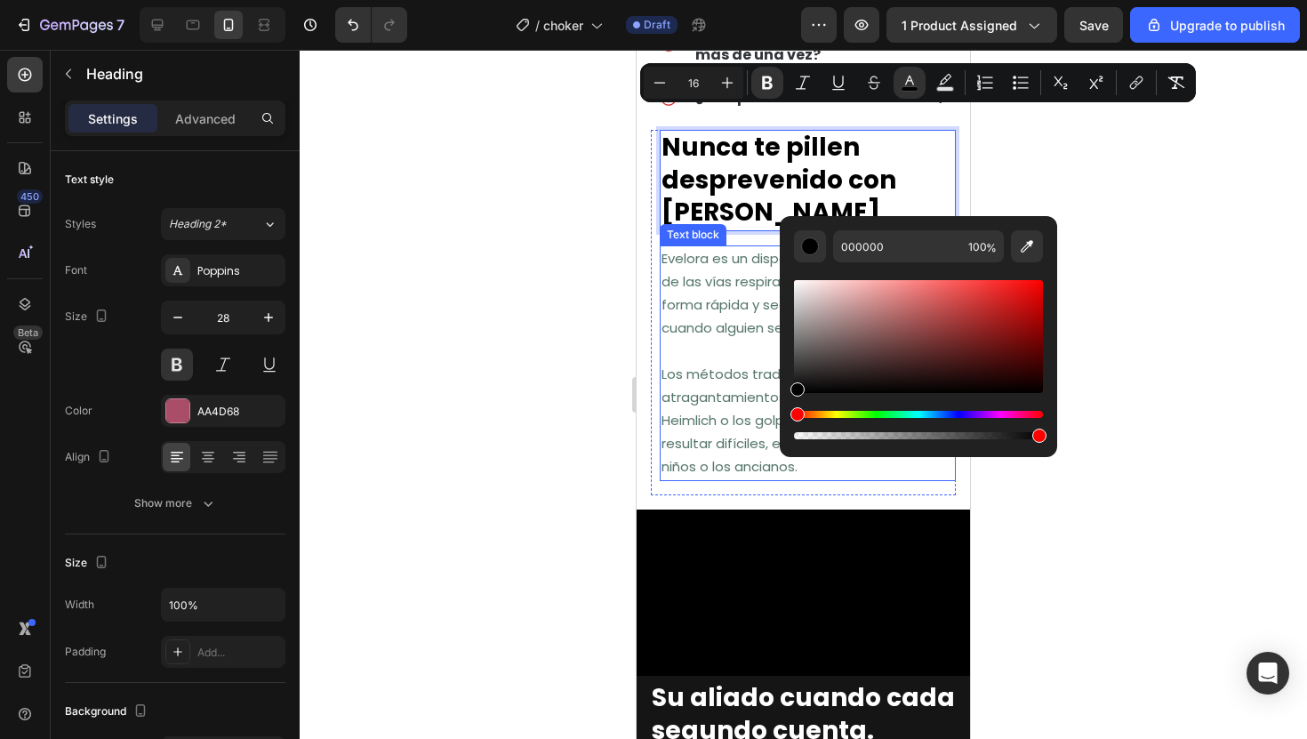
click at [703, 340] on p at bounding box center [808, 351] width 293 height 22
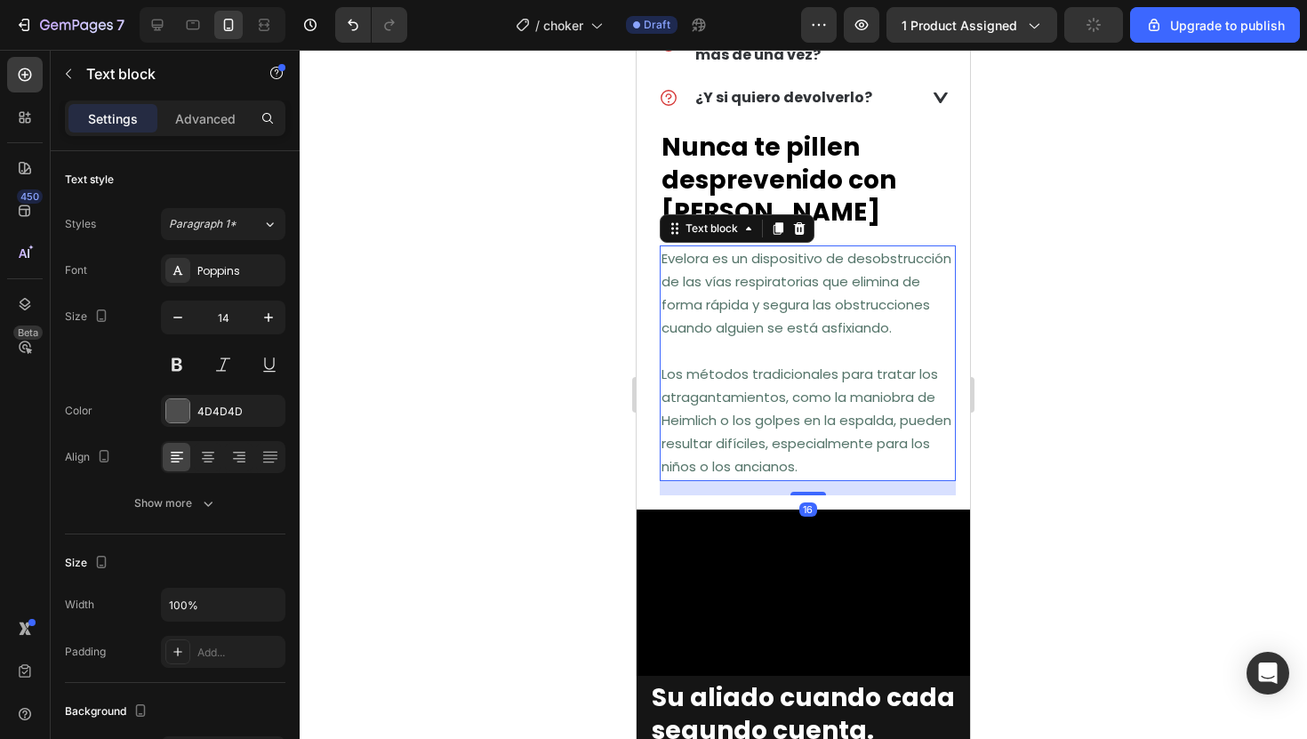
click at [703, 340] on p at bounding box center [808, 351] width 293 height 22
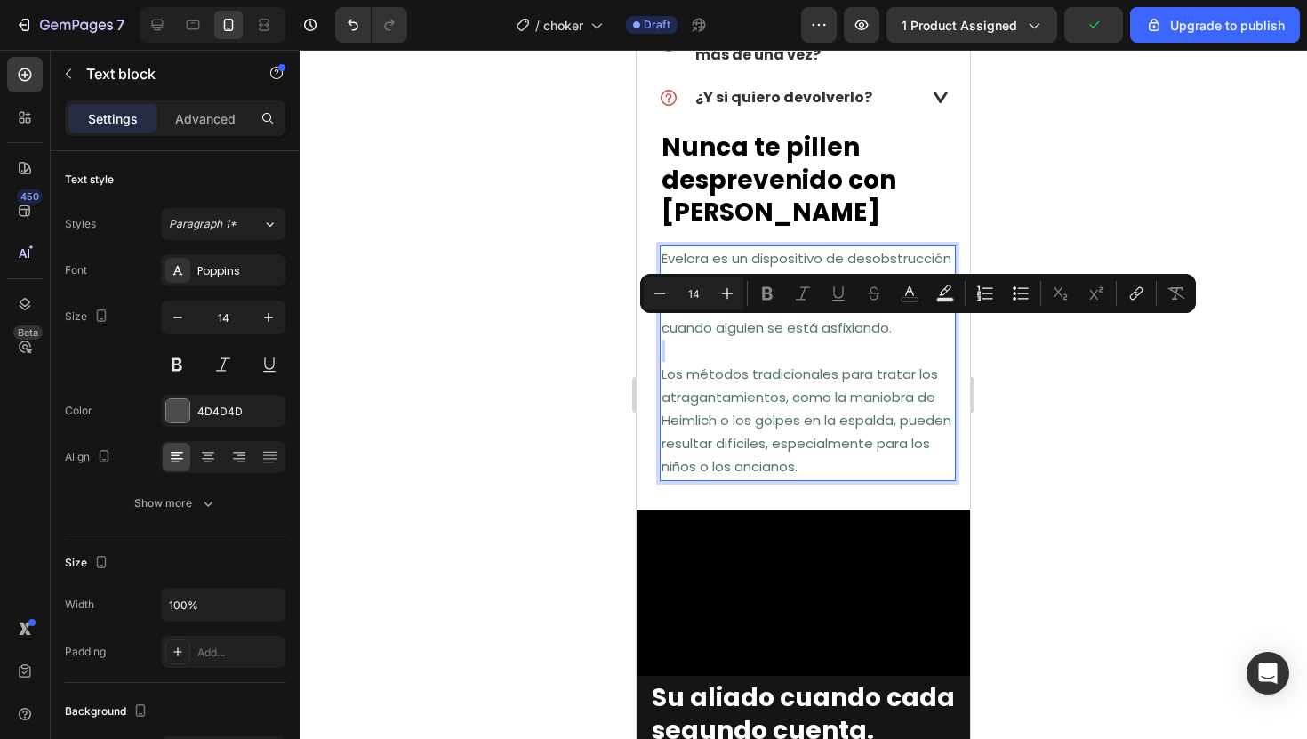
type input "15"
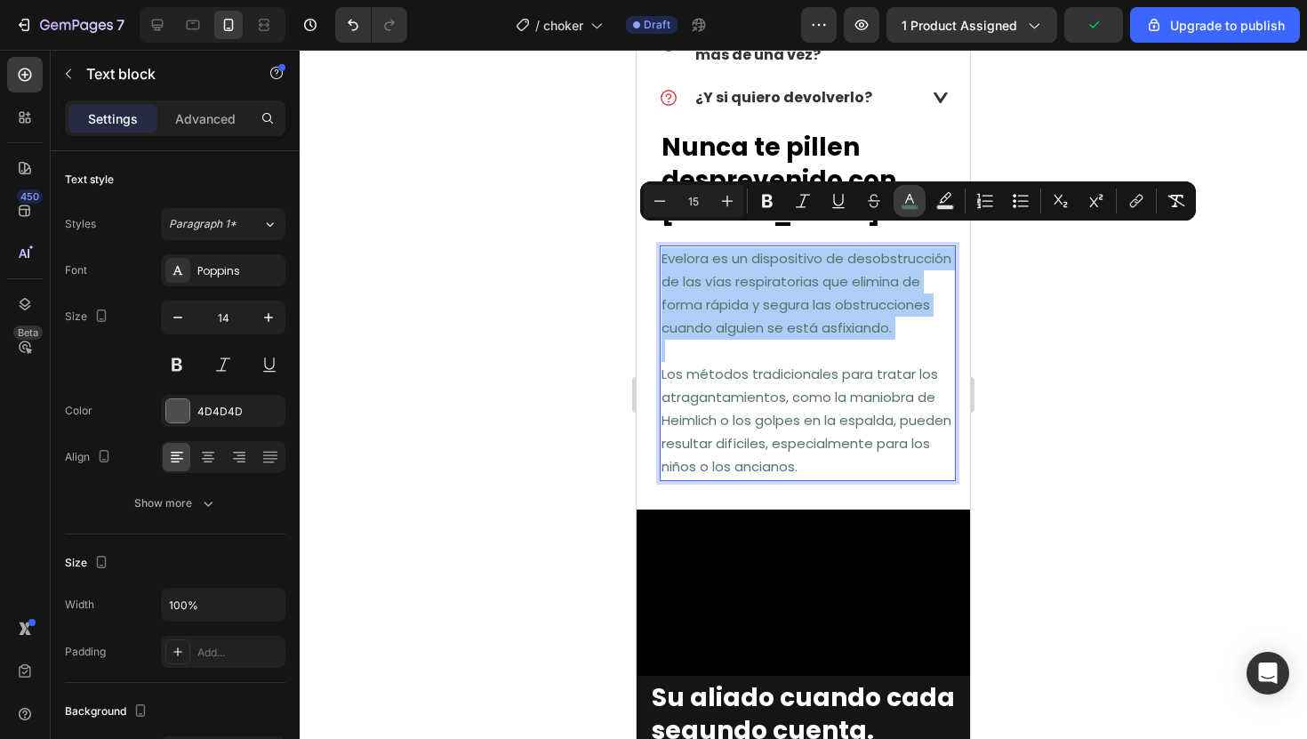
click at [903, 193] on icon "Editor contextual toolbar" at bounding box center [910, 201] width 18 height 18
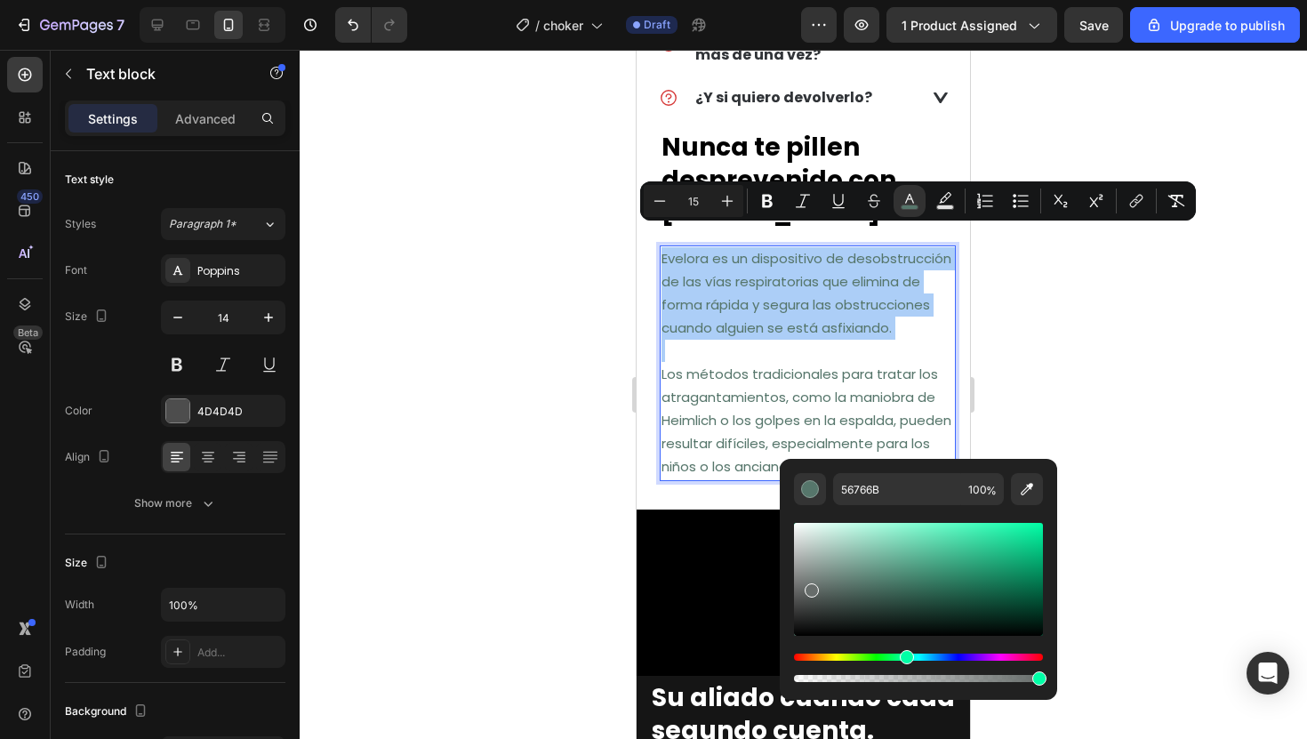
drag, startPoint x: 1454, startPoint y: 620, endPoint x: 743, endPoint y: 725, distance: 718.2
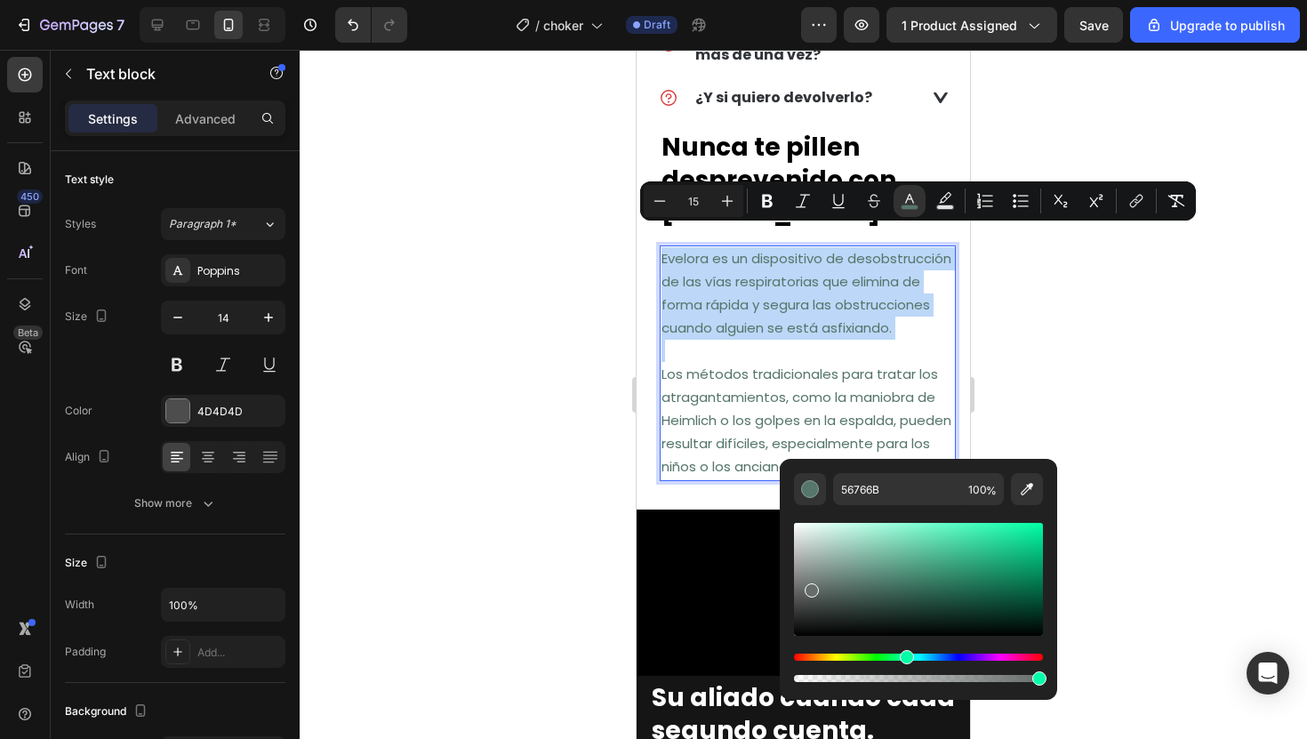
type input "020202"
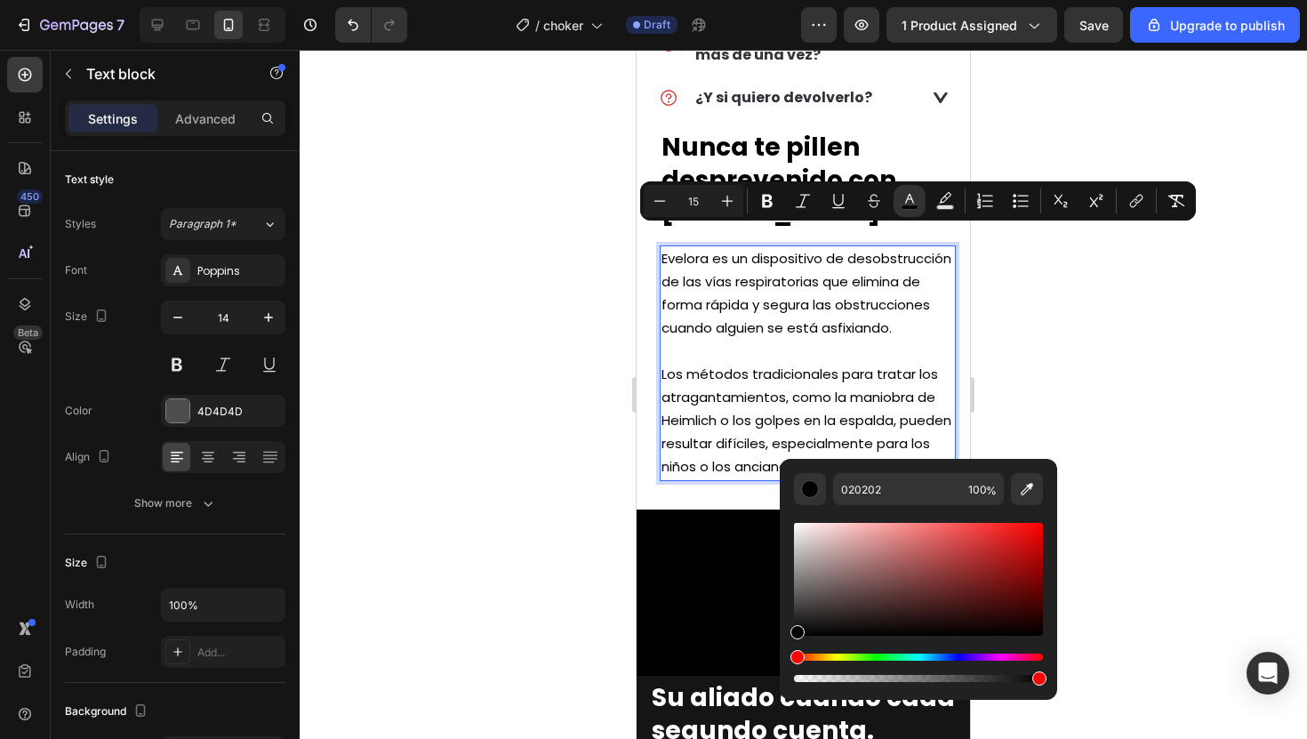
drag, startPoint x: 487, startPoint y: 487, endPoint x: 515, endPoint y: 487, distance: 27.6
click at [486, 487] on div at bounding box center [803, 394] width 1007 height 689
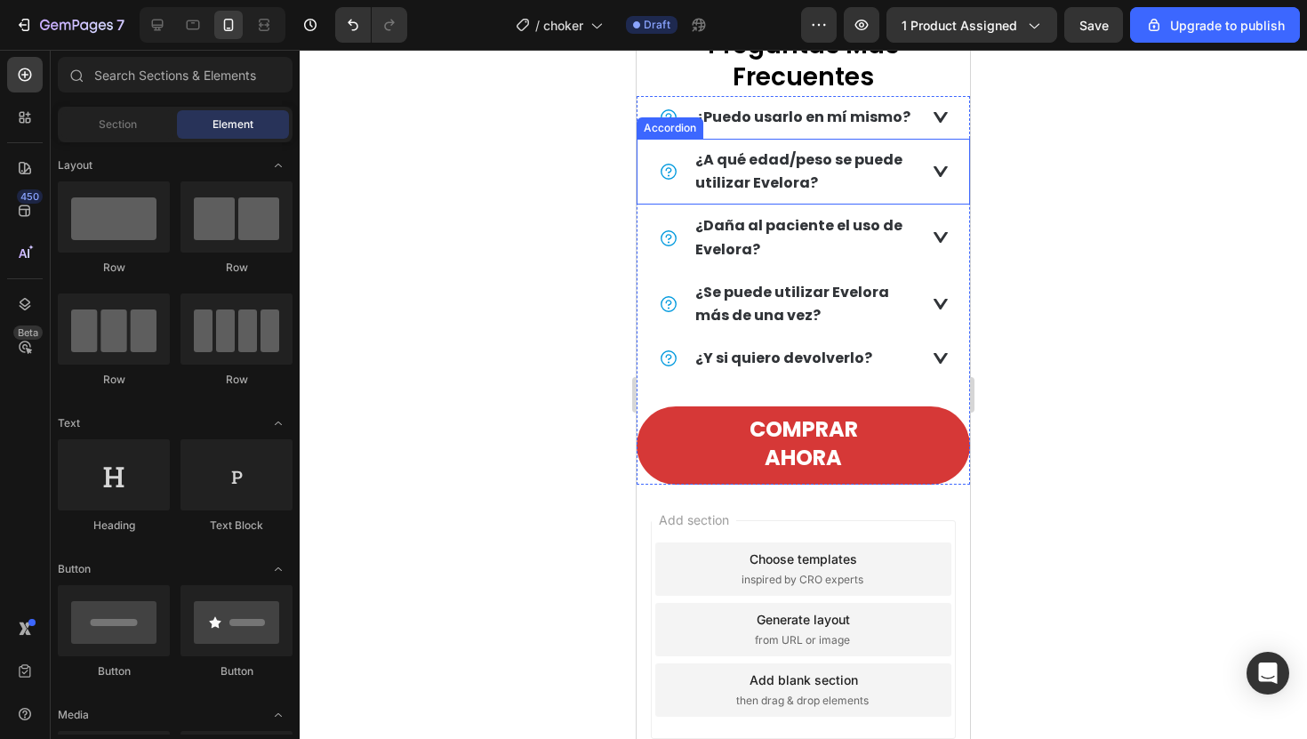
scroll to position [3134, 0]
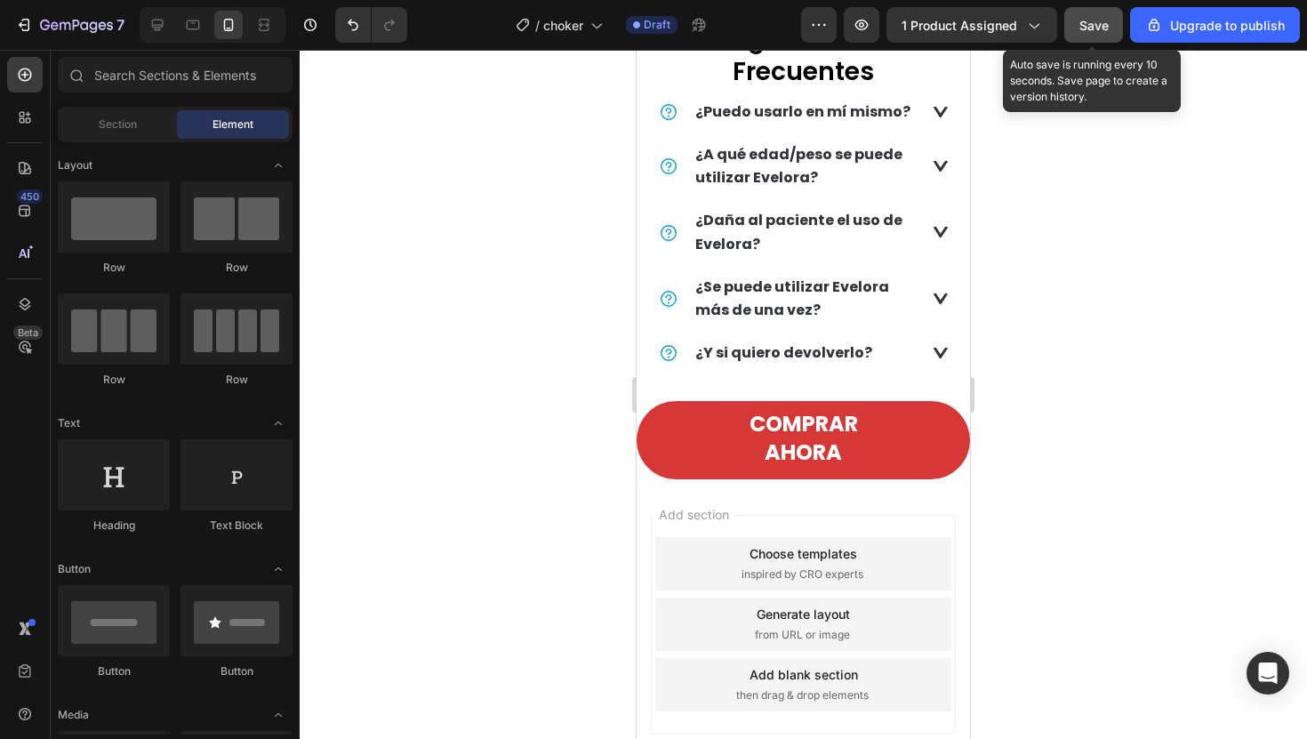
click at [1096, 16] on div "Save" at bounding box center [1093, 25] width 29 height 19
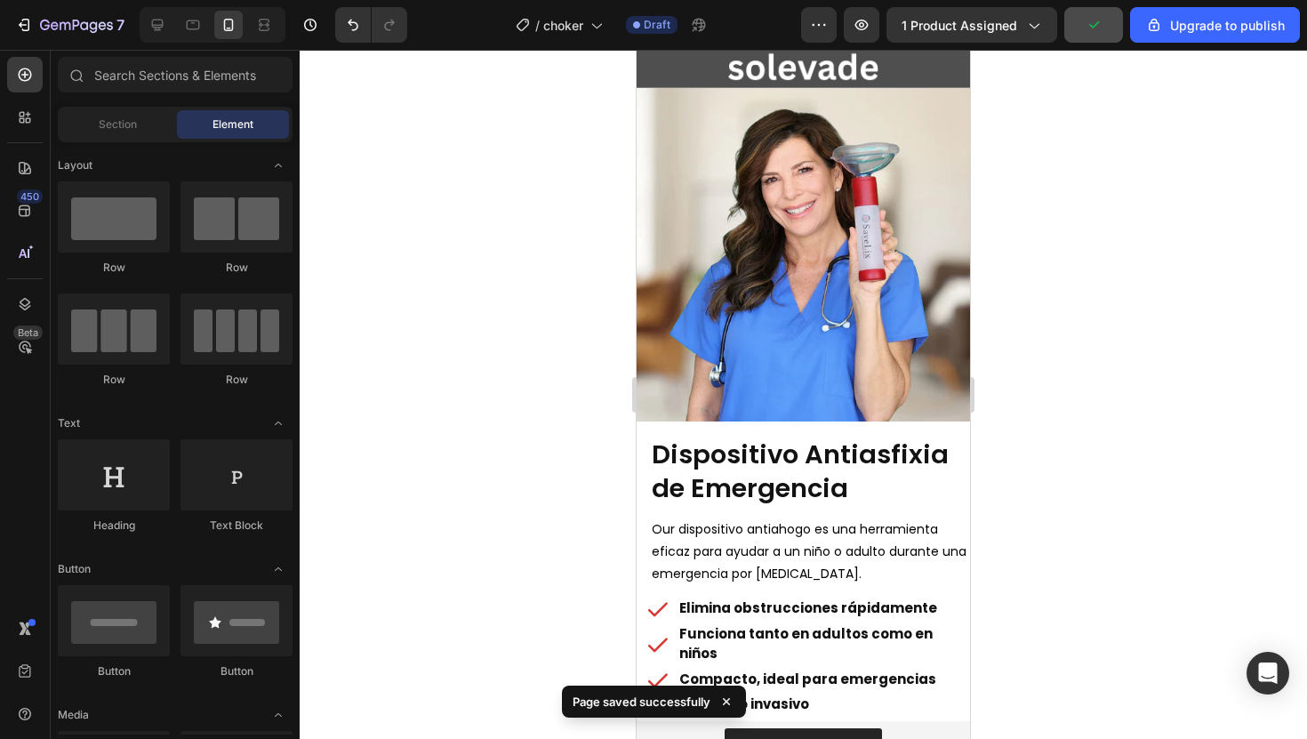
scroll to position [0, 0]
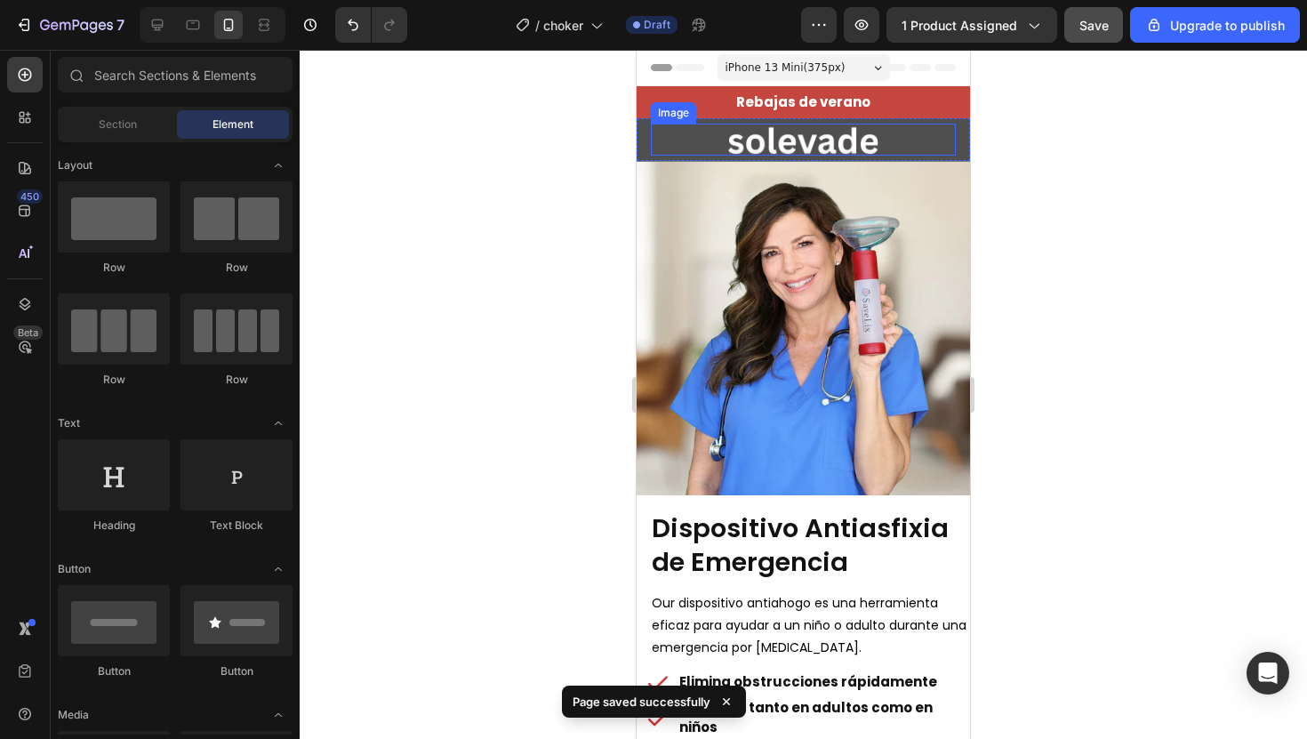
click at [802, 140] on img at bounding box center [803, 140] width 153 height 32
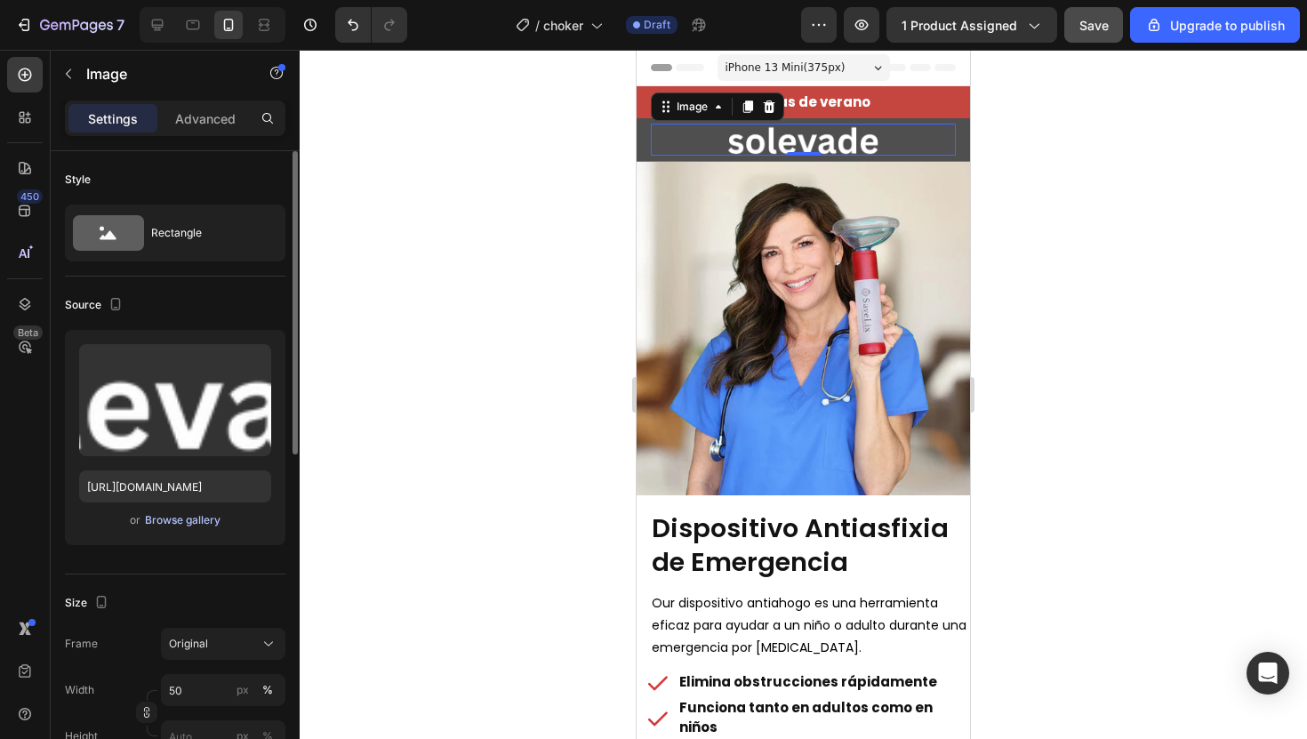
click at [198, 521] on div "Browse gallery" at bounding box center [183, 520] width 76 height 16
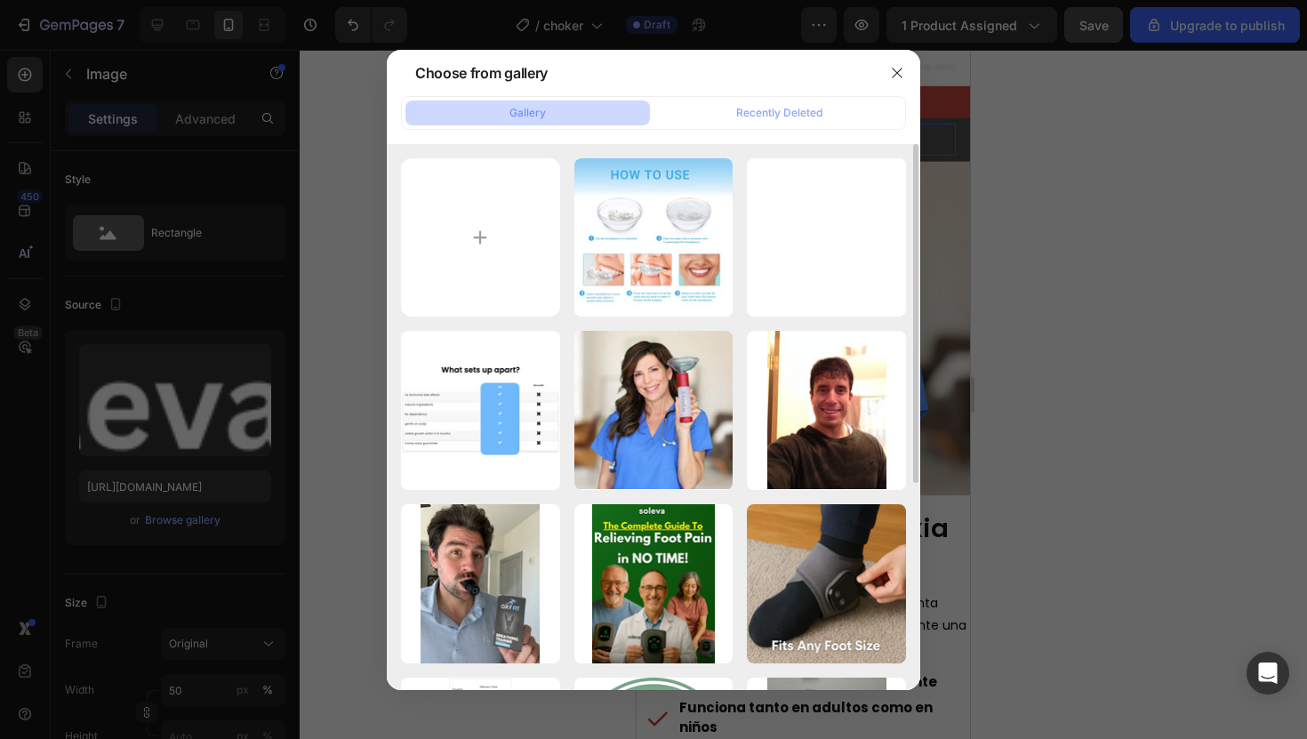
click at [1159, 187] on div at bounding box center [653, 369] width 1307 height 739
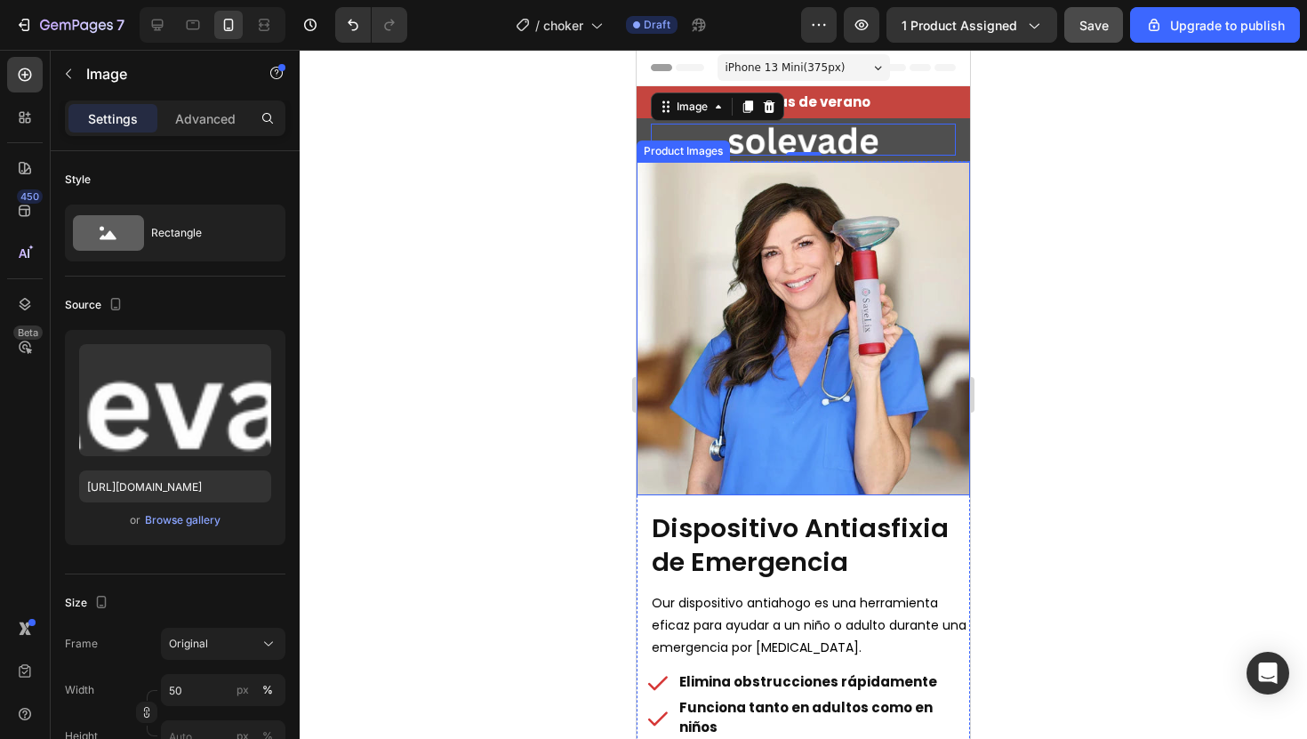
click at [582, 289] on div at bounding box center [803, 394] width 1007 height 689
click at [779, 148] on img at bounding box center [803, 140] width 153 height 32
click at [1031, 238] on div at bounding box center [803, 394] width 1007 height 689
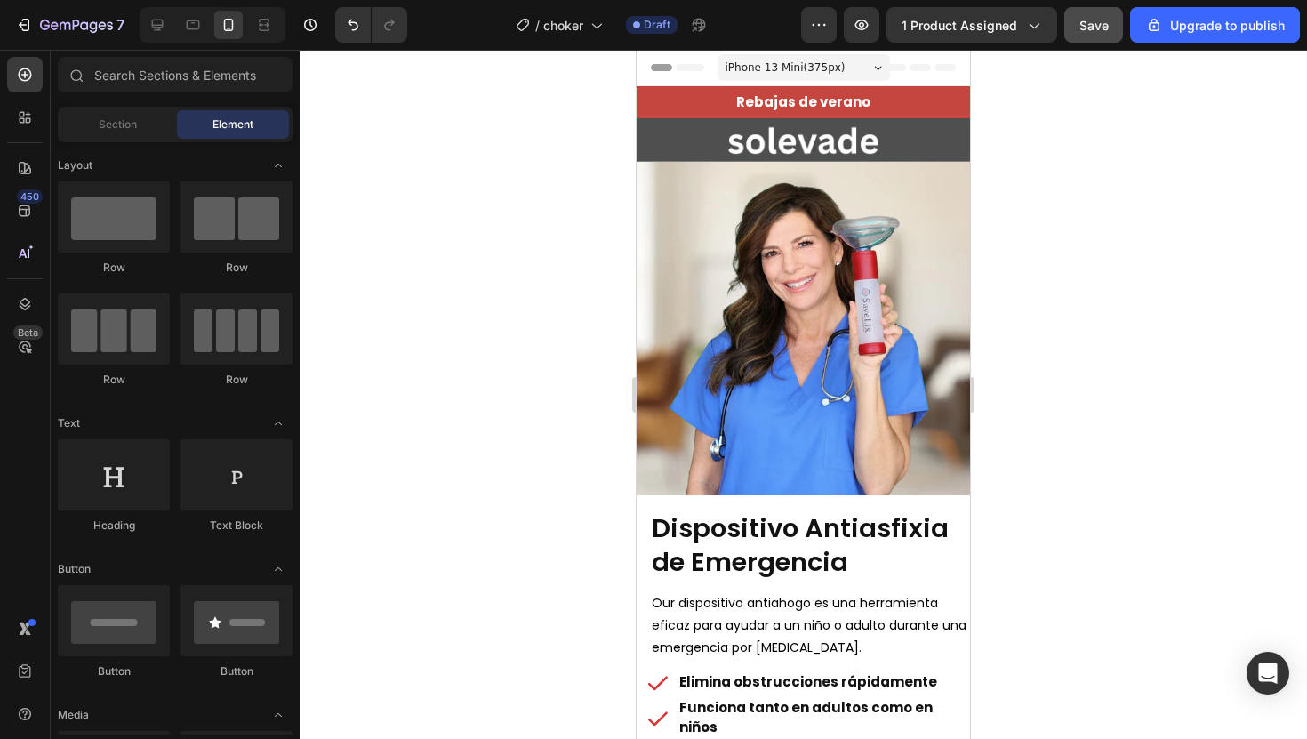
click at [1047, 250] on div at bounding box center [803, 394] width 1007 height 689
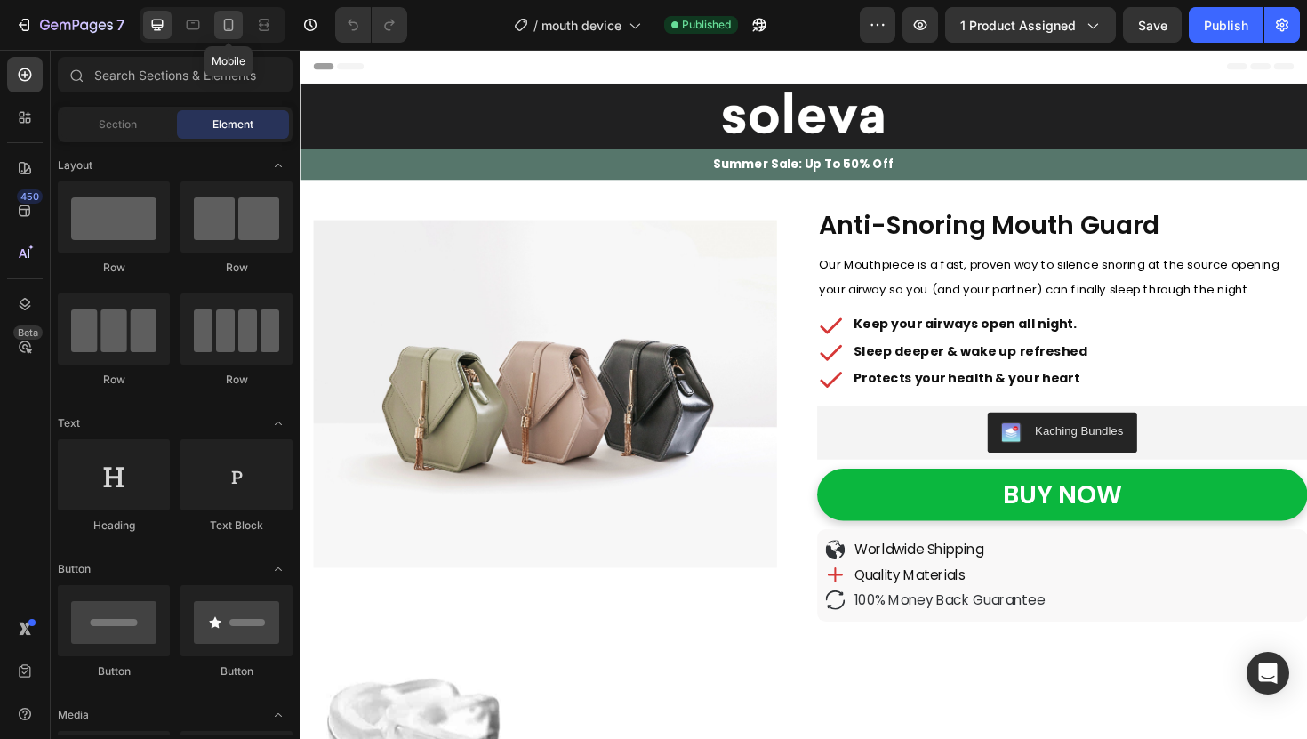
click at [228, 38] on div at bounding box center [228, 25] width 28 height 28
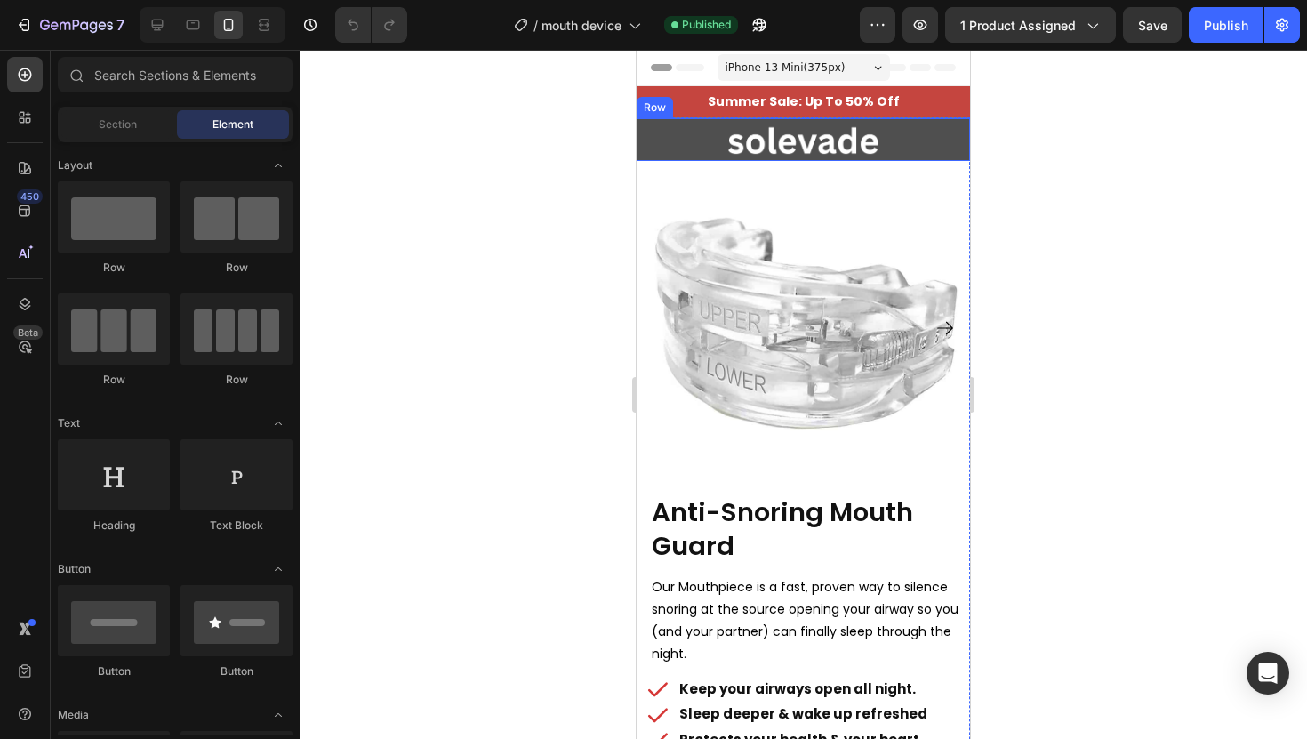
click at [643, 135] on div "Image Row" at bounding box center [803, 139] width 333 height 43
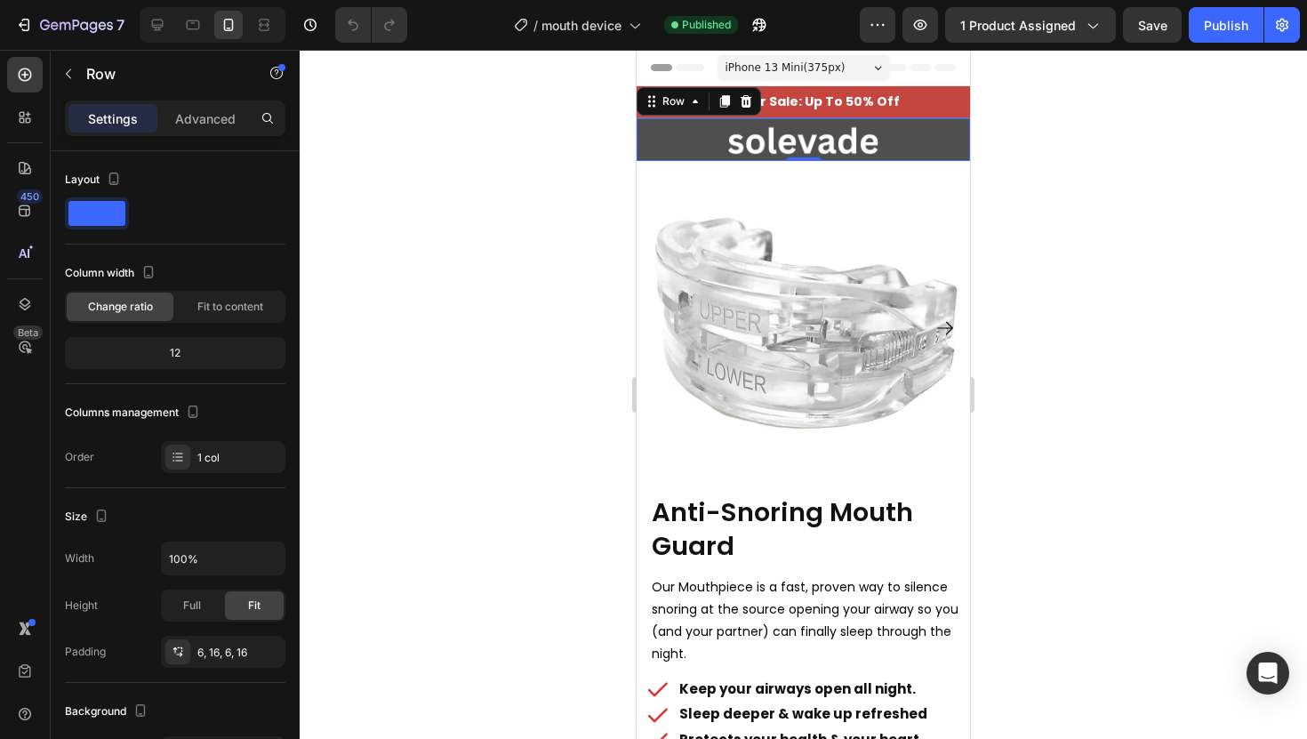
click at [501, 92] on div at bounding box center [803, 394] width 1007 height 689
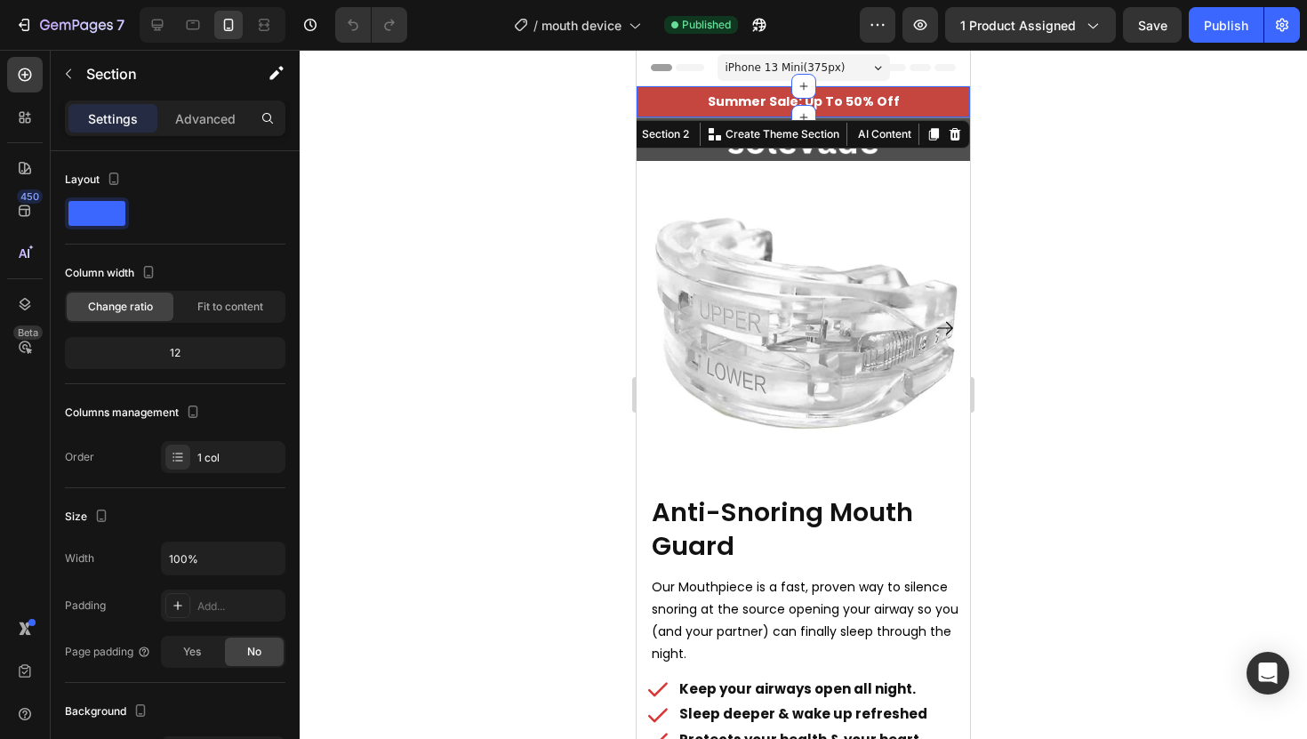
click at [662, 88] on div "Summer Sale: Up To 50% Off Text Block" at bounding box center [803, 101] width 333 height 31
